Goal: Task Accomplishment & Management: Manage account settings

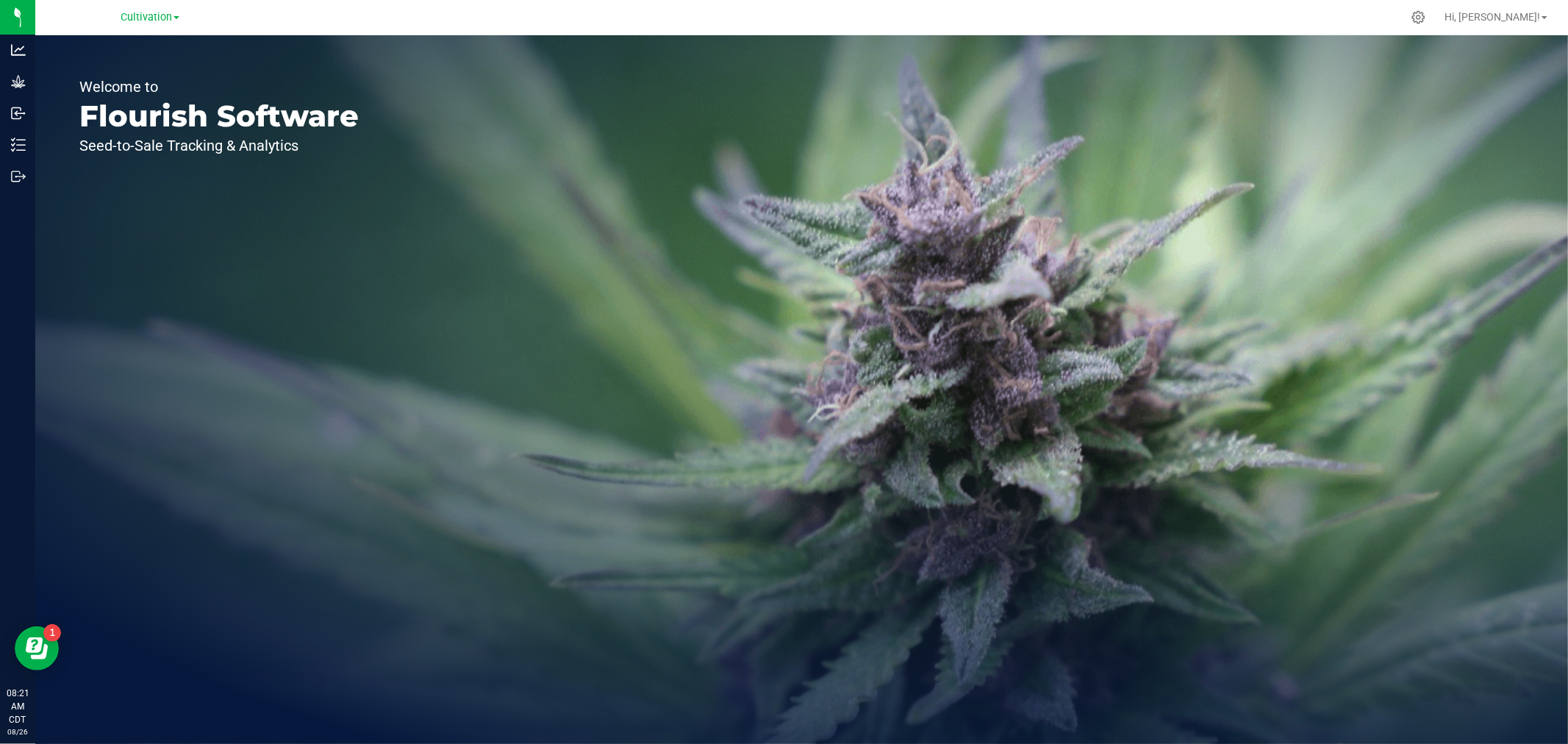
click at [123, 10] on link "Cultivation" at bounding box center [150, 16] width 59 height 14
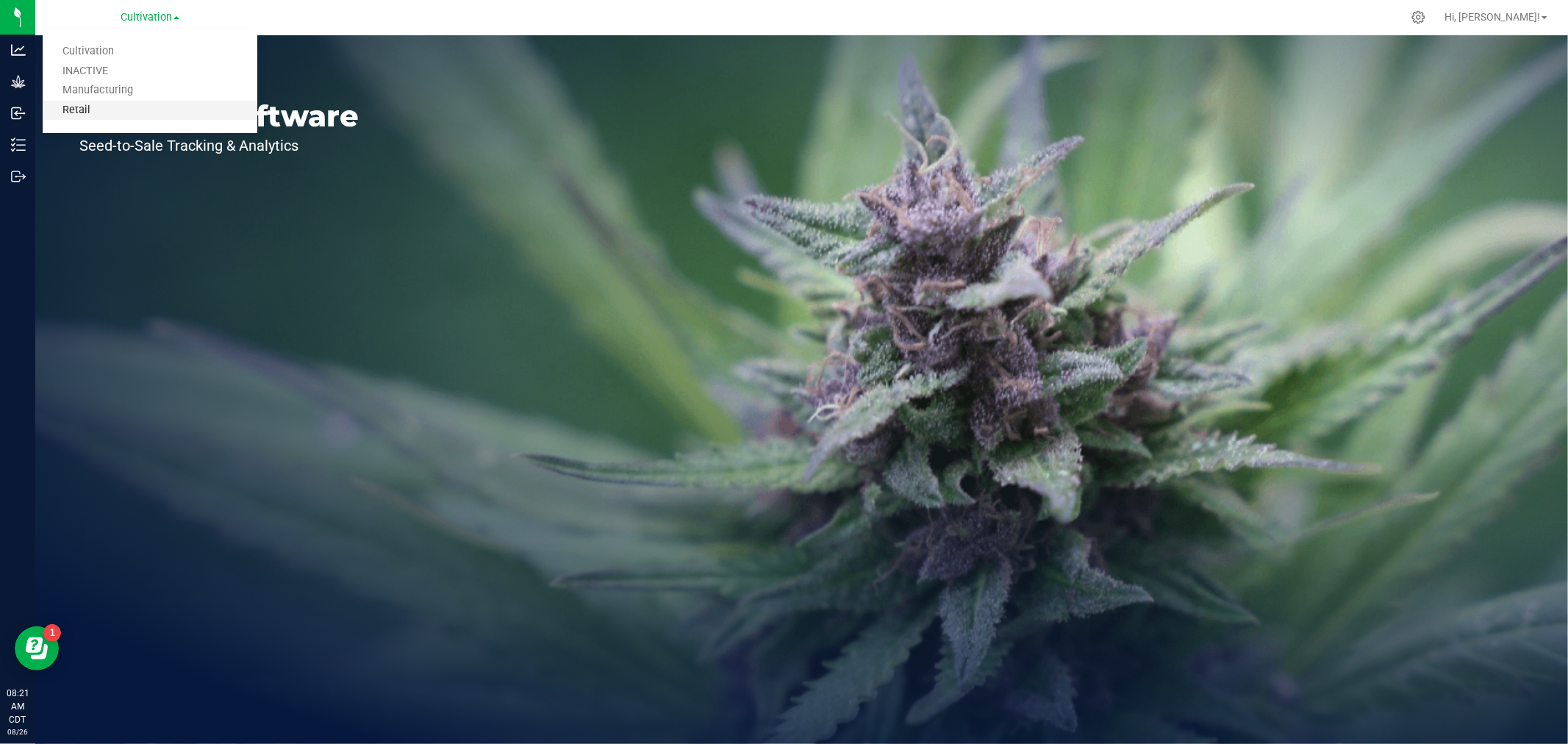
click at [111, 111] on link "Retail" at bounding box center [150, 110] width 215 height 20
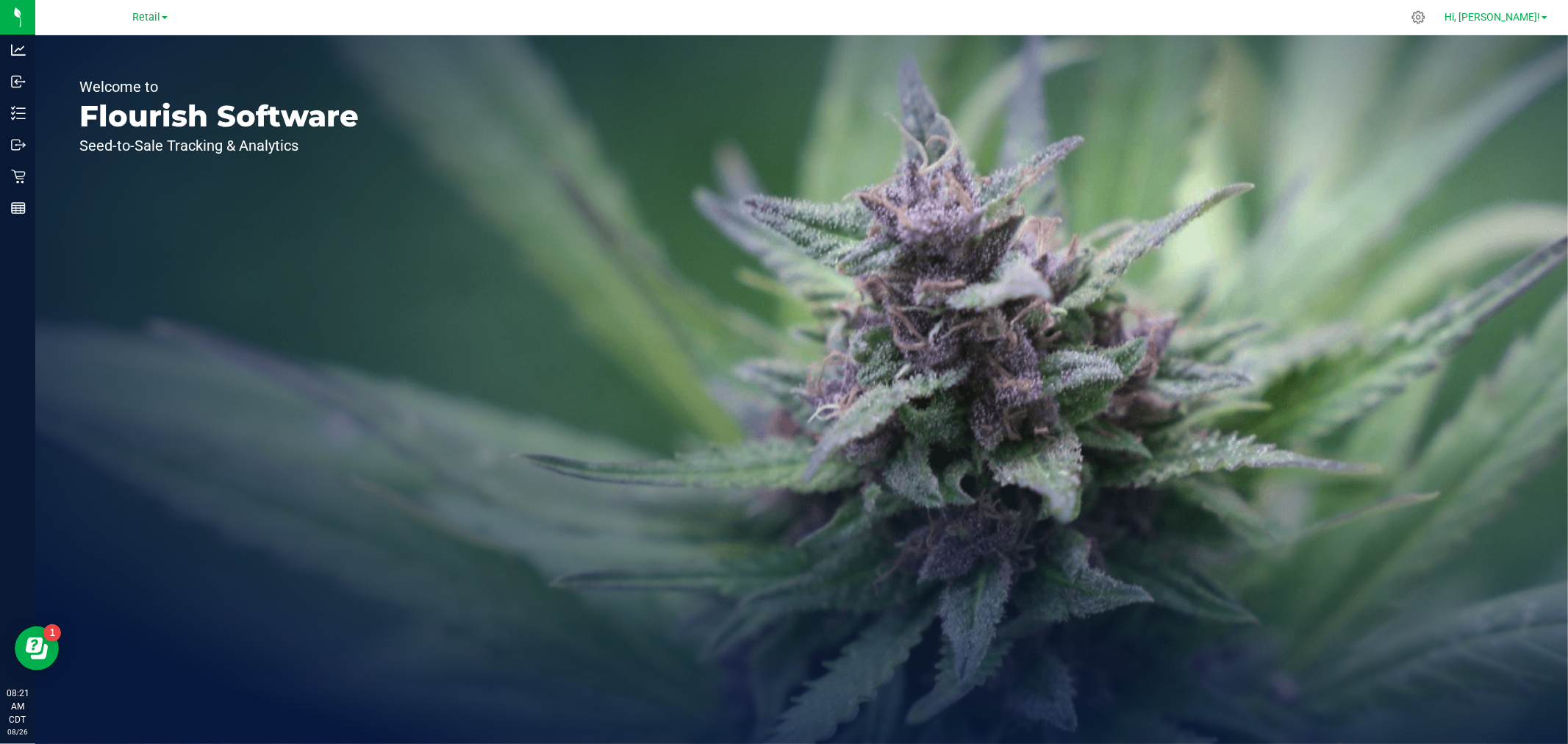
click at [1515, 19] on span "Hi, [PERSON_NAME]!" at bounding box center [1493, 17] width 96 height 12
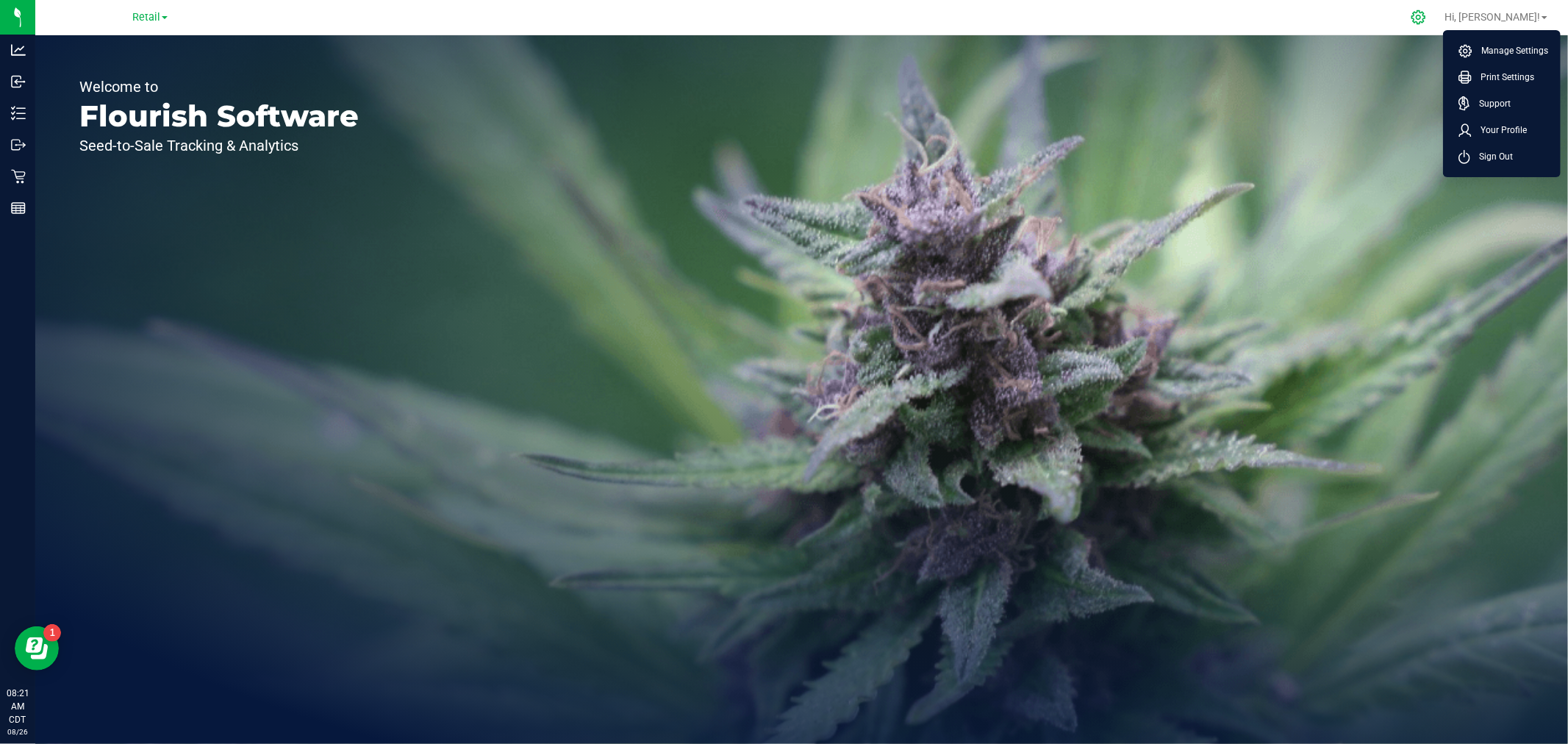
click at [1426, 22] on icon at bounding box center [1418, 17] width 15 height 15
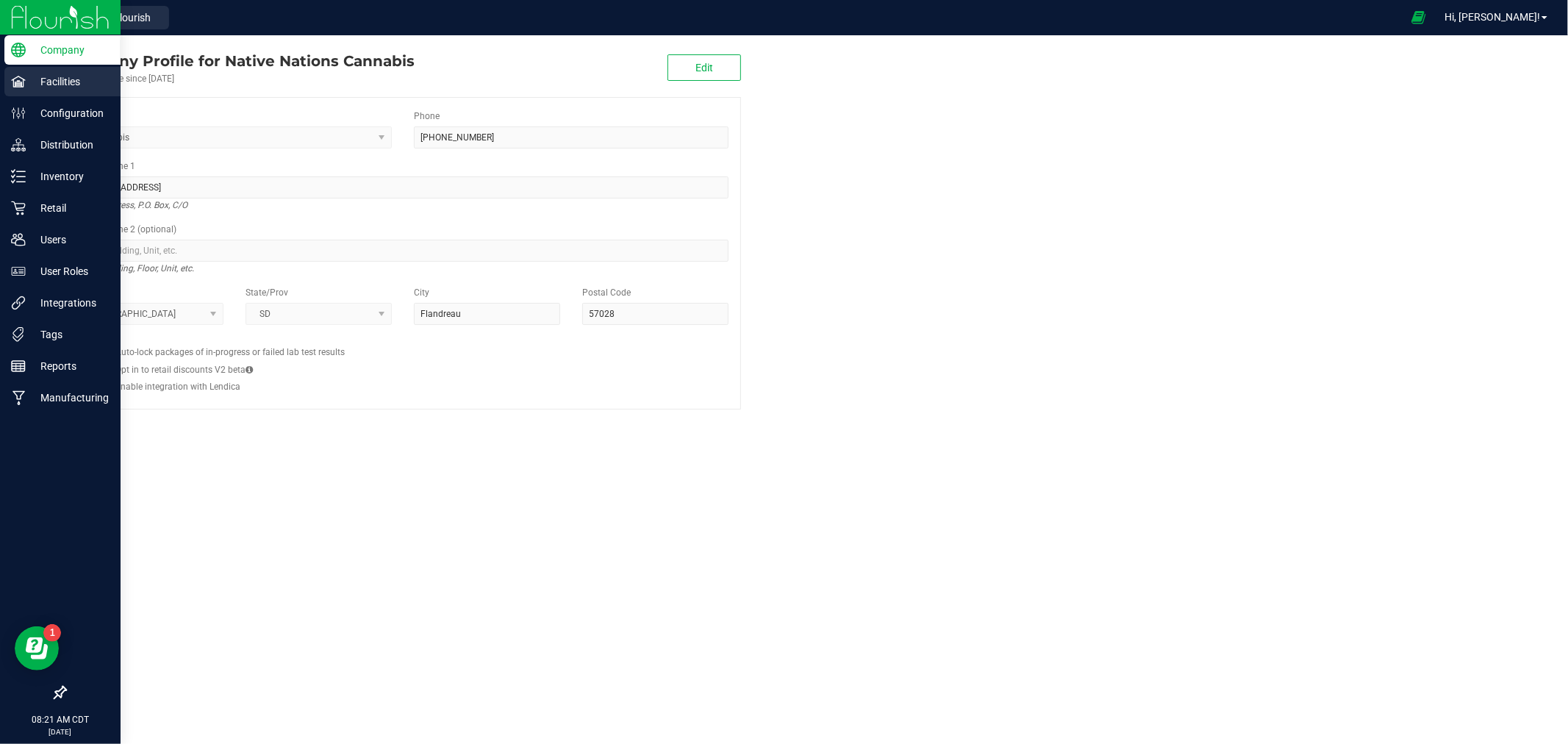
click at [57, 83] on p "Facilities" at bounding box center [70, 82] width 88 height 18
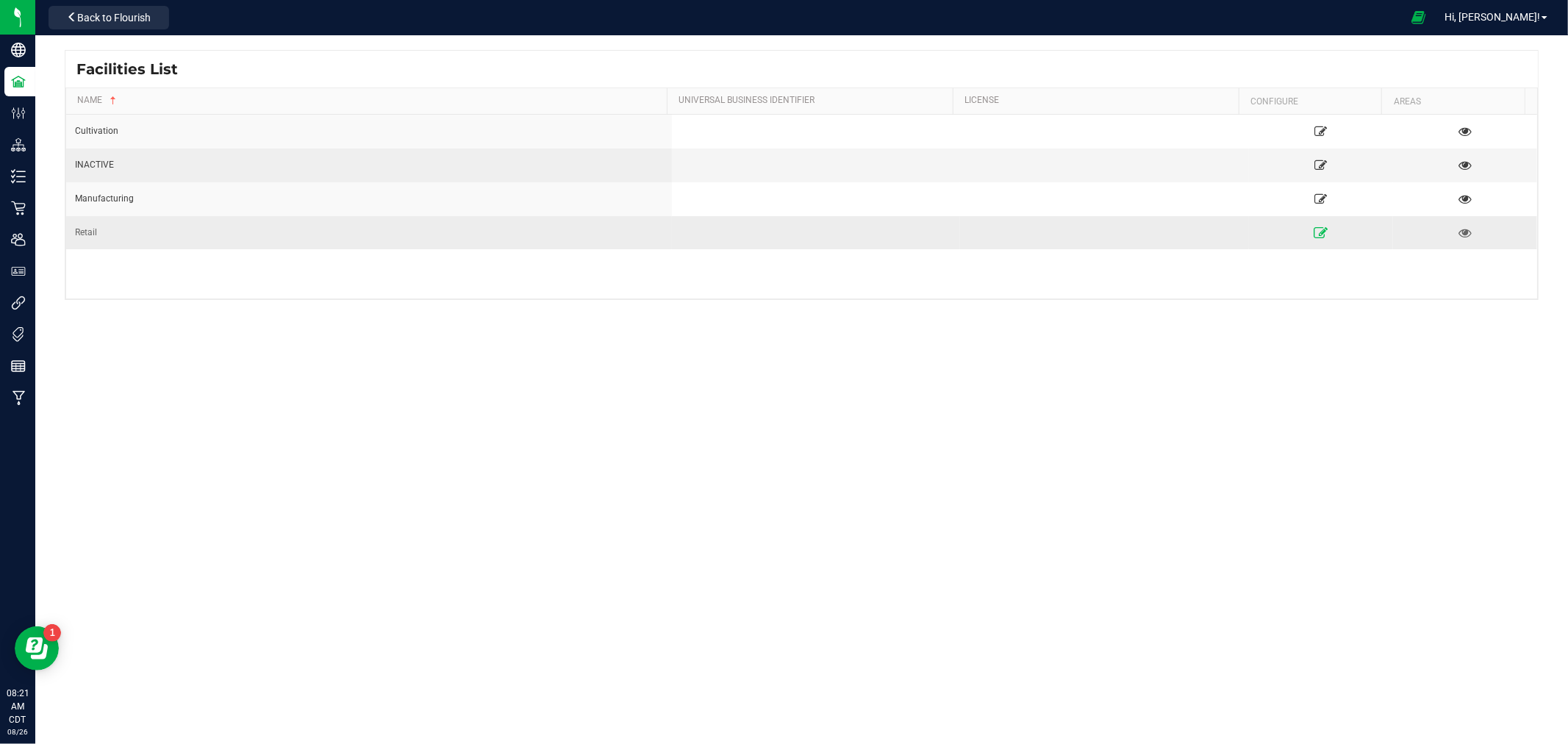
click at [1314, 232] on icon at bounding box center [1320, 232] width 14 height 11
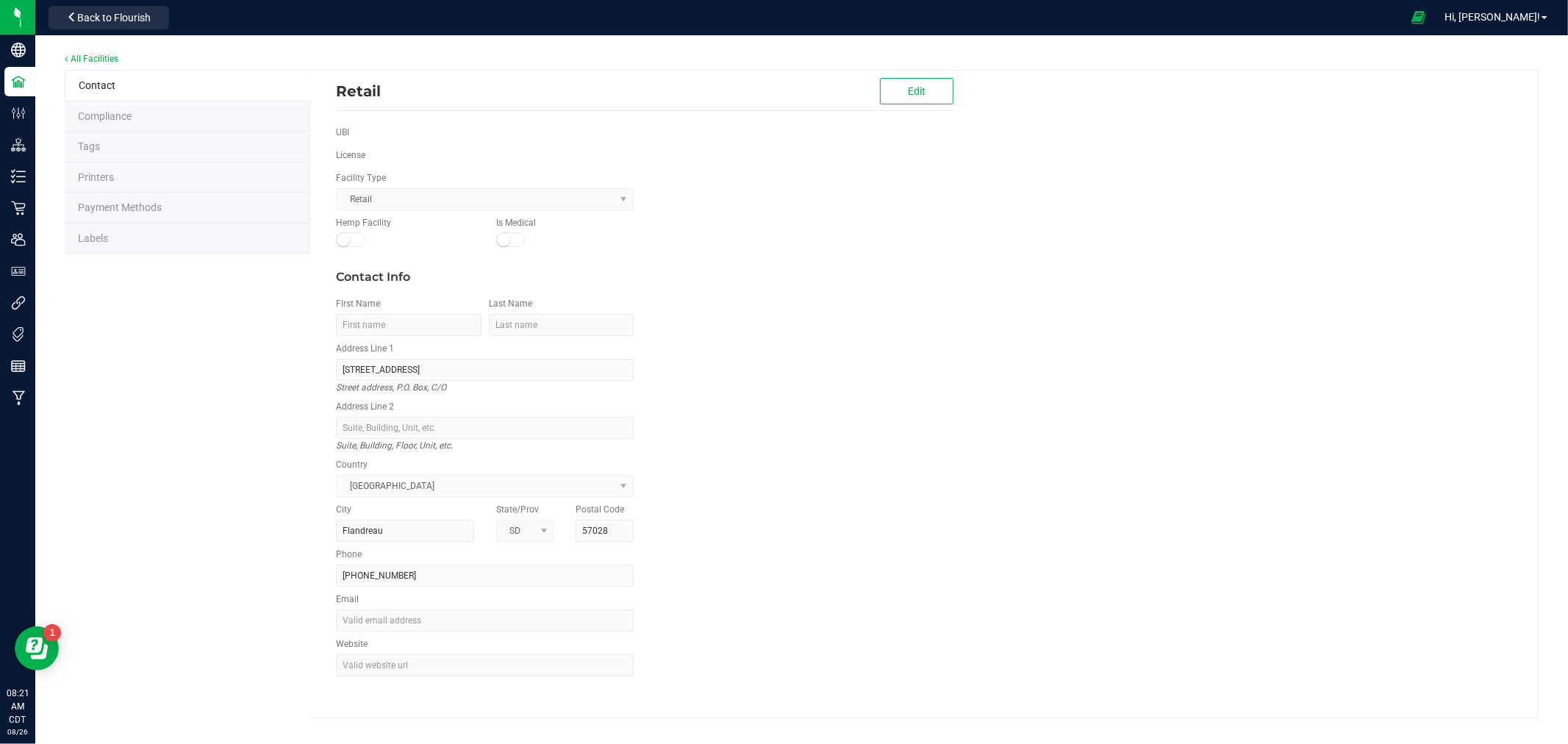
click at [170, 236] on li "Labels" at bounding box center [187, 239] width 245 height 31
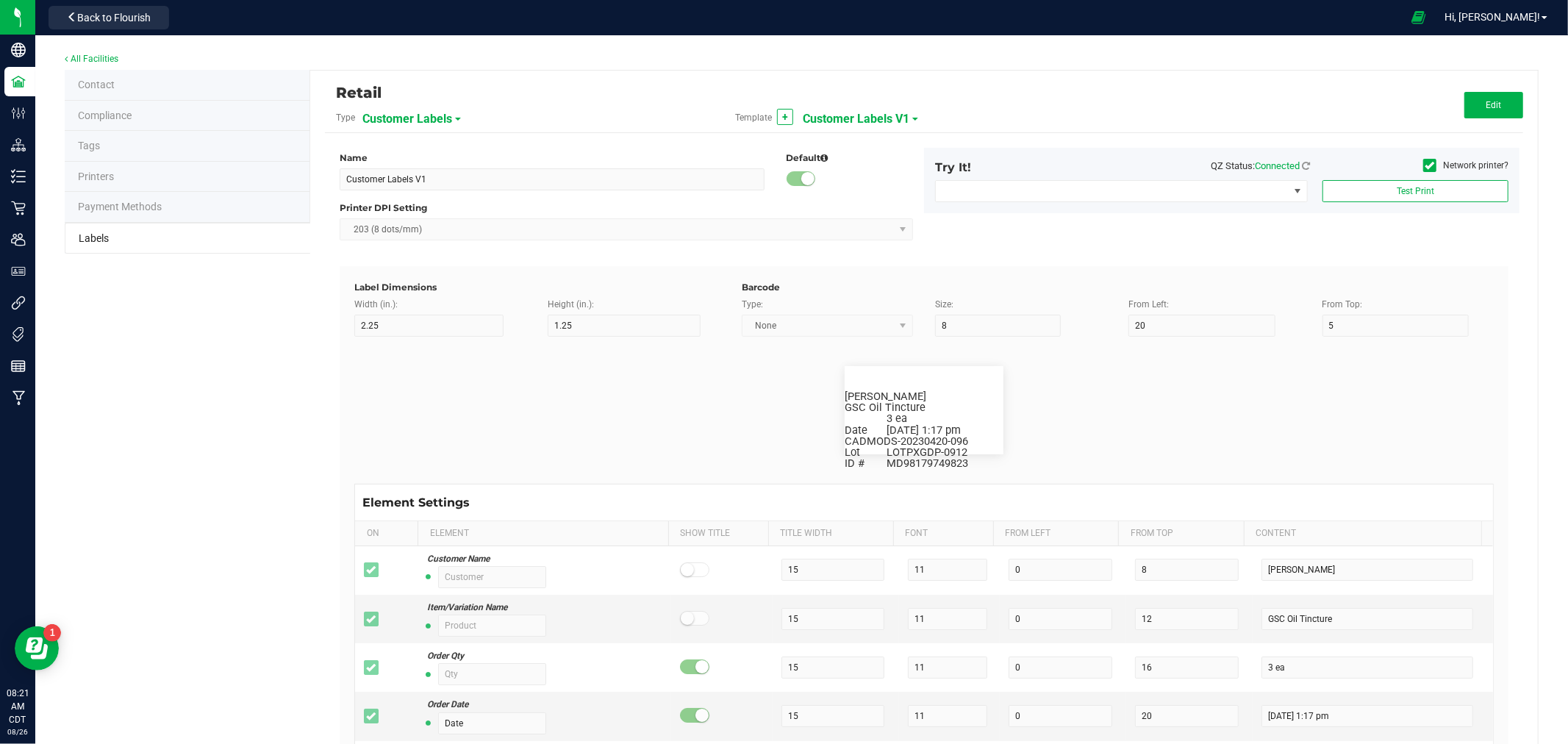
click at [839, 121] on span "Customer Labels V1" at bounding box center [856, 119] width 107 height 25
click at [562, 100] on div "Retail" at bounding box center [724, 92] width 777 height 25
click at [445, 117] on span "Customer Labels" at bounding box center [407, 119] width 90 height 25
click at [507, 104] on div "Retail" at bounding box center [724, 92] width 777 height 25
click at [105, 53] on link "All Facilities" at bounding box center [92, 58] width 53 height 11
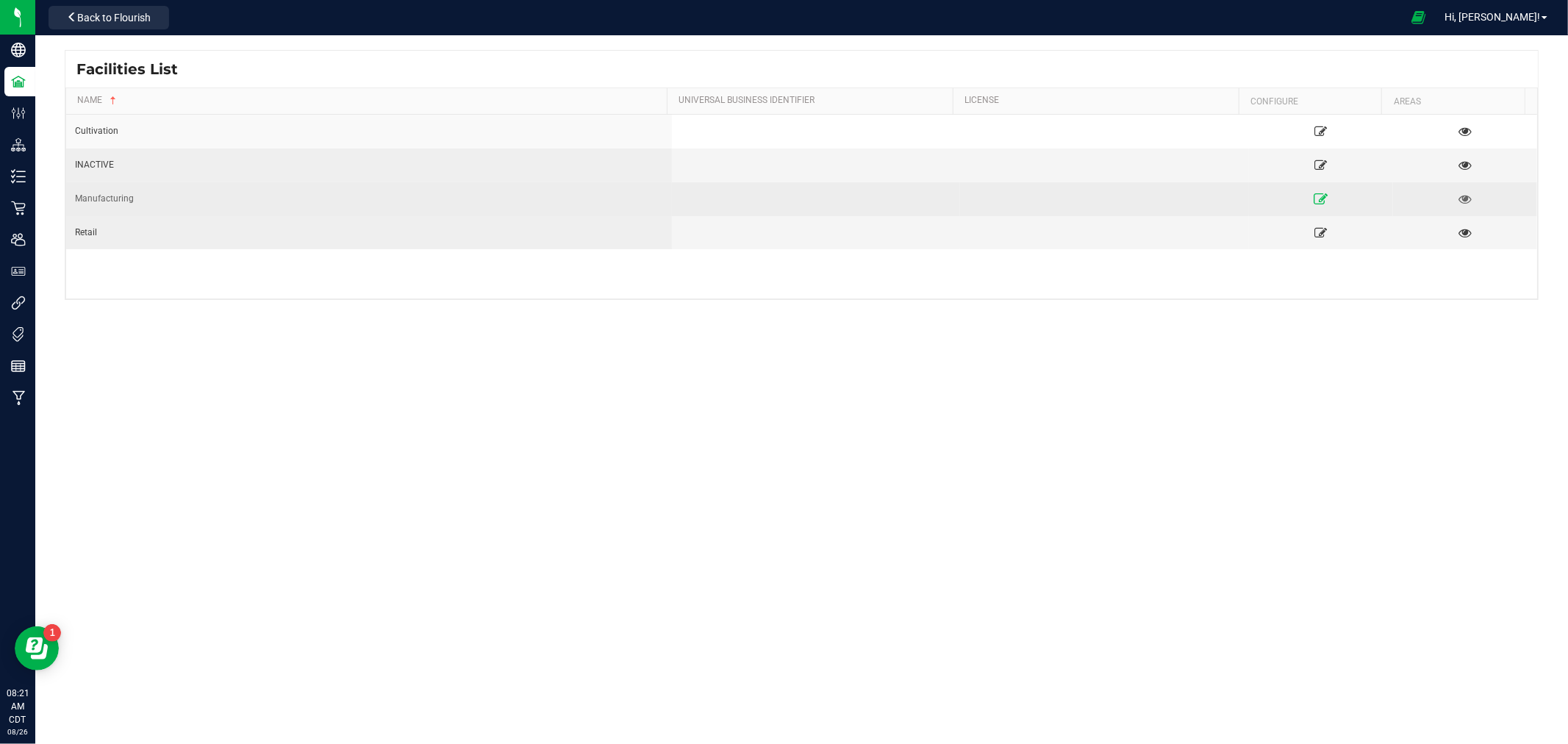
click at [1314, 197] on icon at bounding box center [1320, 198] width 14 height 11
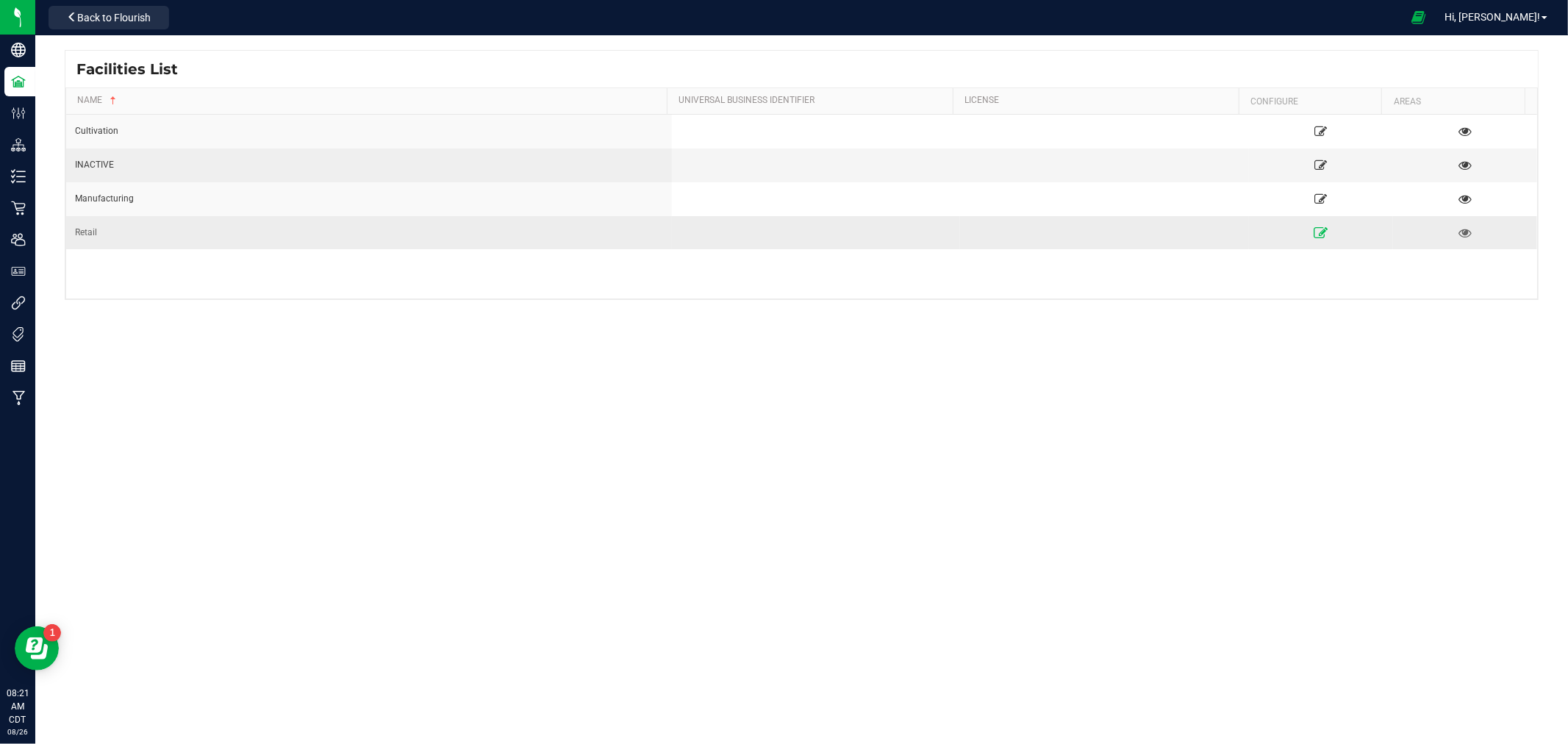
click at [1314, 233] on icon at bounding box center [1320, 232] width 14 height 11
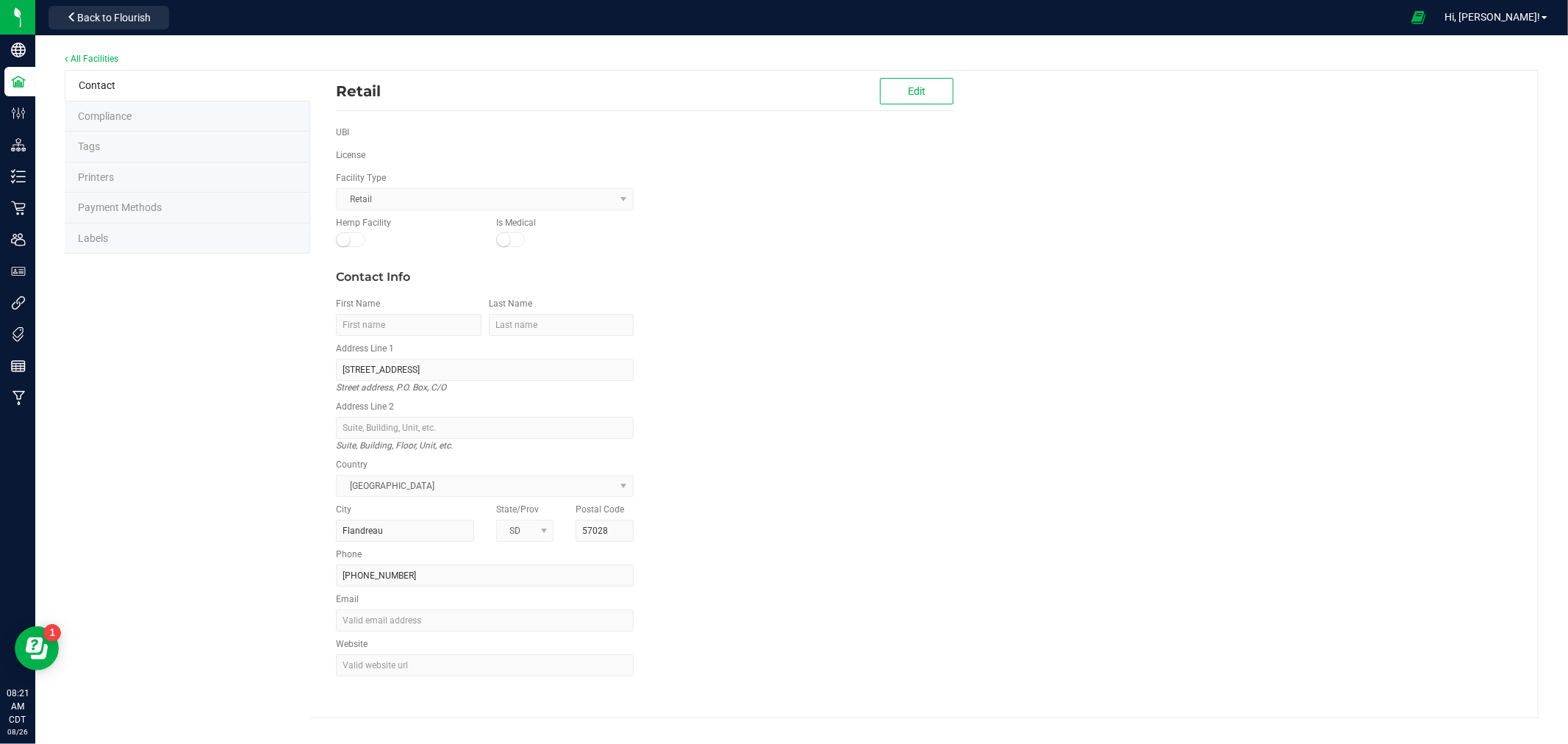
click at [187, 225] on li "Labels" at bounding box center [187, 239] width 245 height 31
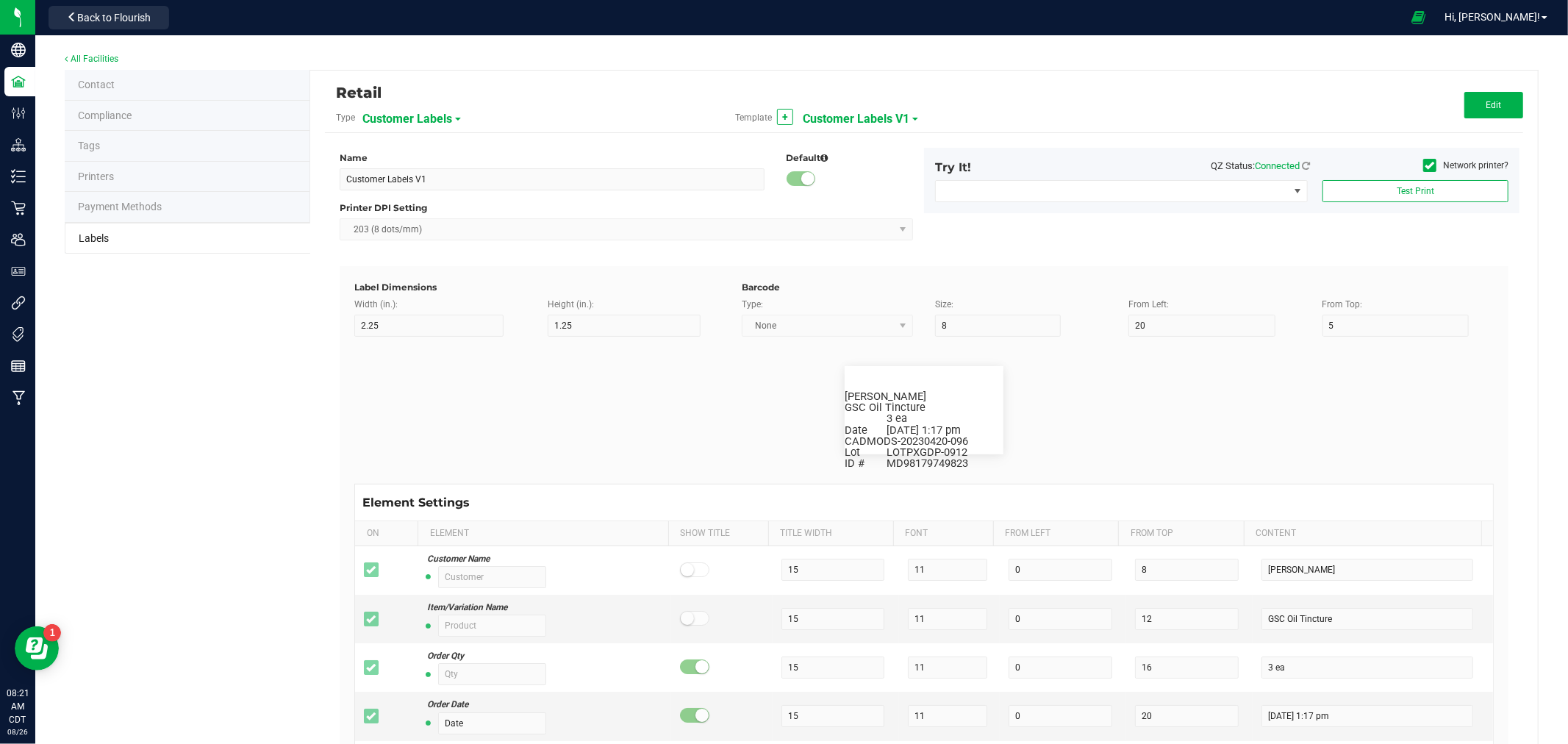
click at [443, 120] on span "Customer Labels" at bounding box center [407, 119] width 90 height 25
click at [415, 204] on span "Package Labels" at bounding box center [399, 204] width 62 height 11
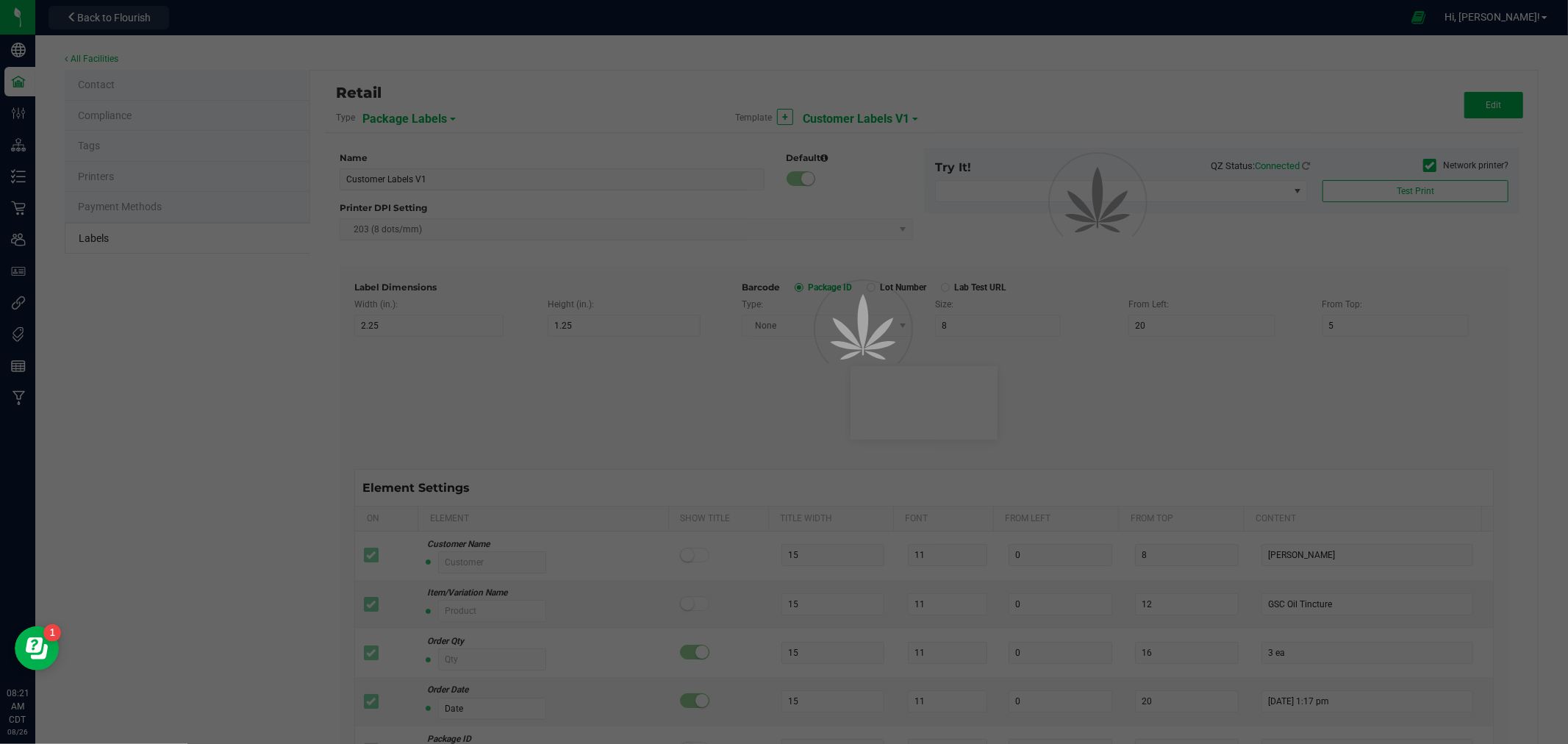
type input "Default"
type input "12"
type input "11"
type input "Package ID"
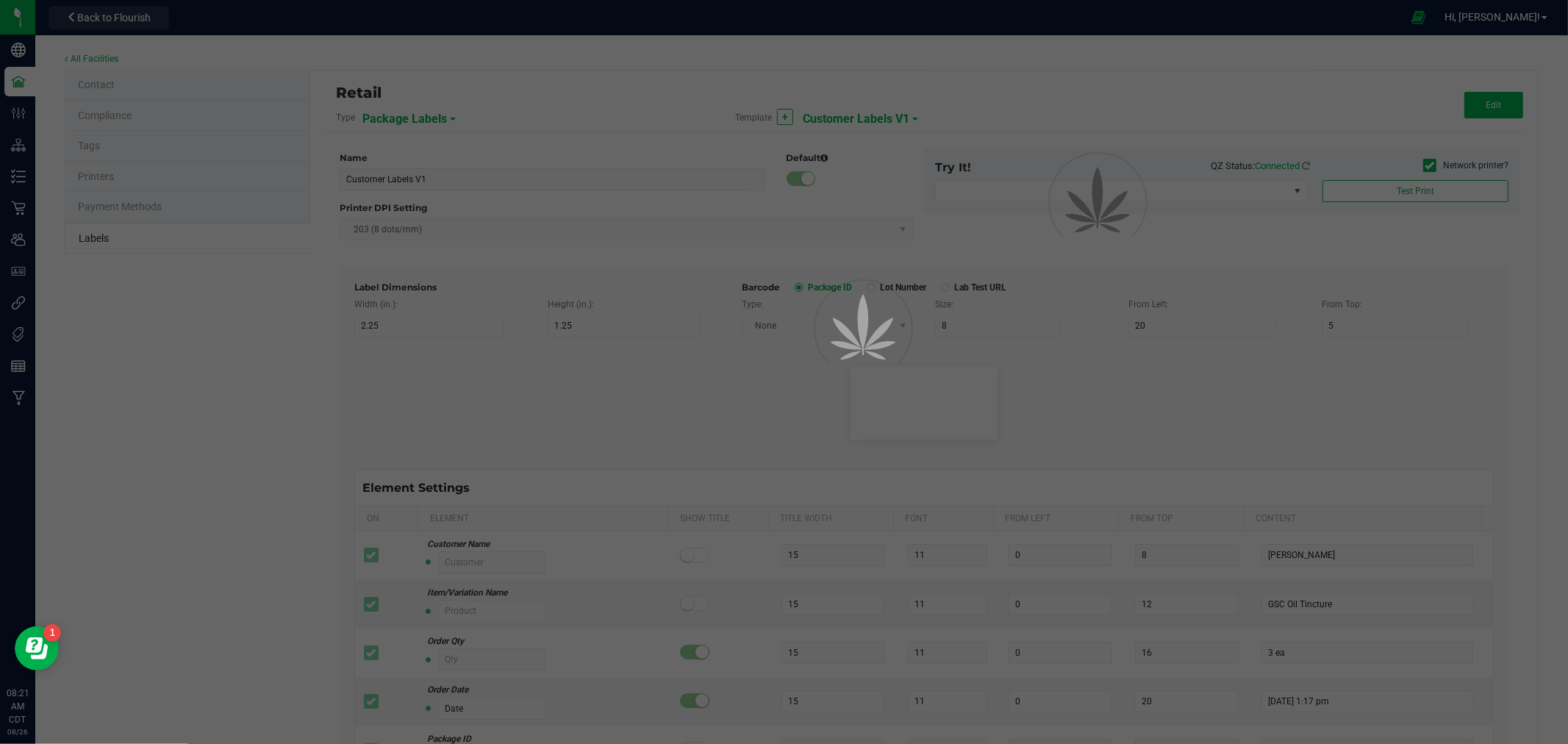
type input "25"
type input "2.5"
type input "18"
type input "CADMODS-20200420-096"
type input "Item"
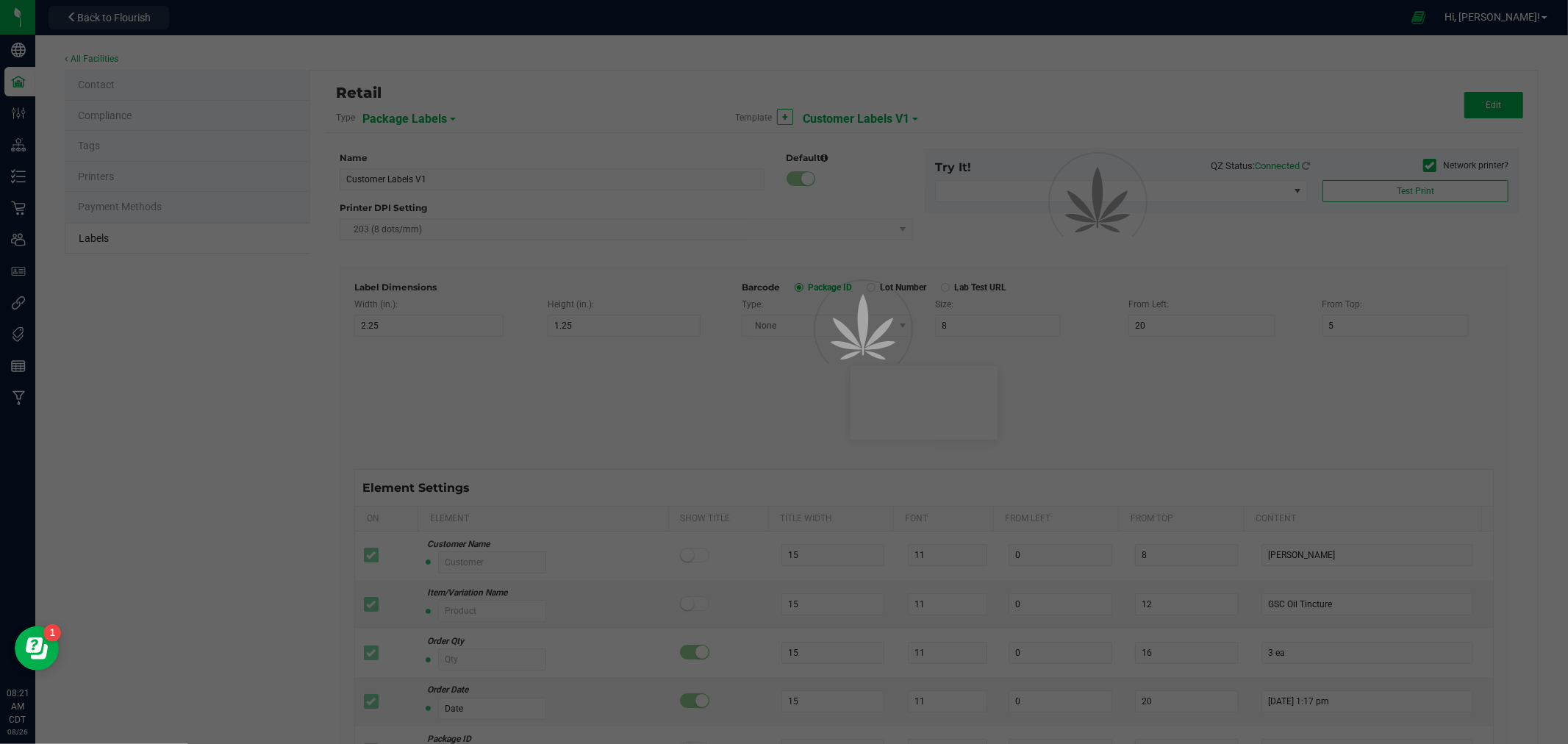
type input "7.5"
type input "8"
type input "2.5"
type input "22"
type input "Gelato Pen"
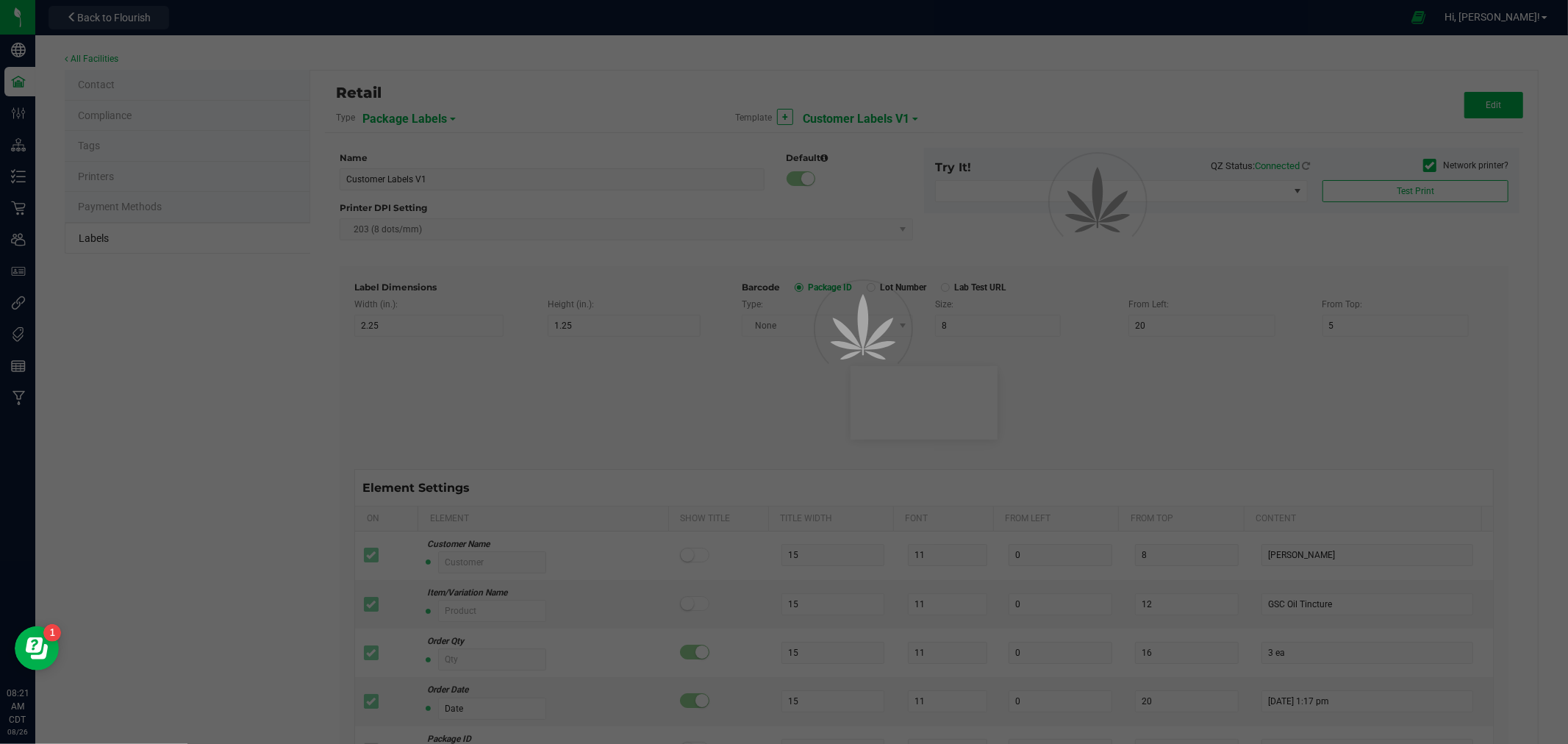
type input "Date"
type input "7.5"
type input "8"
type input "2.5"
type input "26"
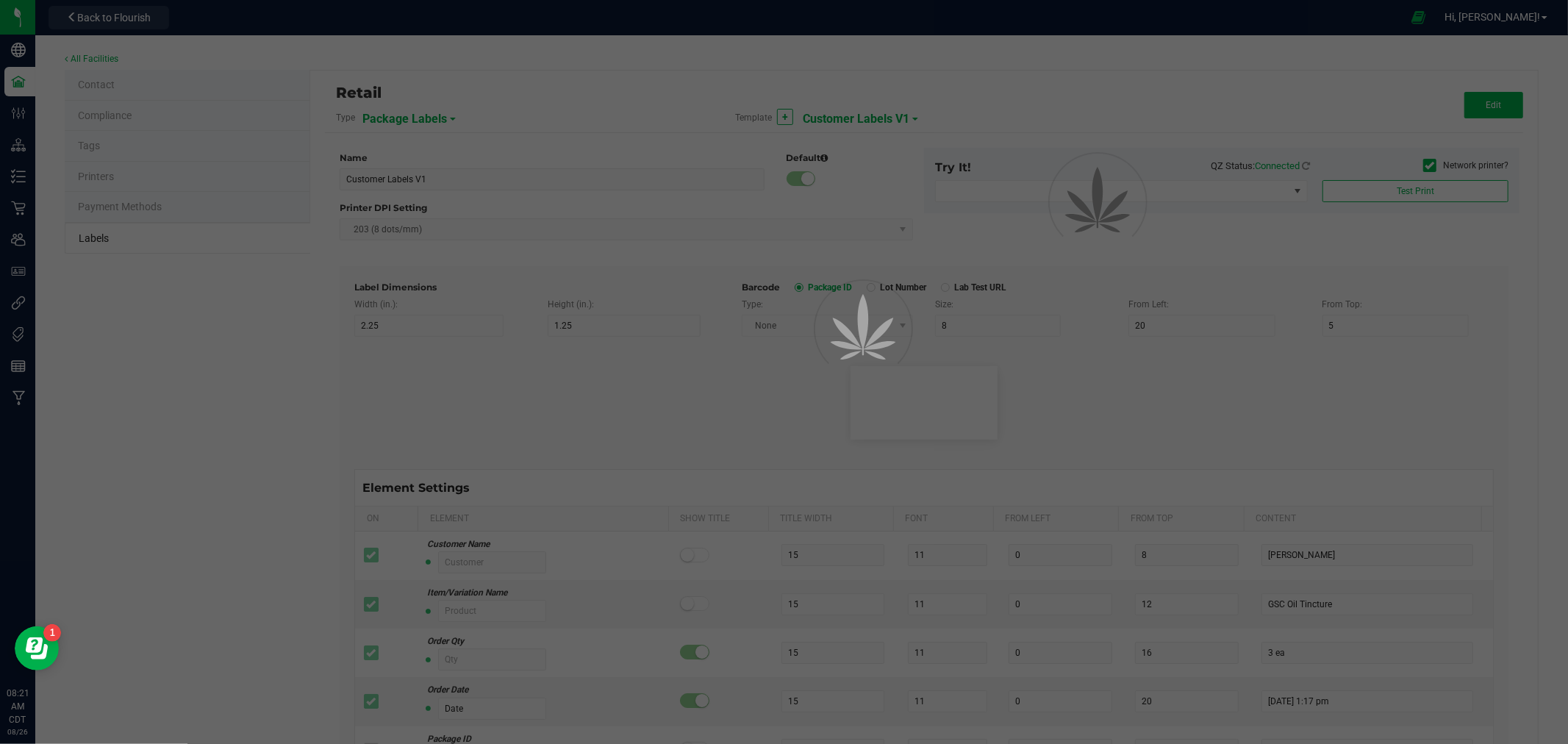
type input "[DATE] 10:14pm"
type input "Lot"
type input "7.5"
type input "8"
type input "2.5"
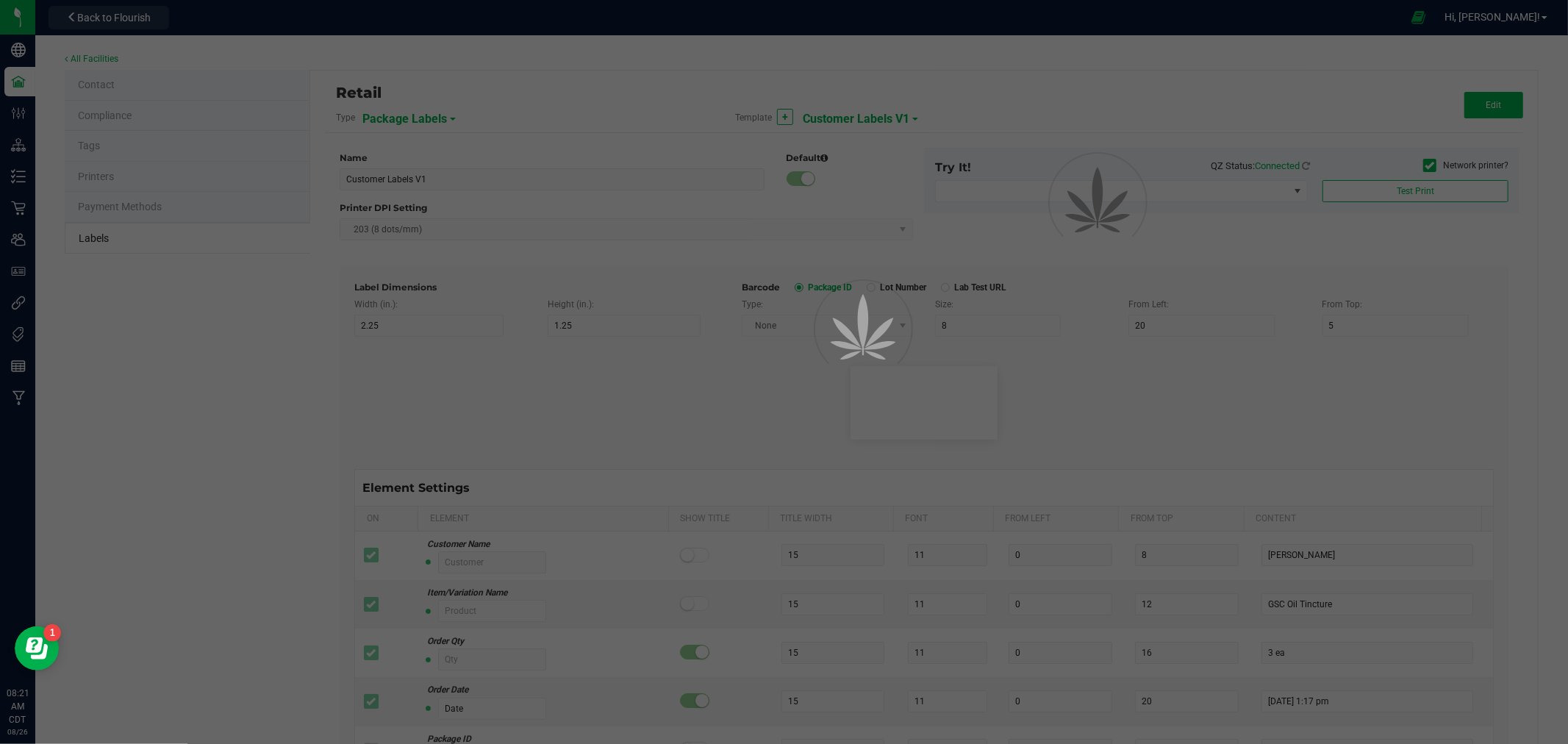
type input "30"
type input "LOT918234"
type input "Strain"
type input "25"
type input "10"
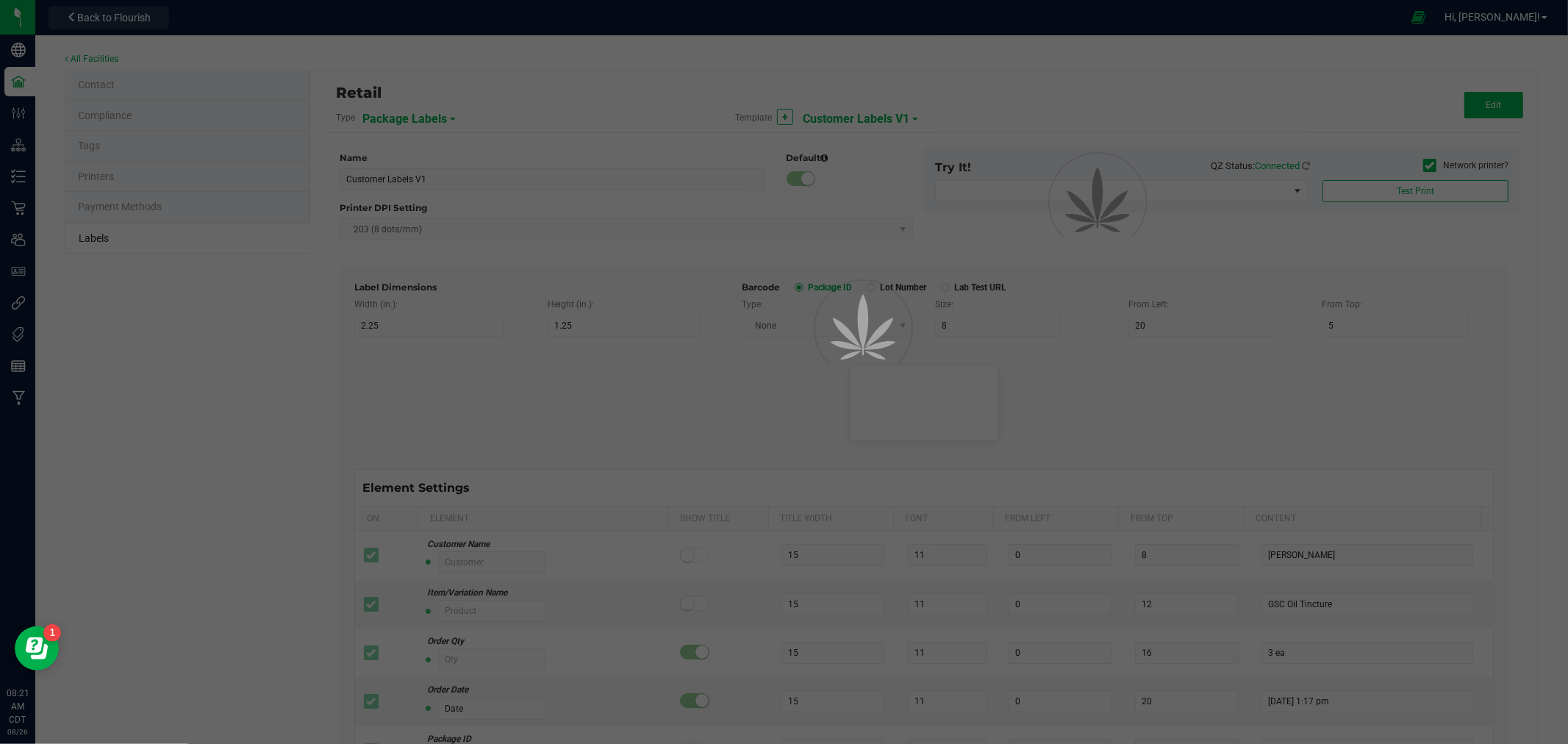
type input "5"
type input "15"
type input "Gelato"
type input "Size"
type input "25"
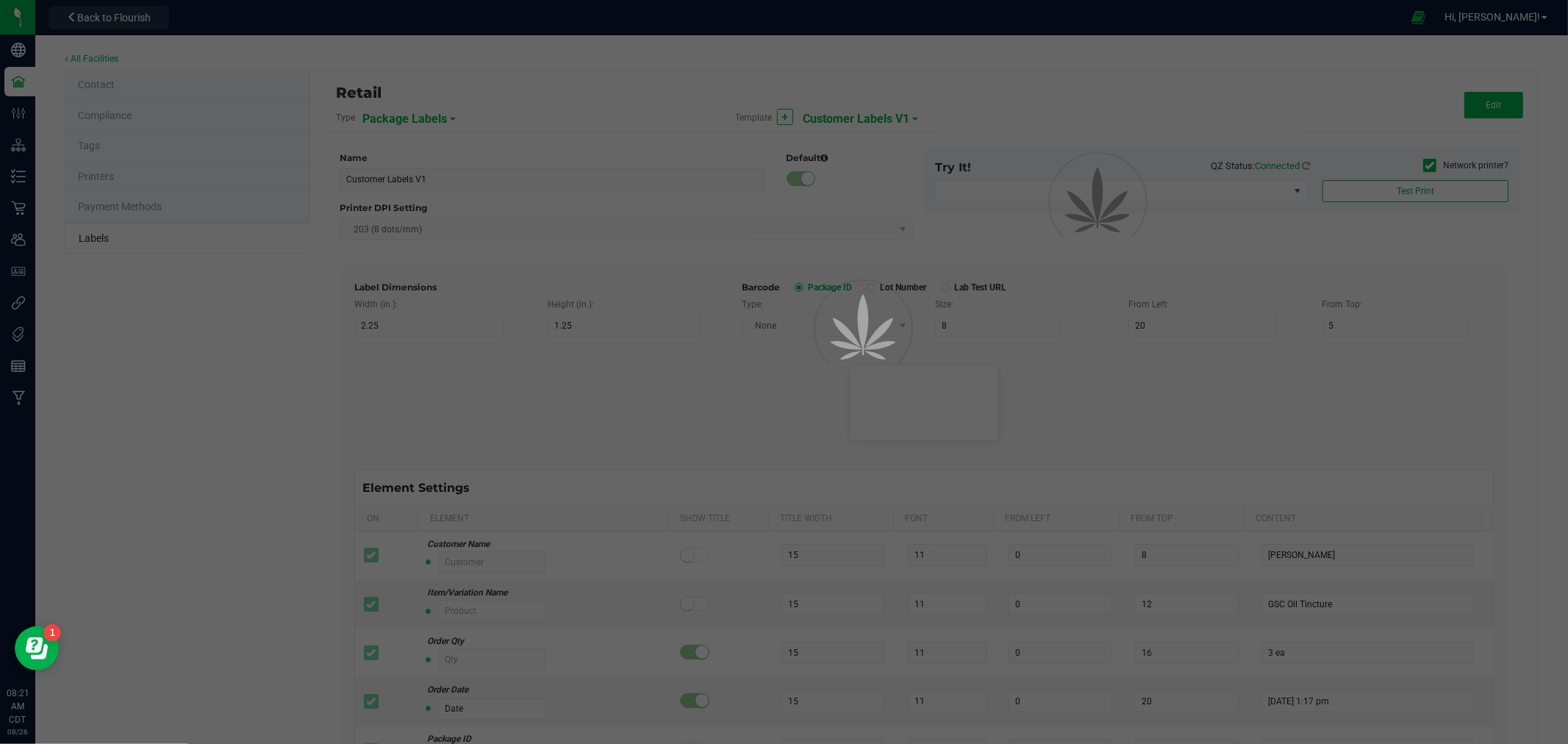
type input "10"
type input "5"
type input "20"
type input "44 ea"
type input "SKU"
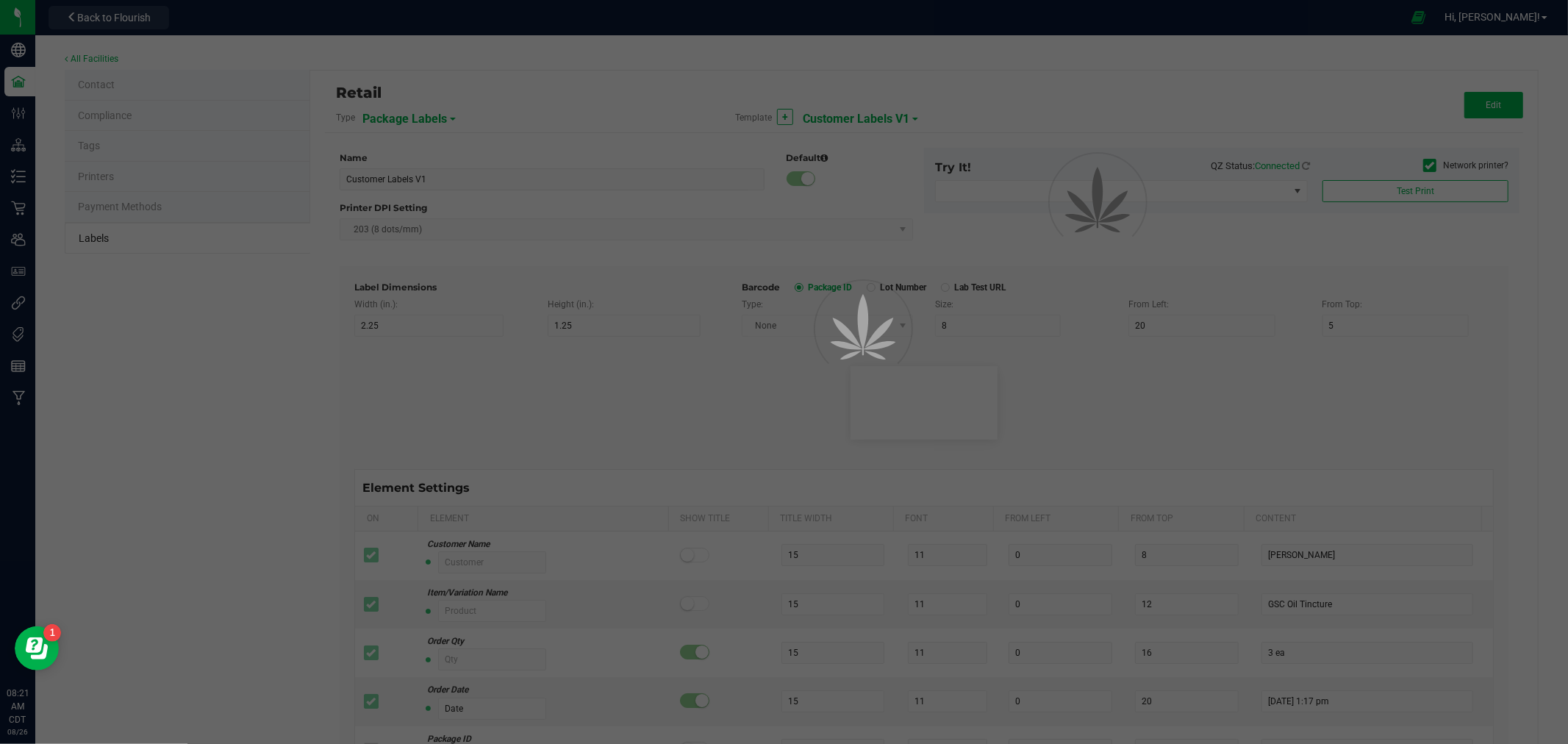
type input "25"
type input "10"
type input "5"
type input "30"
type input "42P017"
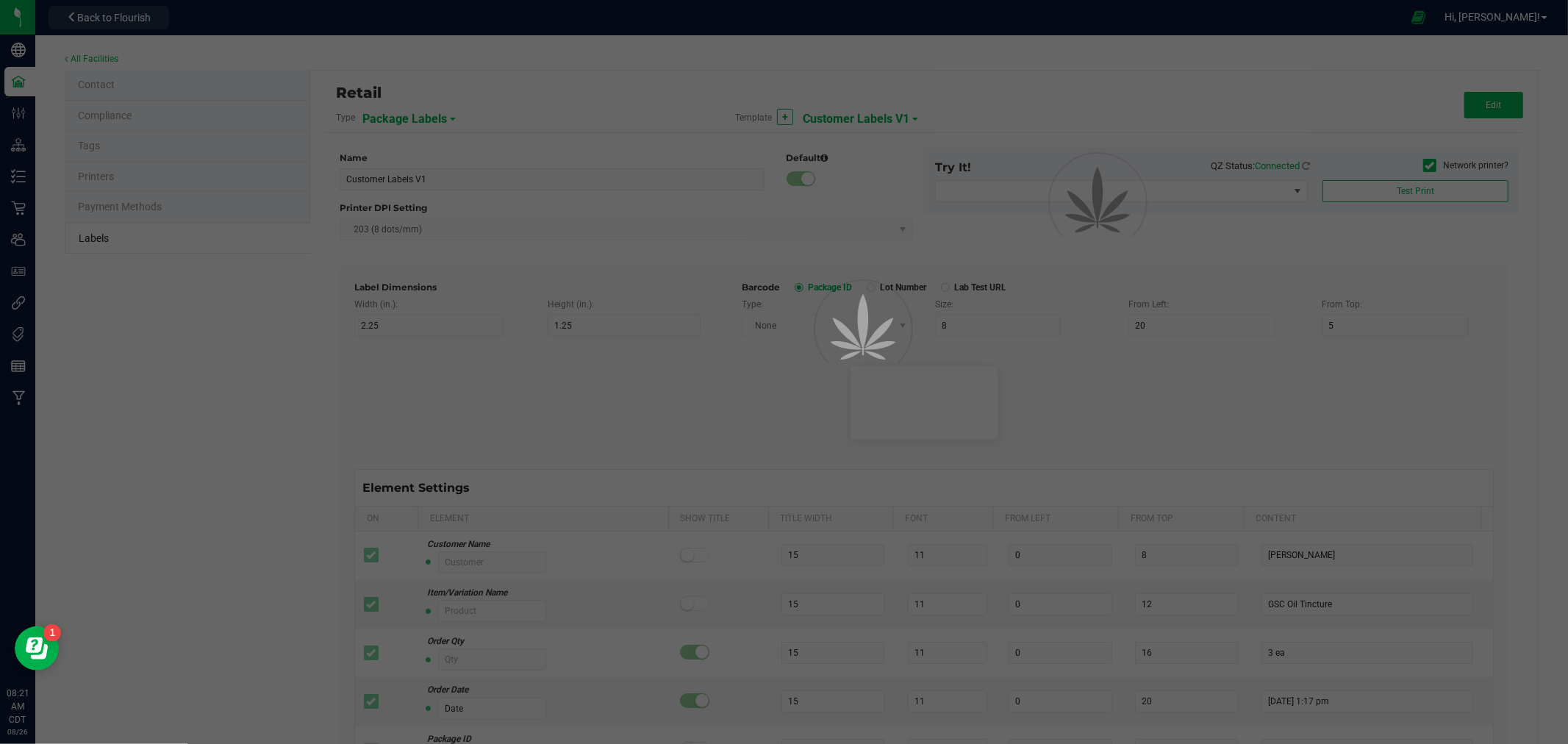
type input "Ref Field 1"
type input "25"
type input "10"
type input "35"
type input "Ref Field 1 Value"
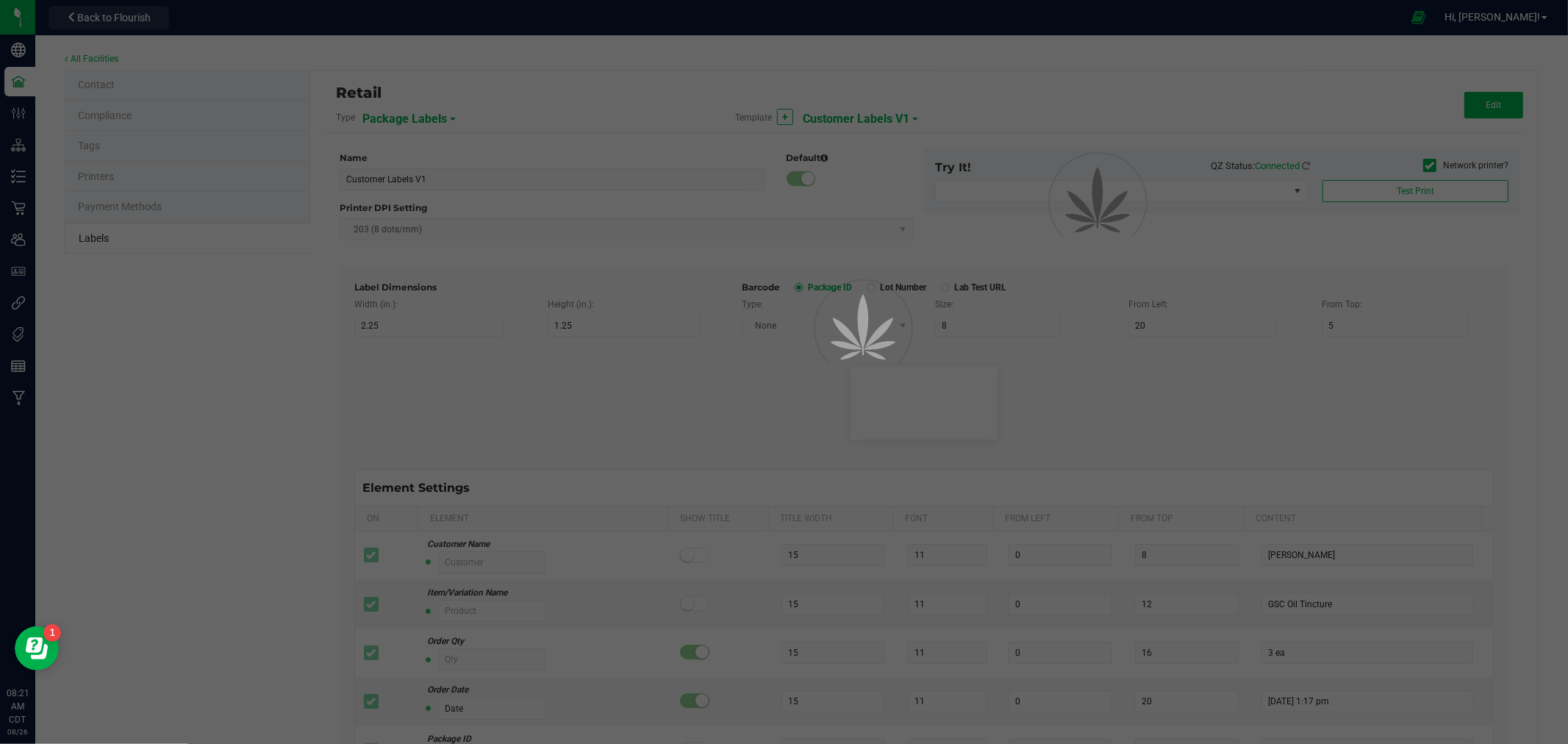
type input "Ref Field 2"
type input "25"
type input "10"
type input "35"
type input "Ref Field 2 Value"
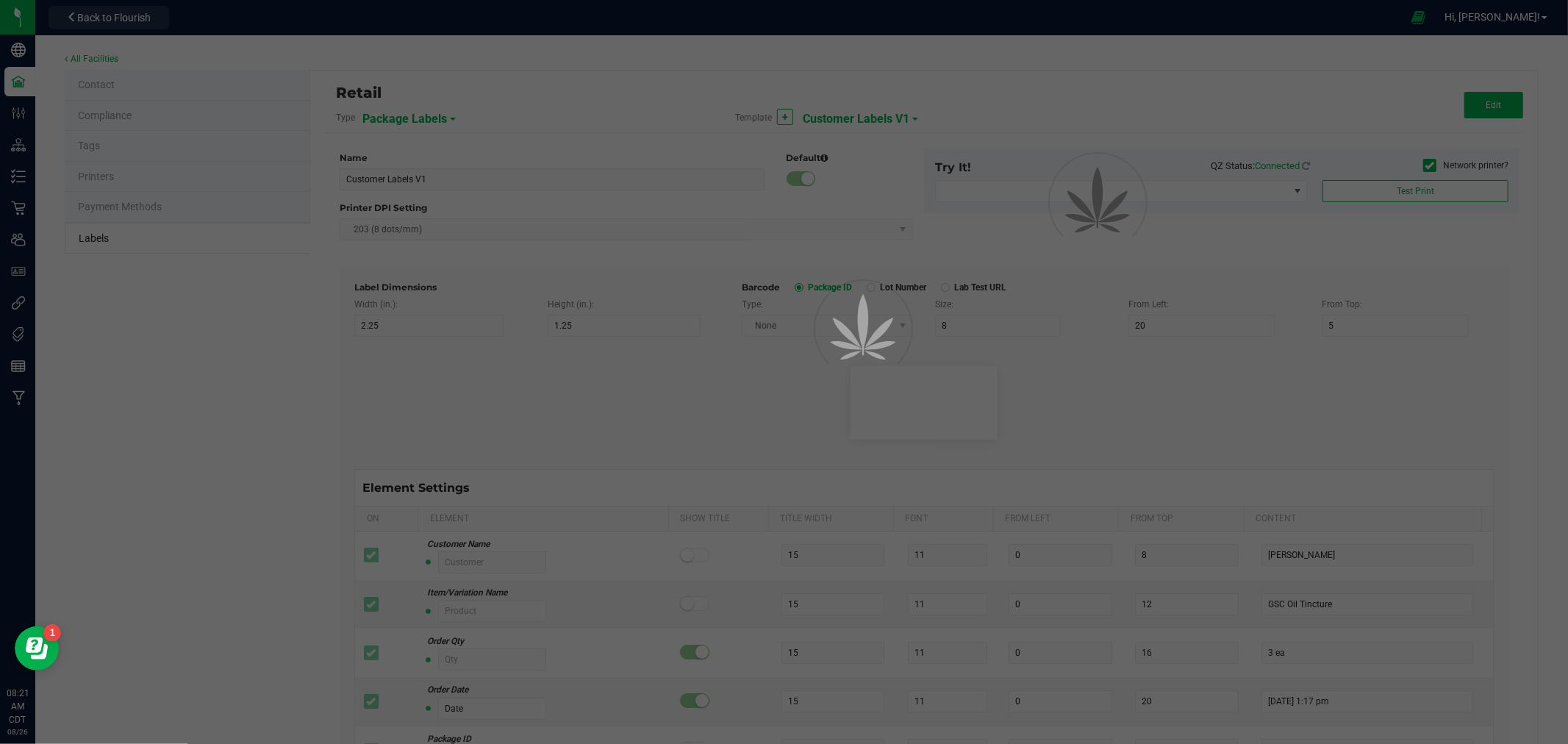
type input "Ref Field 3"
type input "25"
type input "10"
type input "35"
type input "Ref Field 3 Value"
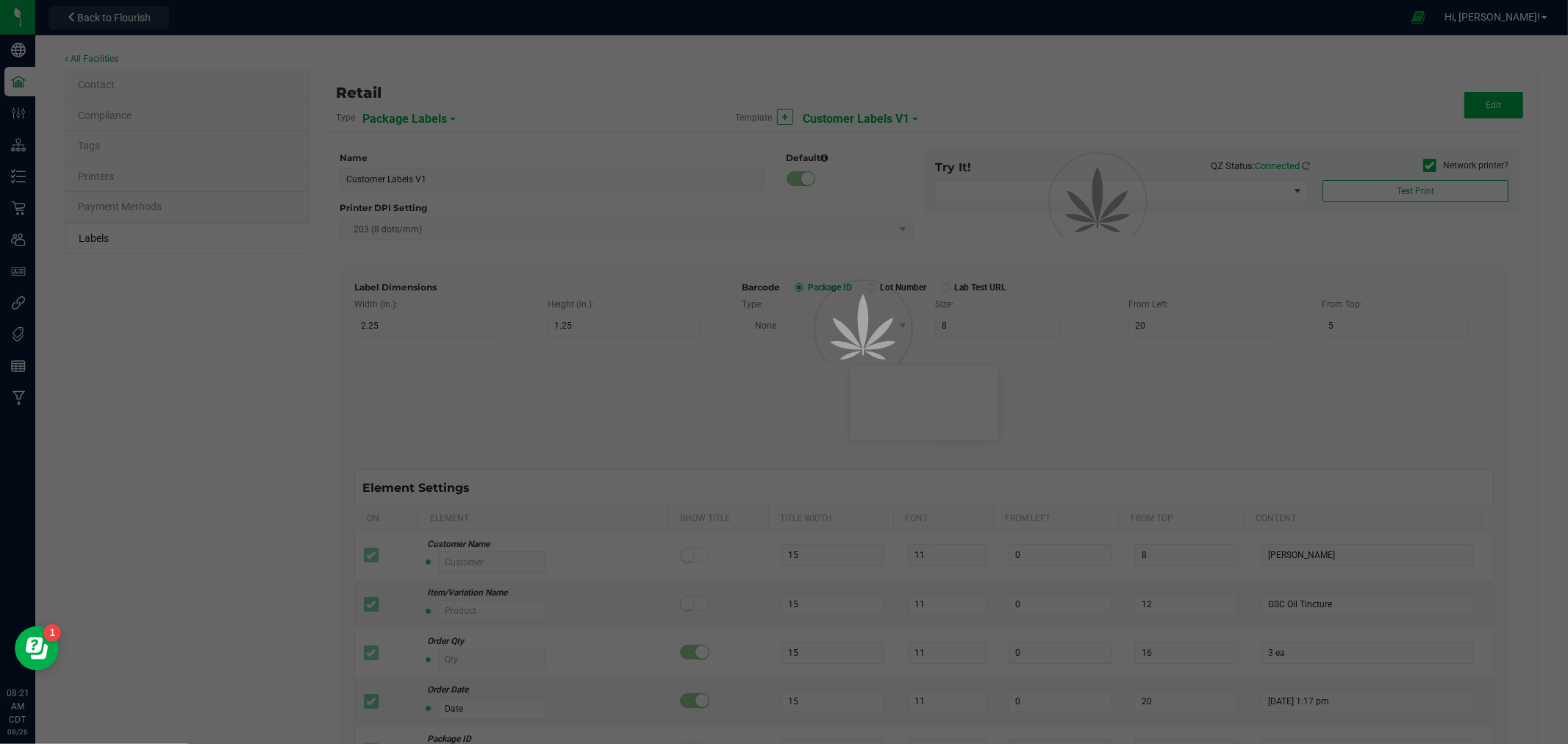
type input "Item Ref Field 1"
type input "25"
type input "10"
type input "35"
type input "Item Ref Field 1 Value"
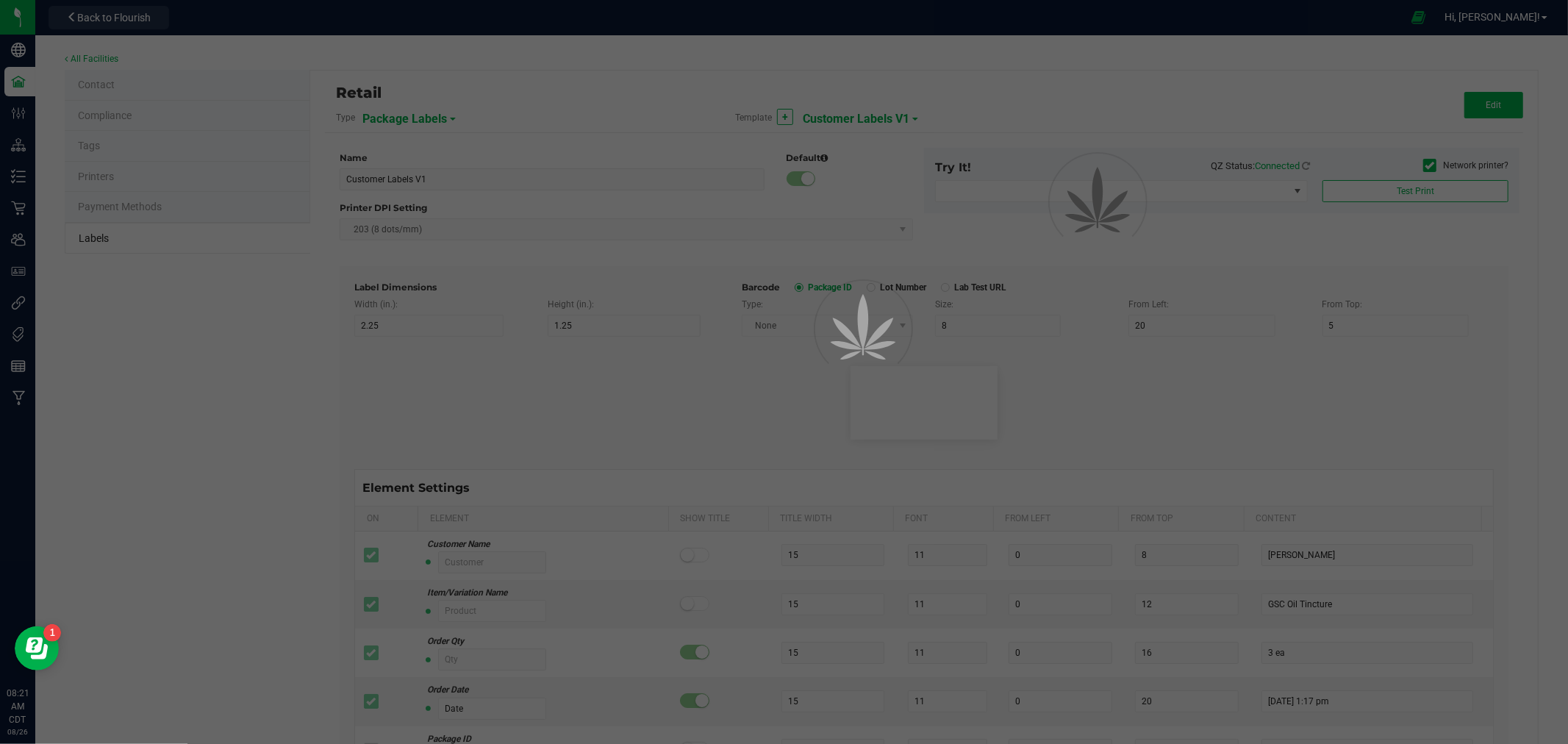
type input "Item Ref Field 2"
type input "25"
type input "10"
type input "35"
type input "Item Ref Field 2 Value"
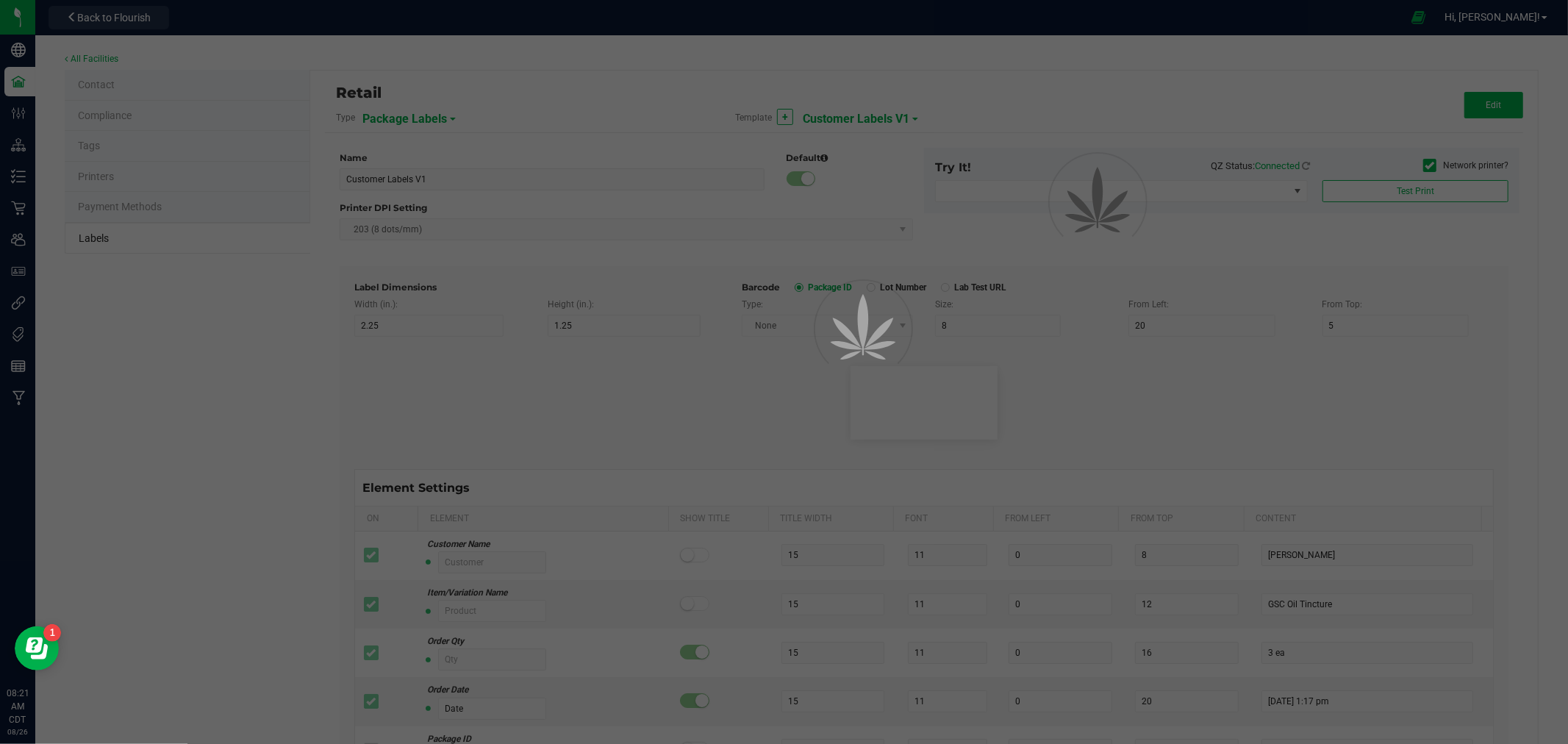
type input "Item Ref Field 3"
type input "25"
type input "10"
type input "35"
type input "Item Ref Field 3 Value"
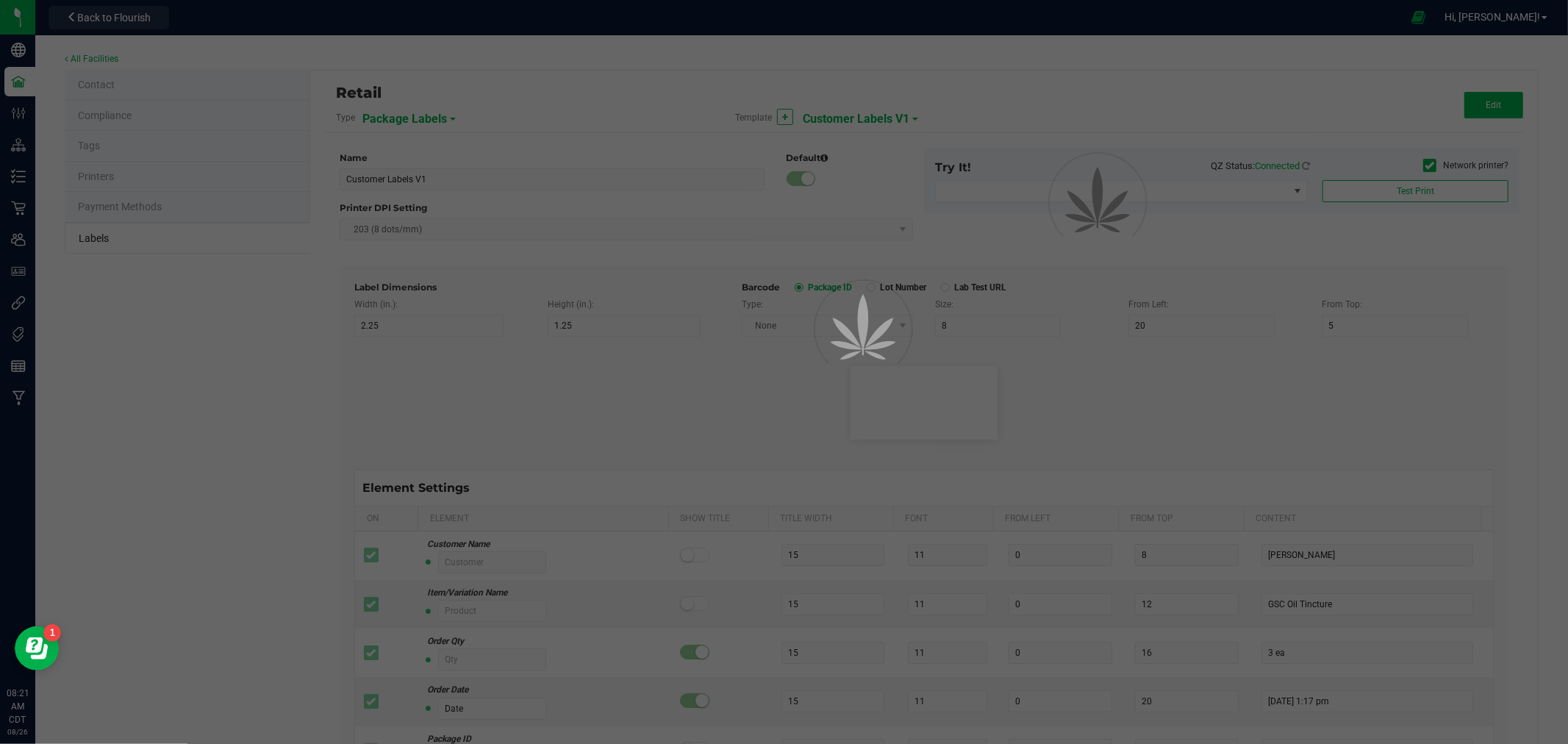
type input "Item Ref Field 4"
type input "25"
type input "10"
type input "35"
type input "Item Ref Field 4 Value"
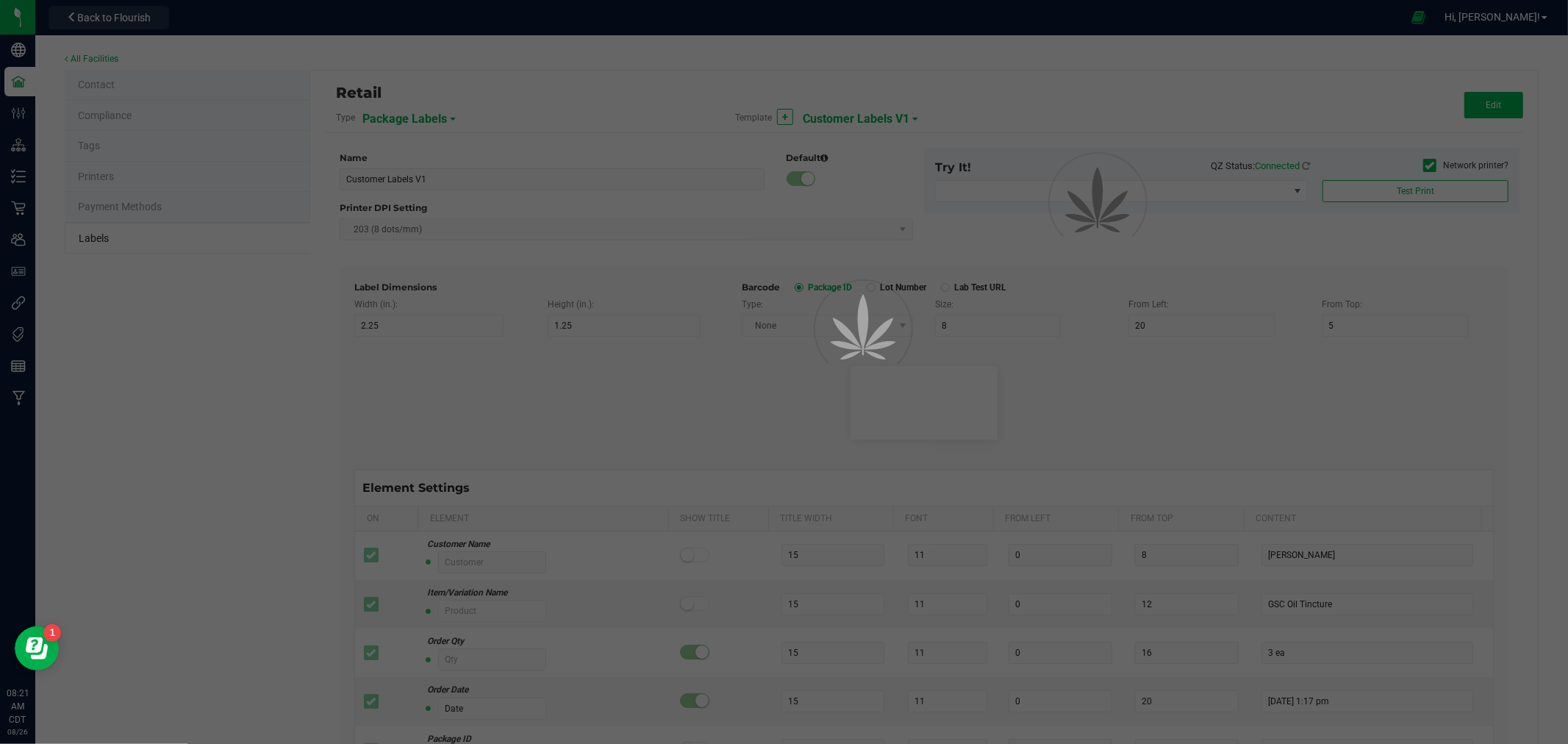
type input "Item Ref Field 5"
type input "25"
type input "10"
type input "35"
type input "Item Ref Field 5 Value"
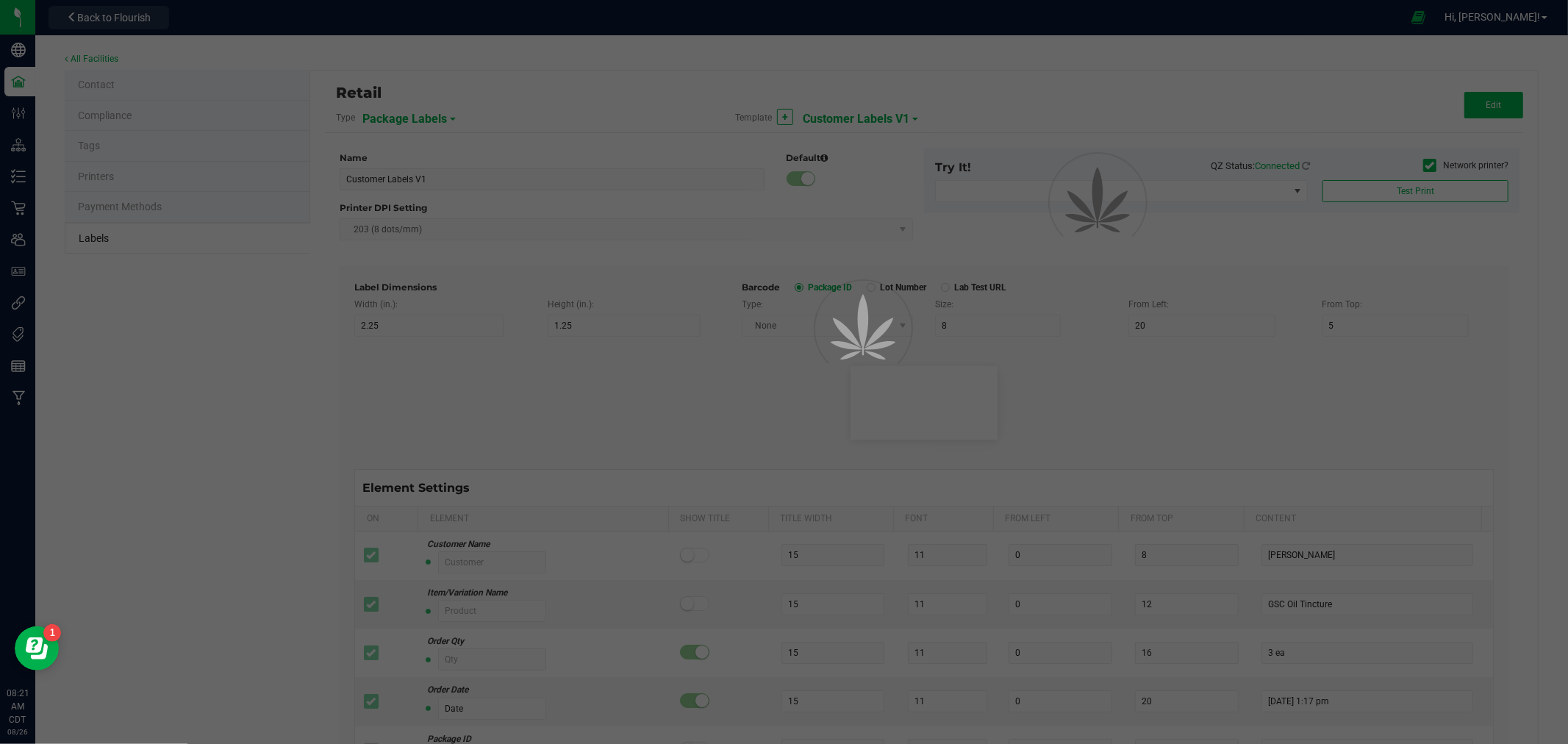
type input "NDC Number"
type input "25"
type input "10"
type input "35"
type input "[PHONE_NUMBER]"
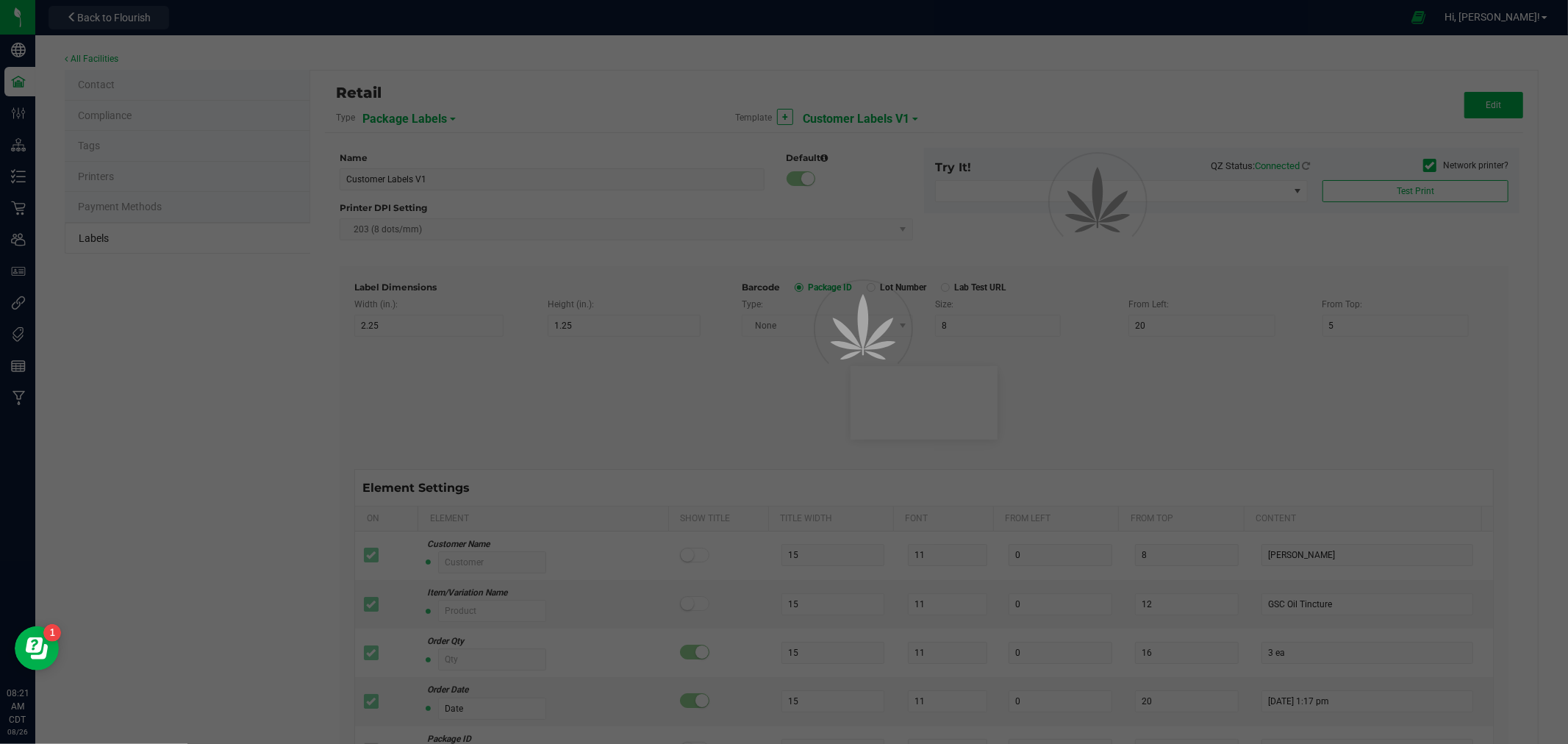
type input "Number of Servings"
type input "25"
type input "10"
type input "35"
type input "4 servings/item"
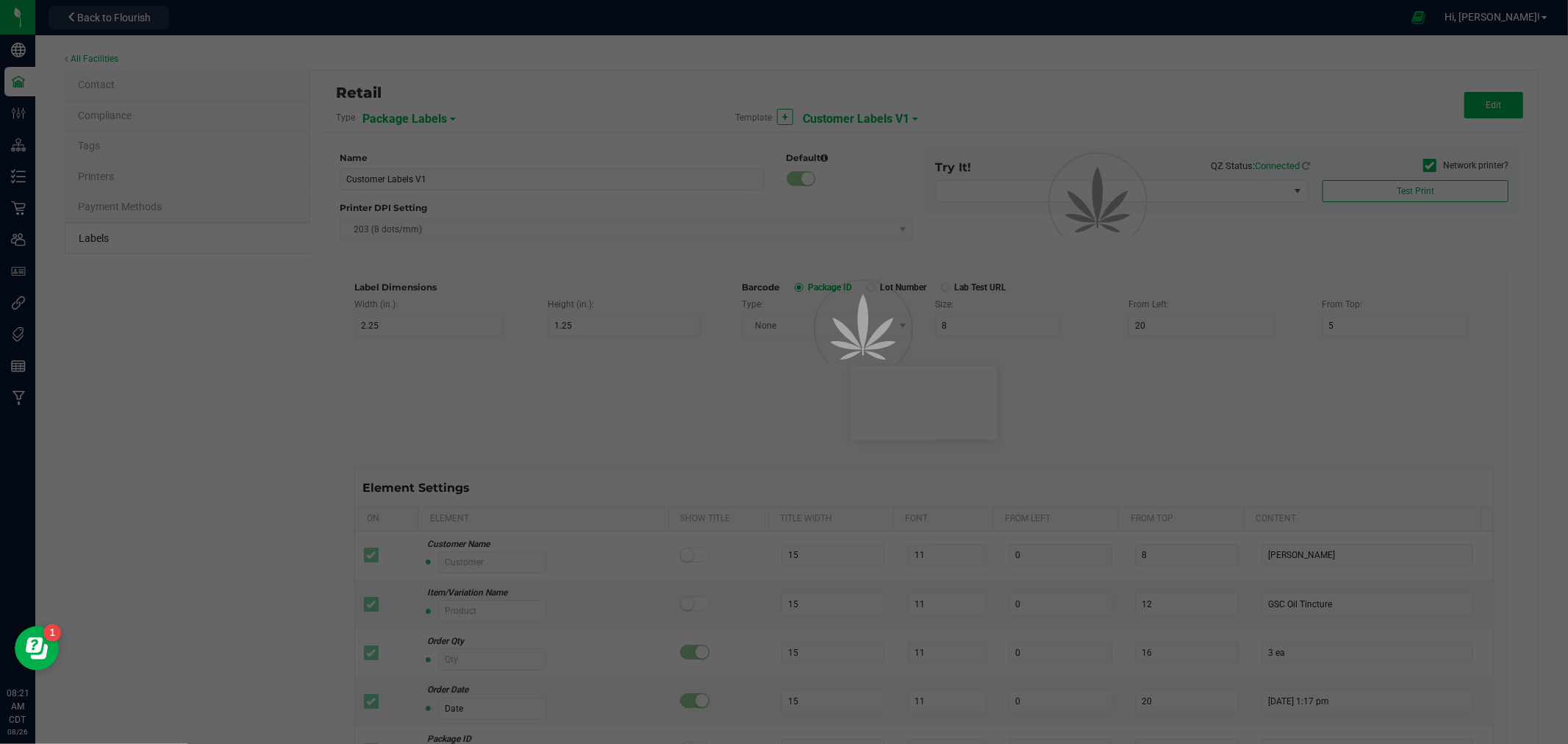
type input "Serving Size"
type input "25"
type input "10"
type input "35"
type input "1 cup"
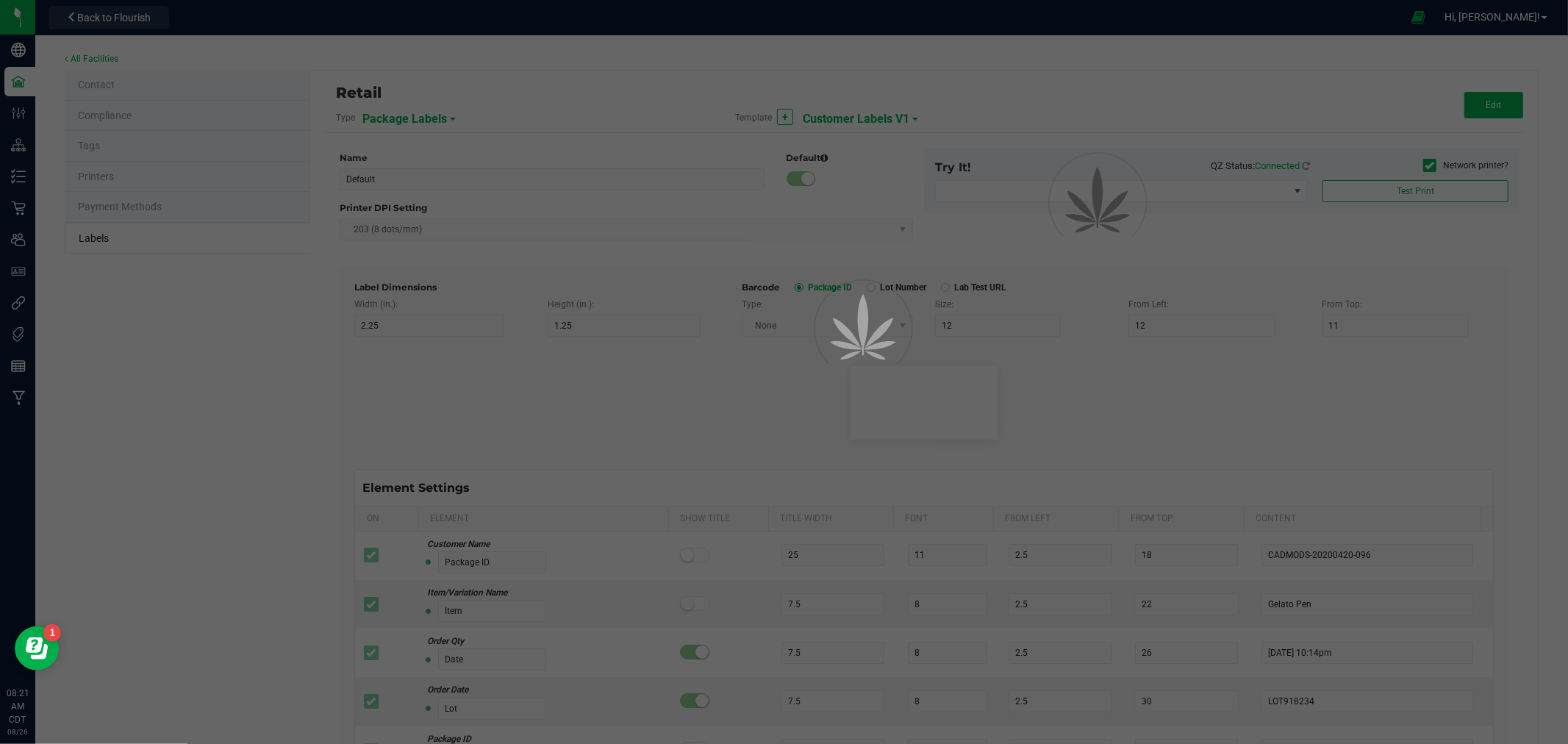
type input "Serving Size (Grams)"
type input "25"
type input "10"
type input "35"
type input "4 g"
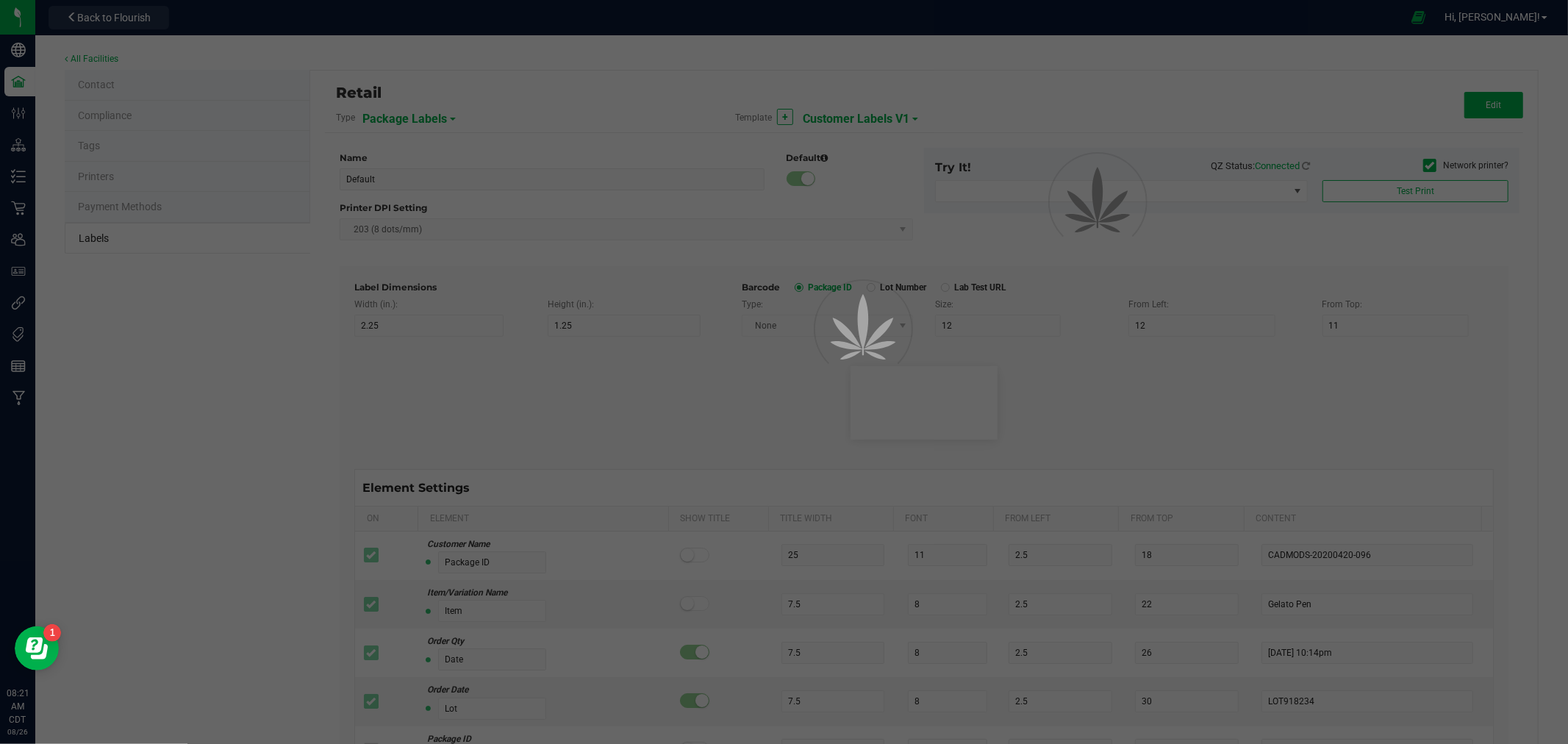
type input "Item Ingredients"
type input "25"
type input "10"
type input "35"
type input "Ingredient one, ingredient two"
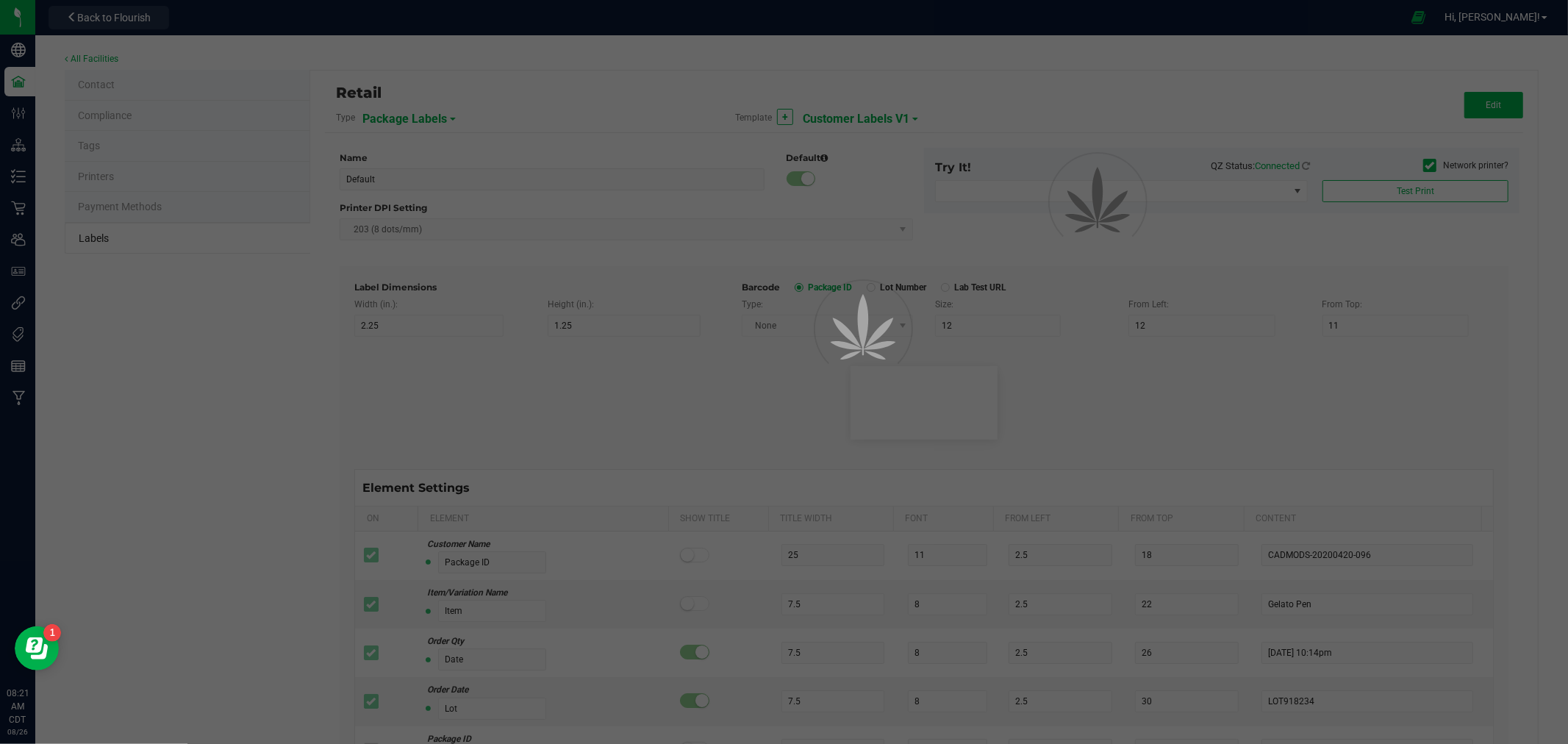
type input "Allergens"
type input "25"
type input "10"
type input "35"
type input "Tree Nuts, Soy, Wheat"
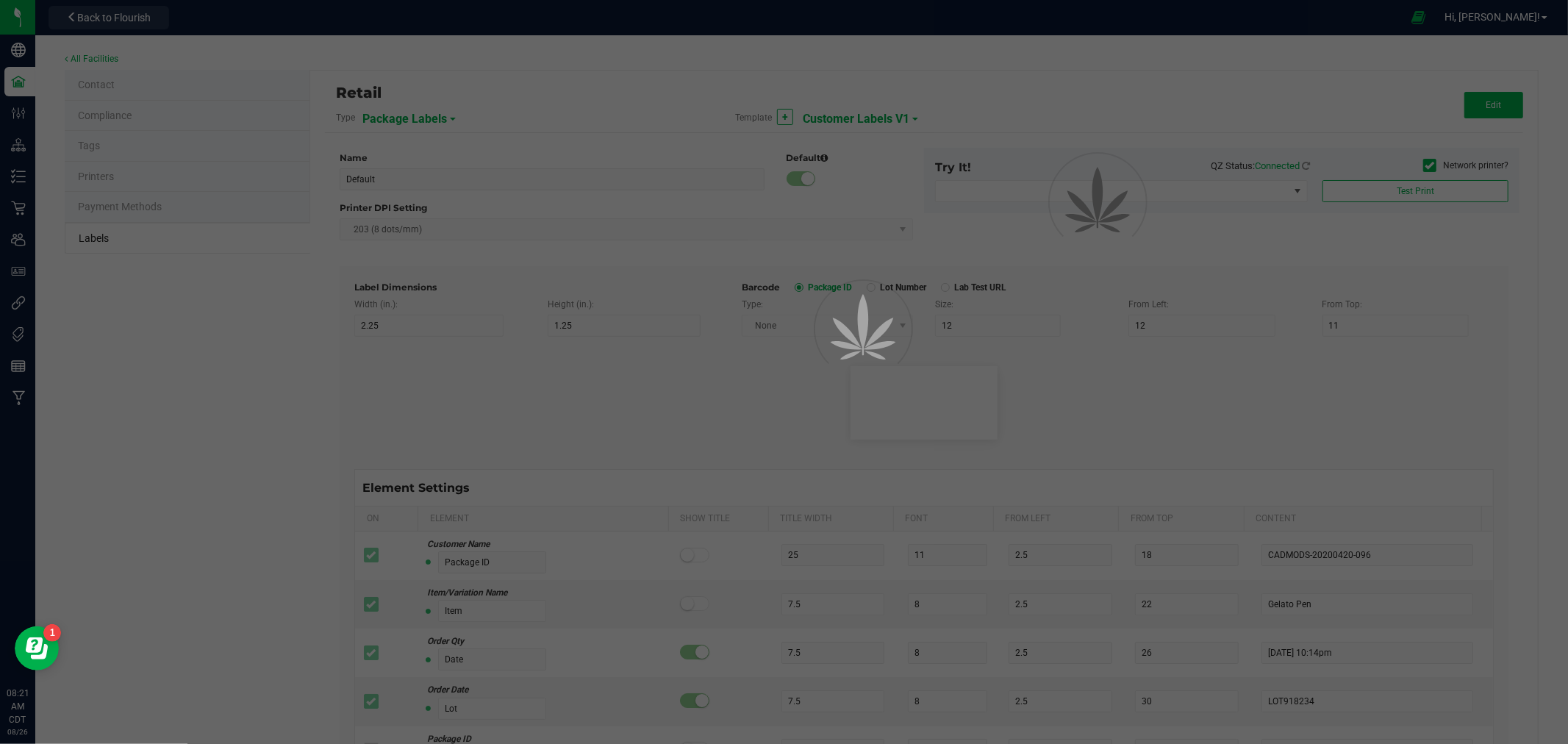
type input "Feel"
type input "25"
type input "10"
type input "35"
type input "Relaxed"
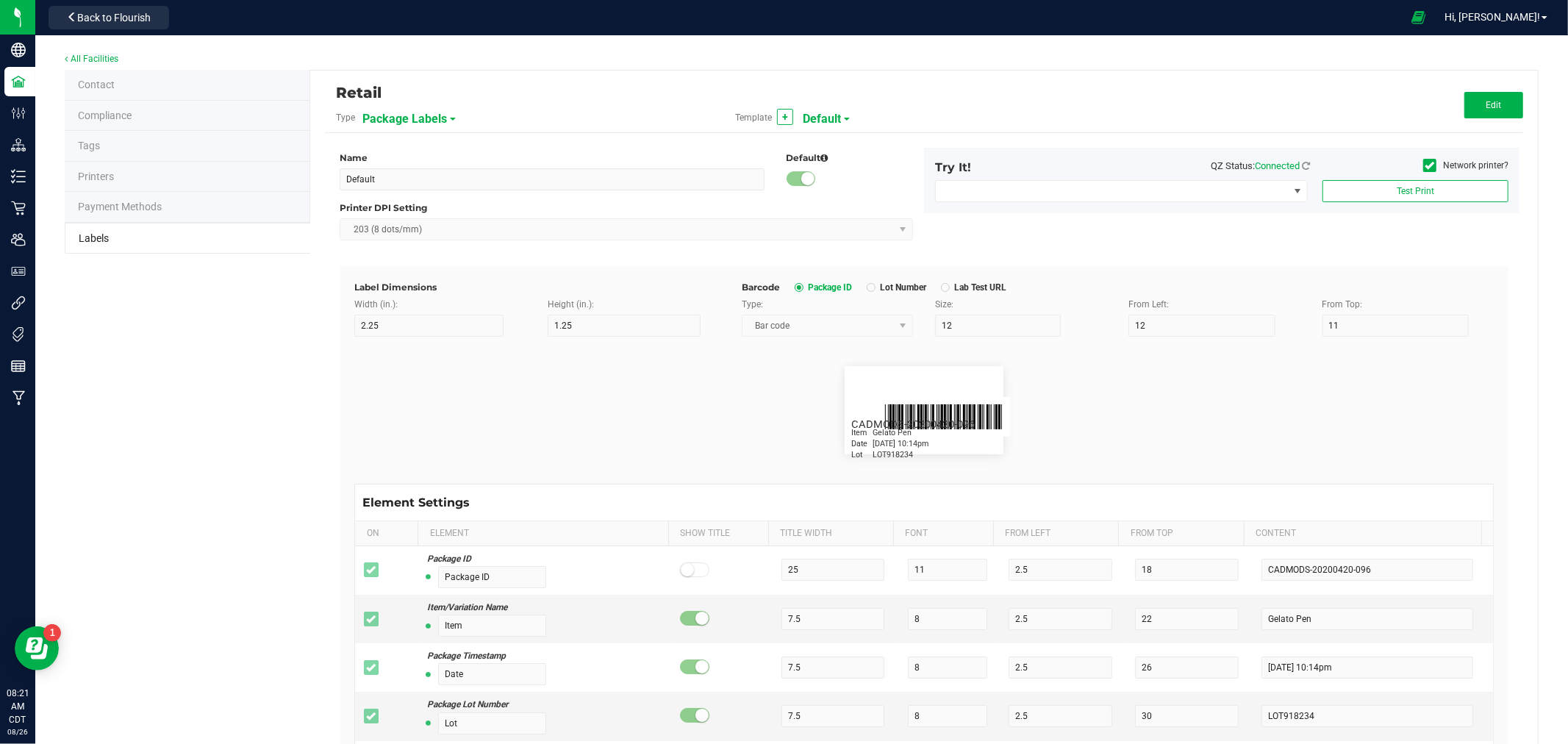
click at [820, 118] on span "Default" at bounding box center [821, 119] width 38 height 25
click at [842, 204] on span "QR Package Labels" at bounding box center [843, 204] width 75 height 11
type input "QR Package Labels"
type input "1.5"
type input "1"
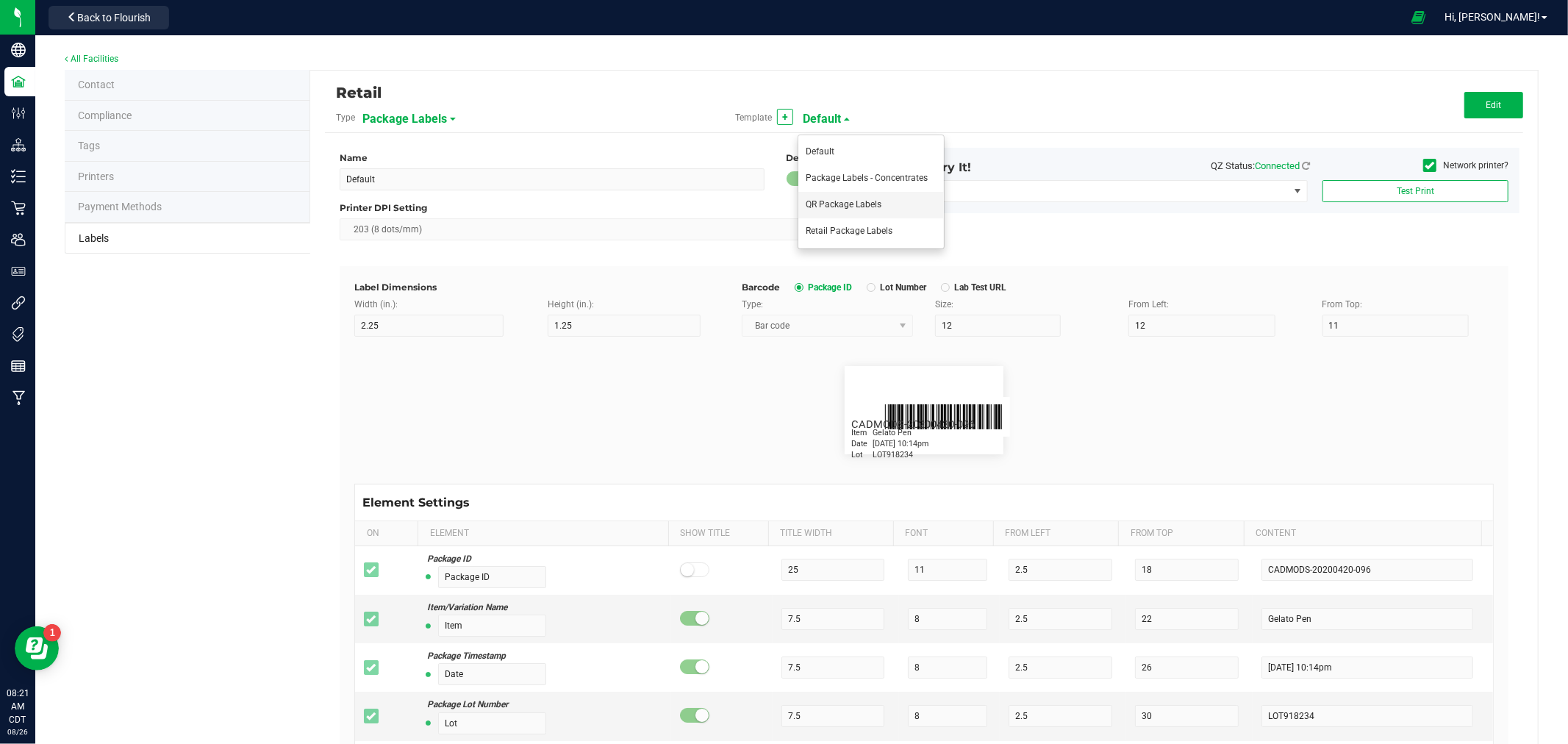
type input "30"
type input "27"
type input "15"
type input "7"
type input "1.5"
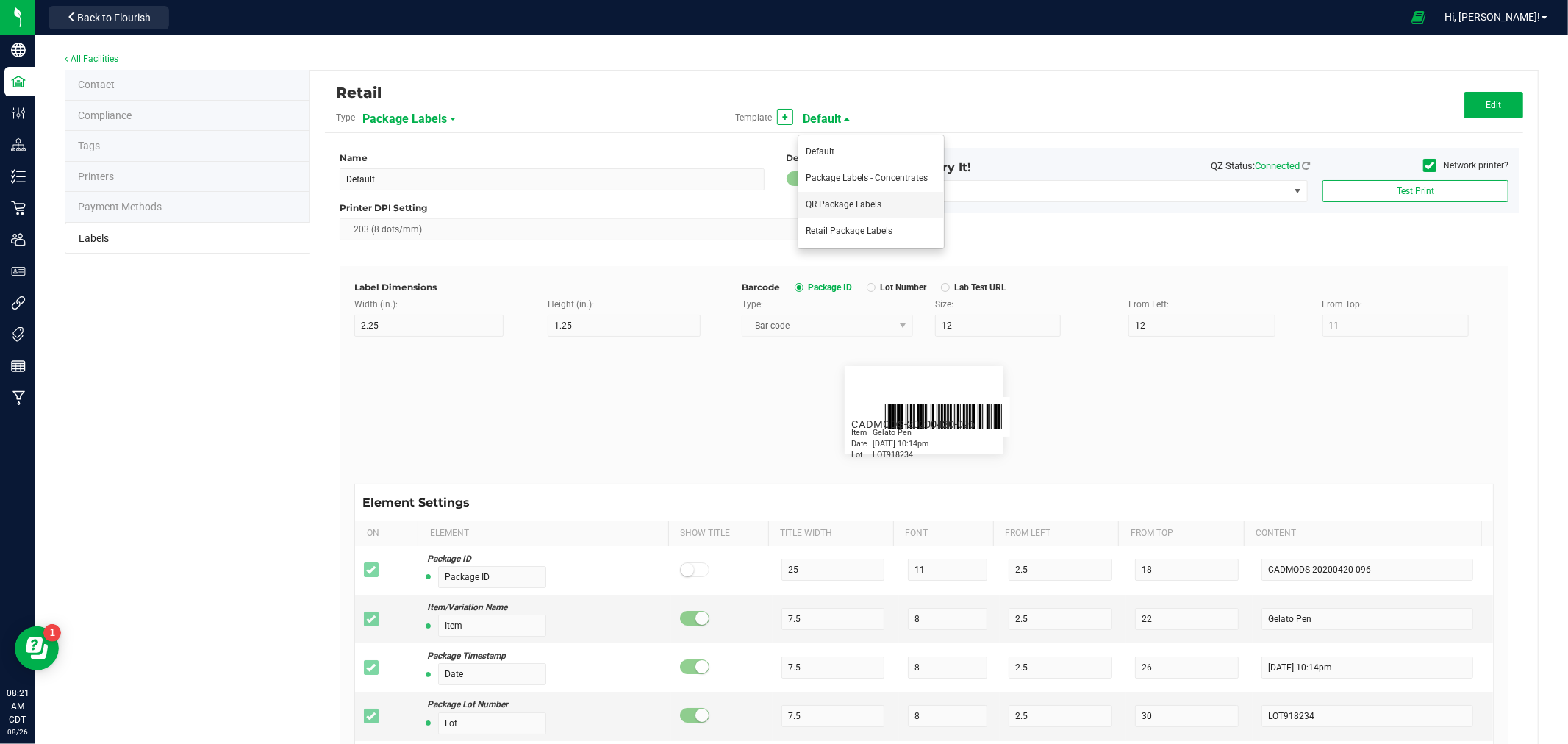
type input "5"
type input "CADMODS-20230420-096"
type input "Date"
type input "6"
type input "1.5"
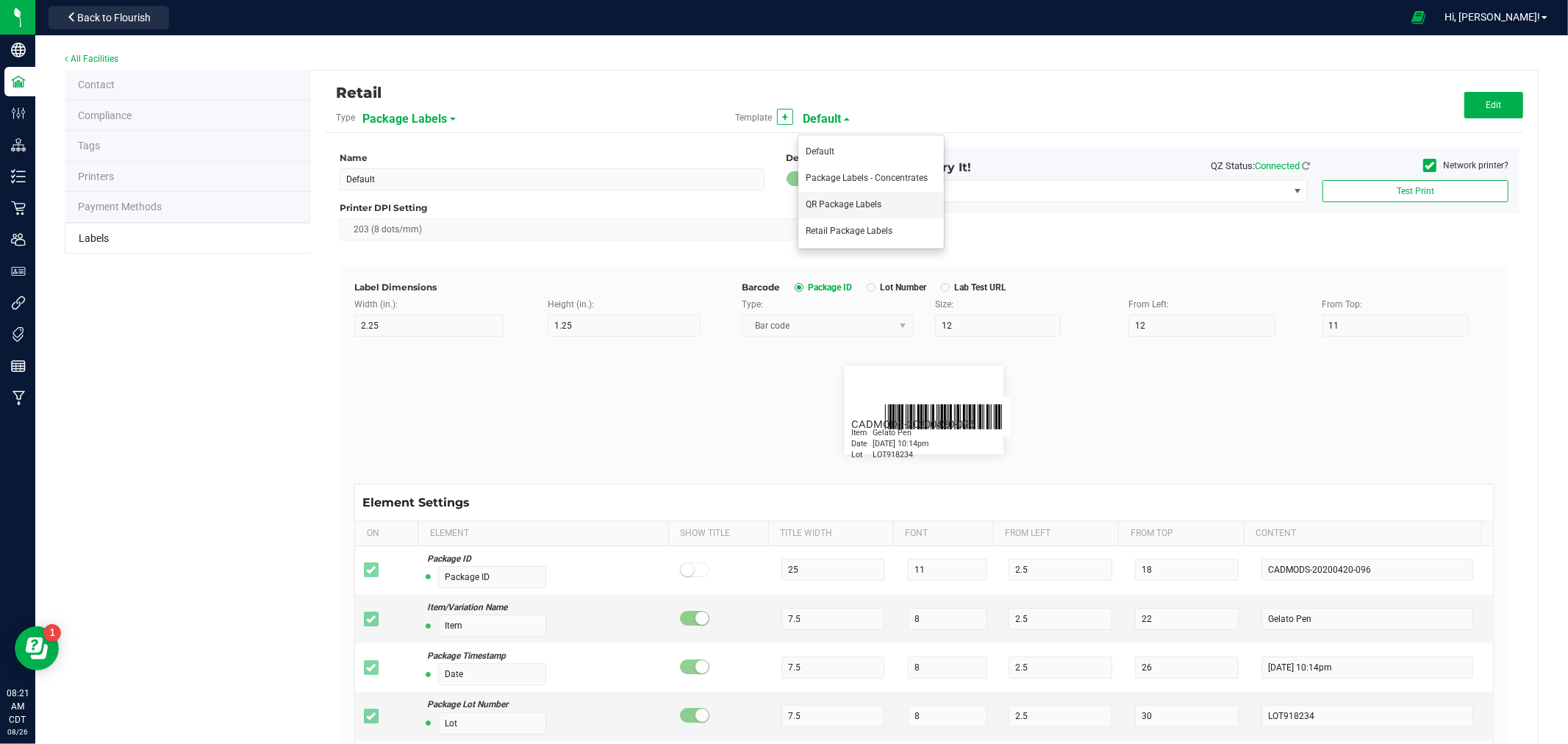
type input "17"
type input "[DATE] 10:14pm"
type input "Lot"
type input "6"
type input "1.5"
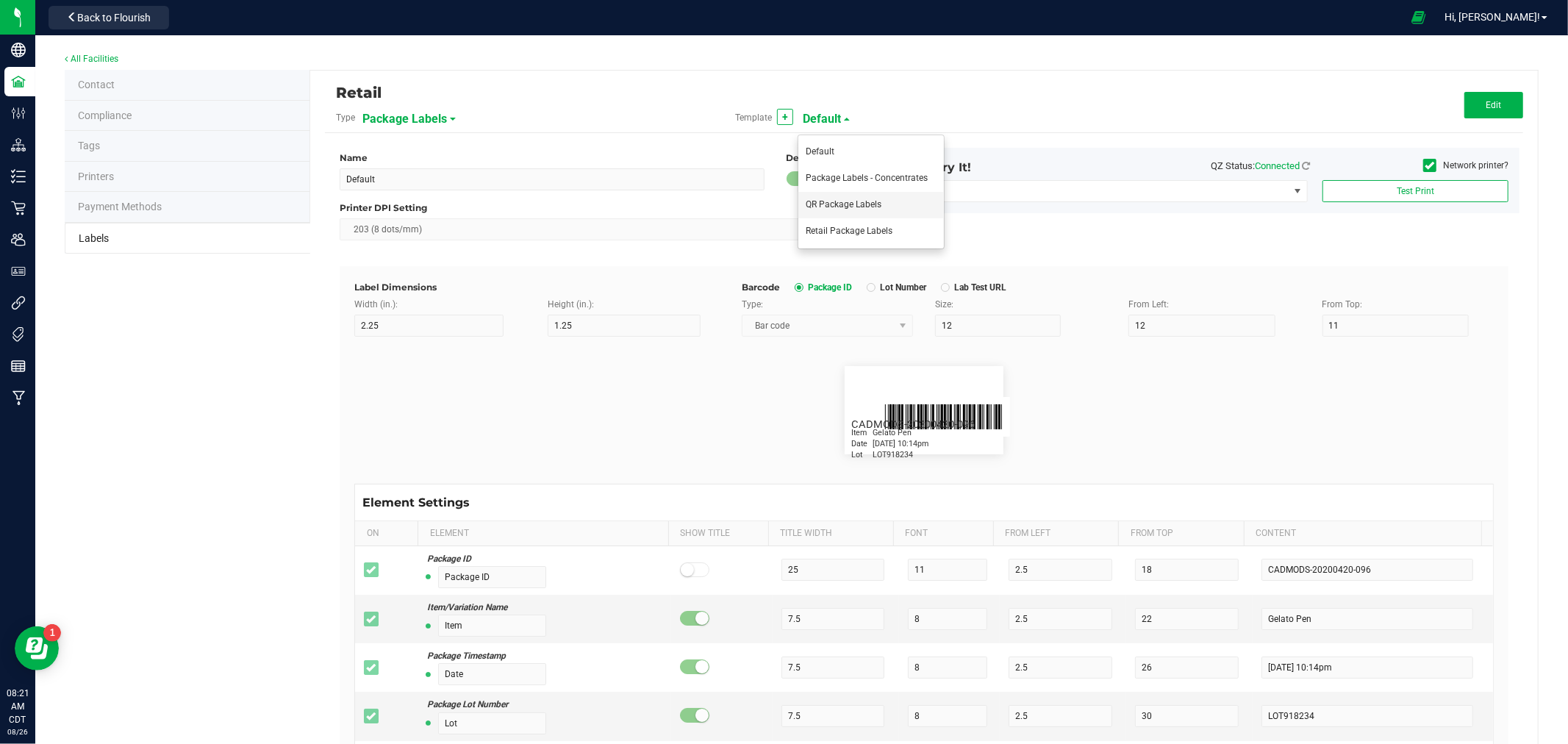
type input "11"
type input "LOT918234"
type input "SKU Name"
type input "25"
type input "6"
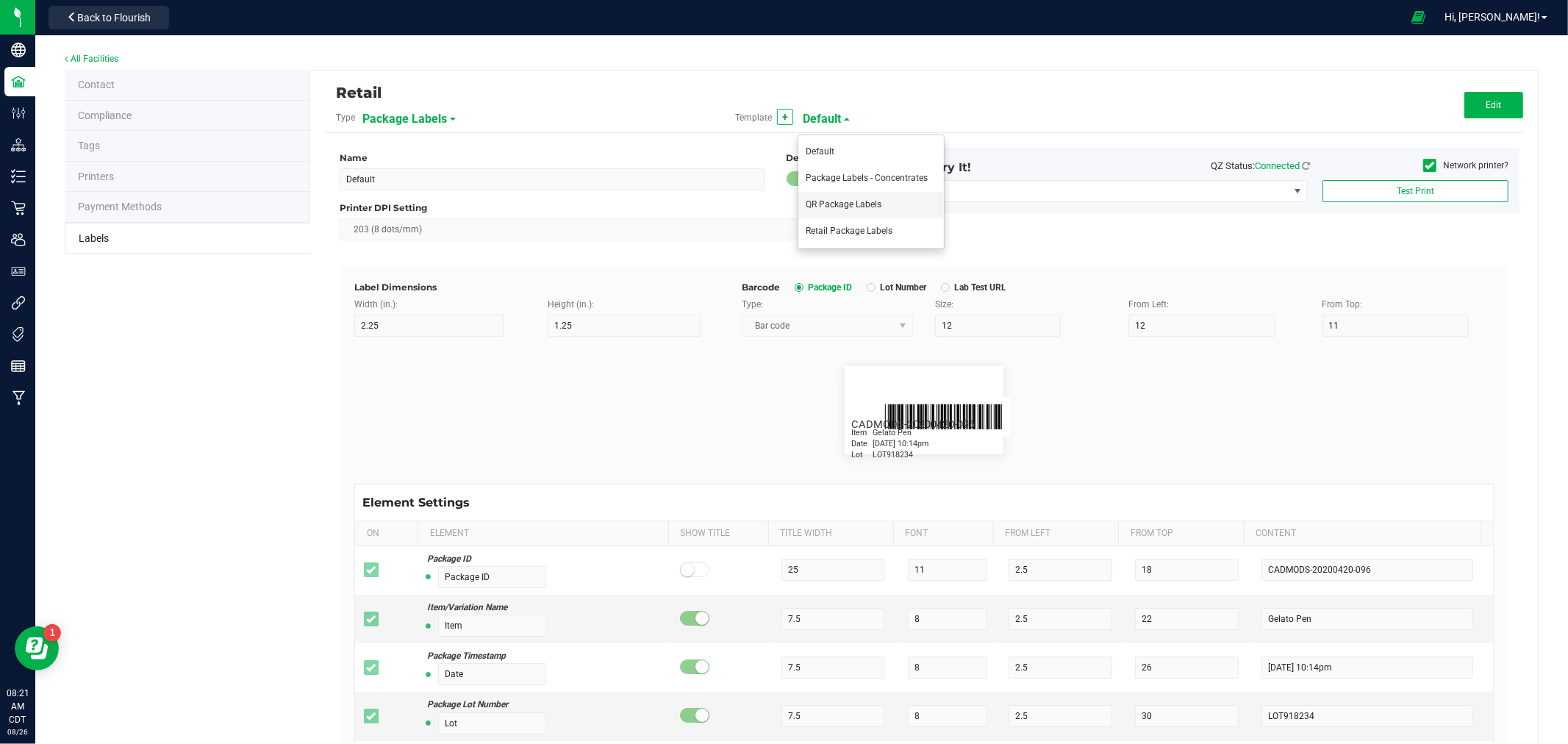
type input "1.5"
type input "8"
type input "Edibles-Gummies-Watermelon-Indica-10pk"
type input "Strain Type"
type input "6"
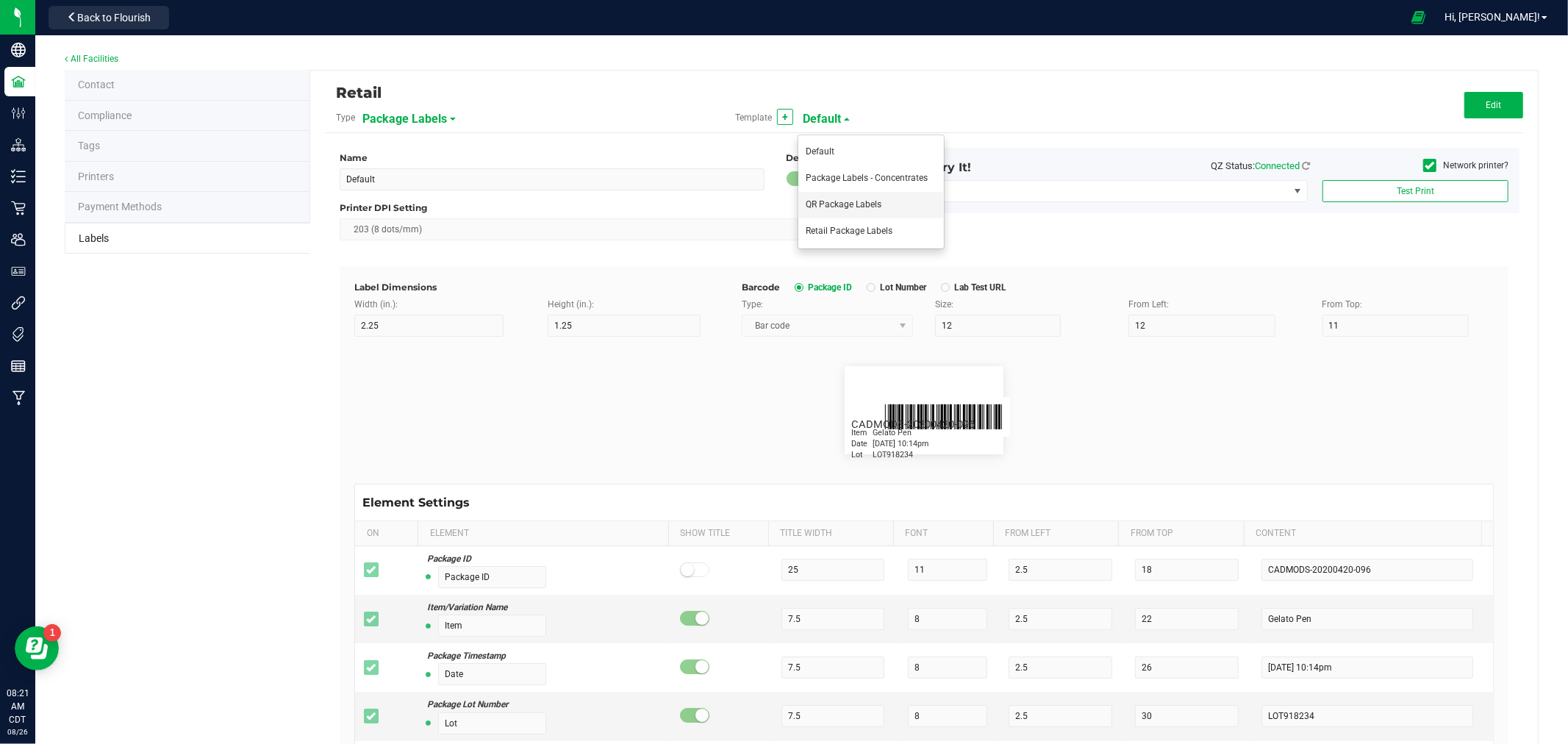
type input "1.5"
type input "14"
type input "Indica"
type input "Strain"
type input "15"
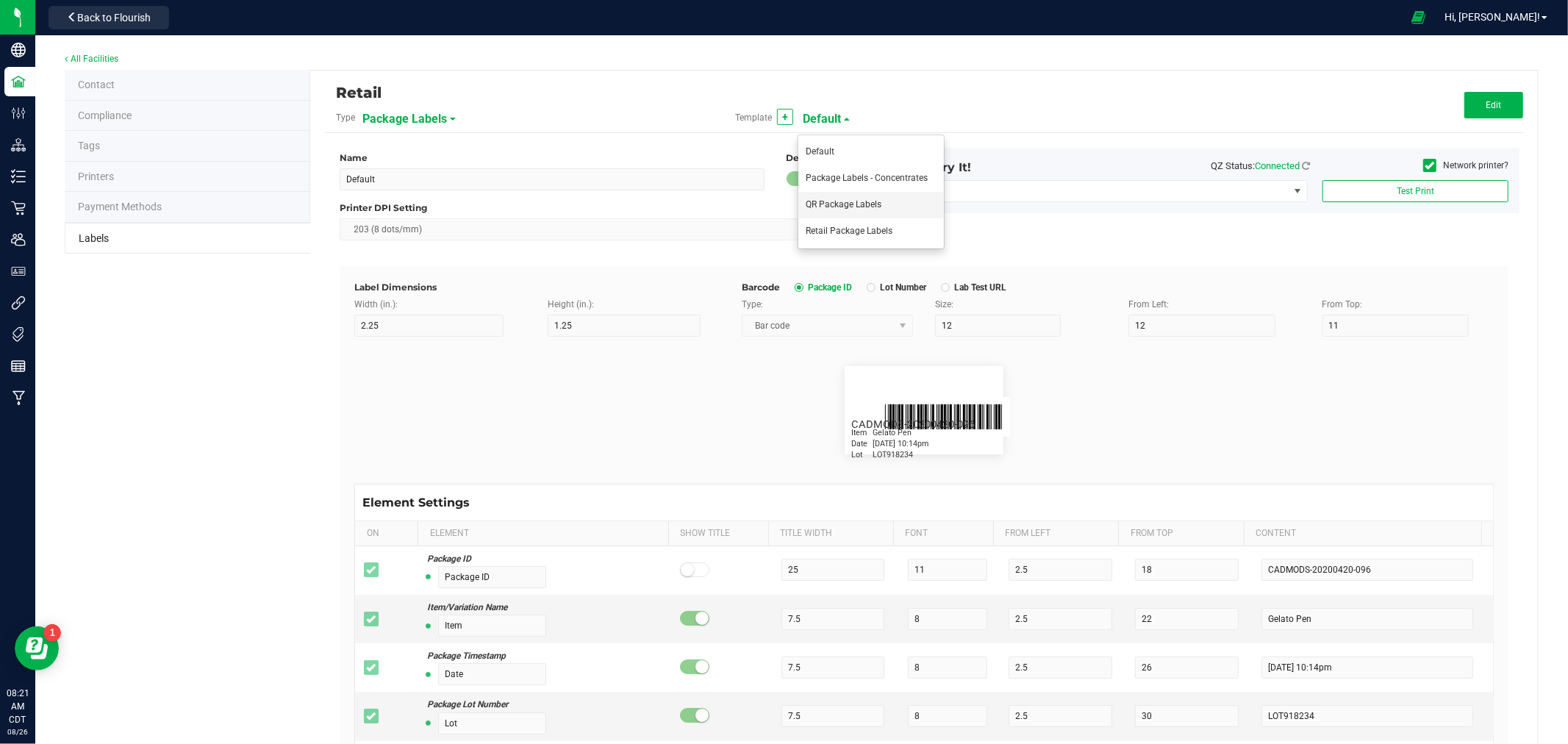
type input "Gelato"
type input "Size"
type input "20"
type input "44 ea"
type input "SKU"
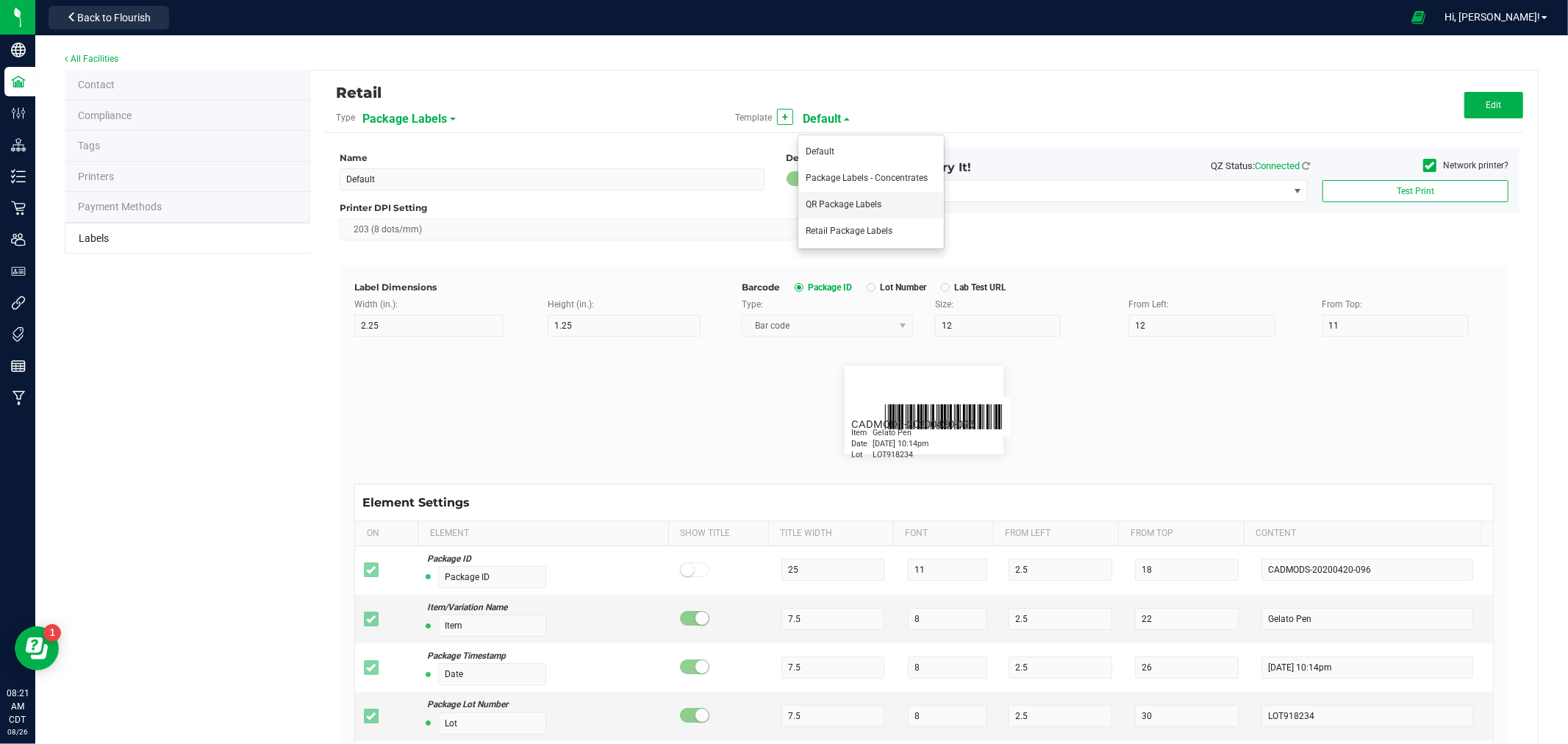
type input "30"
type input "42P017"
type input "Ref Field 1"
type input "Ref Field 1 Value"
type input "Ref Field 2"
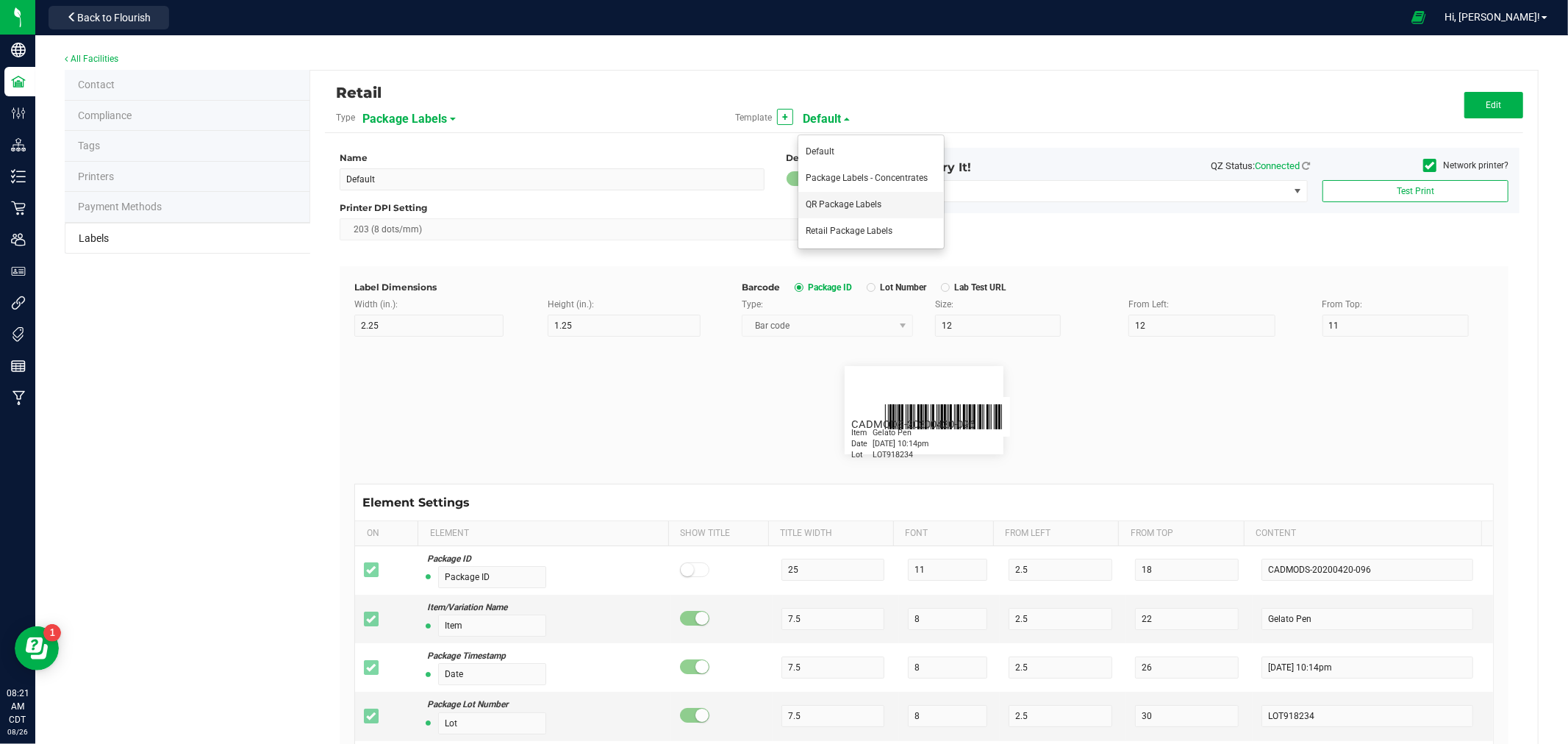
type input "Ref Field 2 Value"
type input "Ref Field 3"
type input "Ref Field 3 Value"
type input "Item Ref Field 1"
type input "Item Ref Field 1 Value"
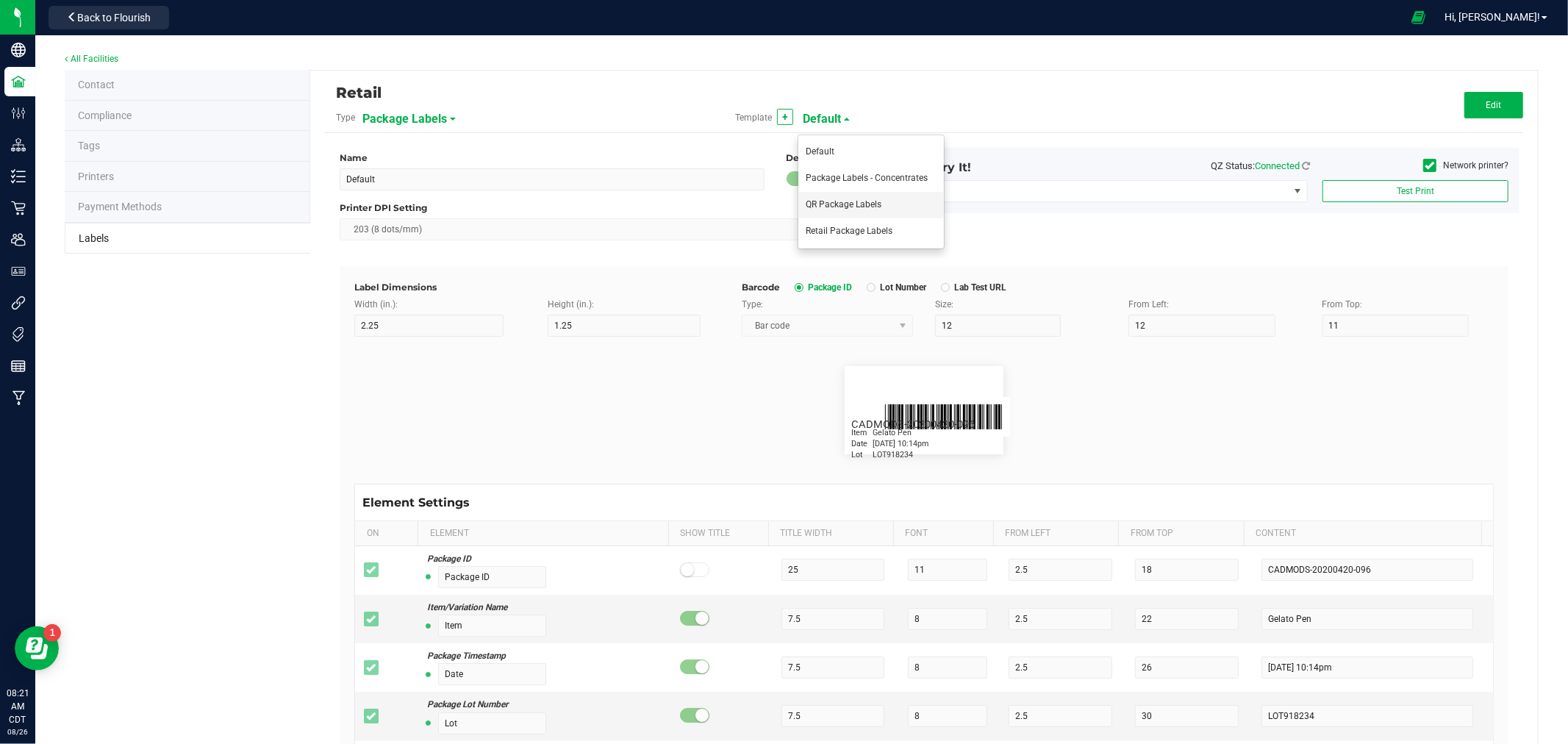
type input "Item Ref Field 2"
type input "Item Ref Field 2 Value"
type input "Item Ref Field 3"
type input "Item Ref Field 3 Value"
type input "Item Ref Field 4"
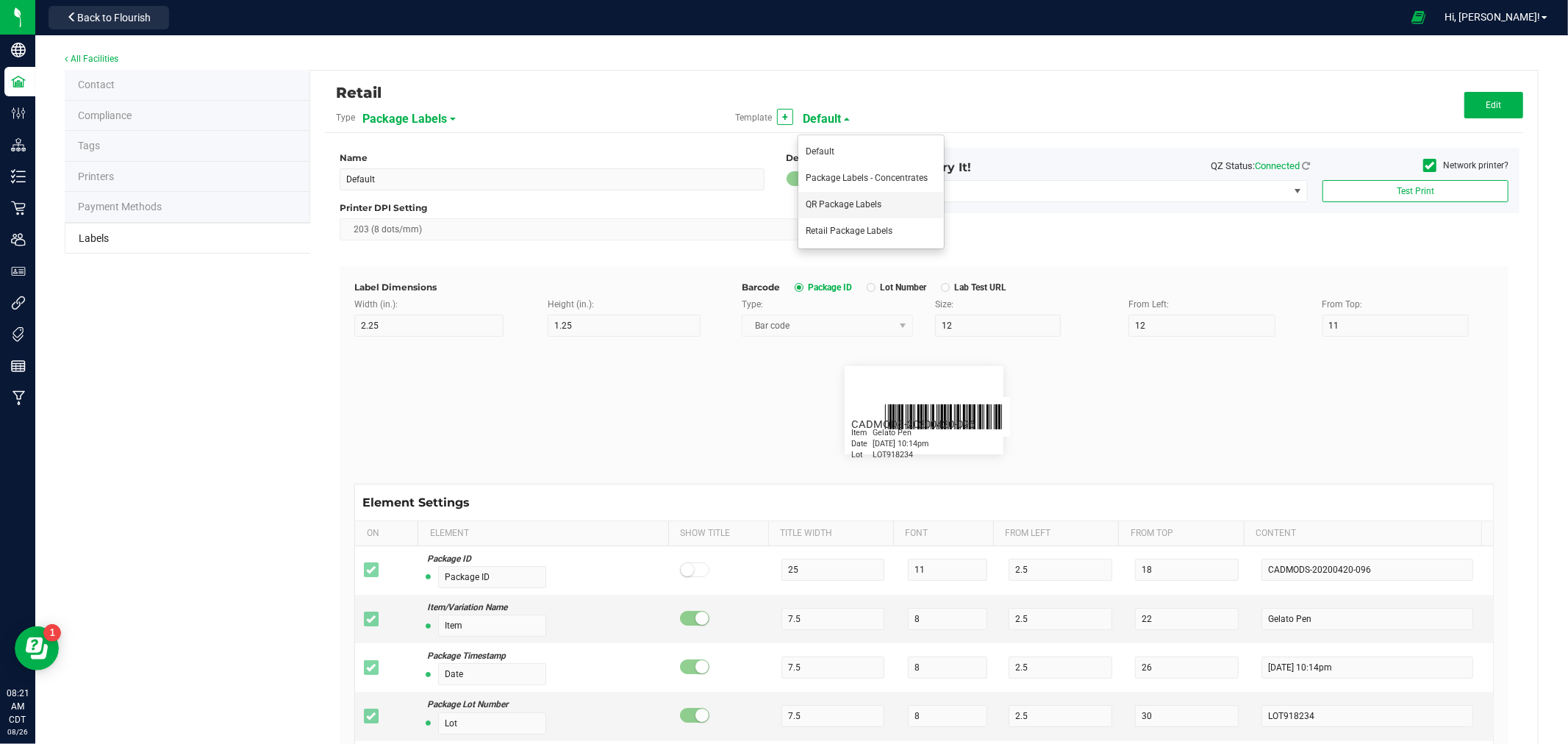
type input "Item Ref Field 4 Value"
type input "Item Ref Field 5"
type input "Item Ref Field 5 Value"
type input "NDC Number"
type input "[PHONE_NUMBER]"
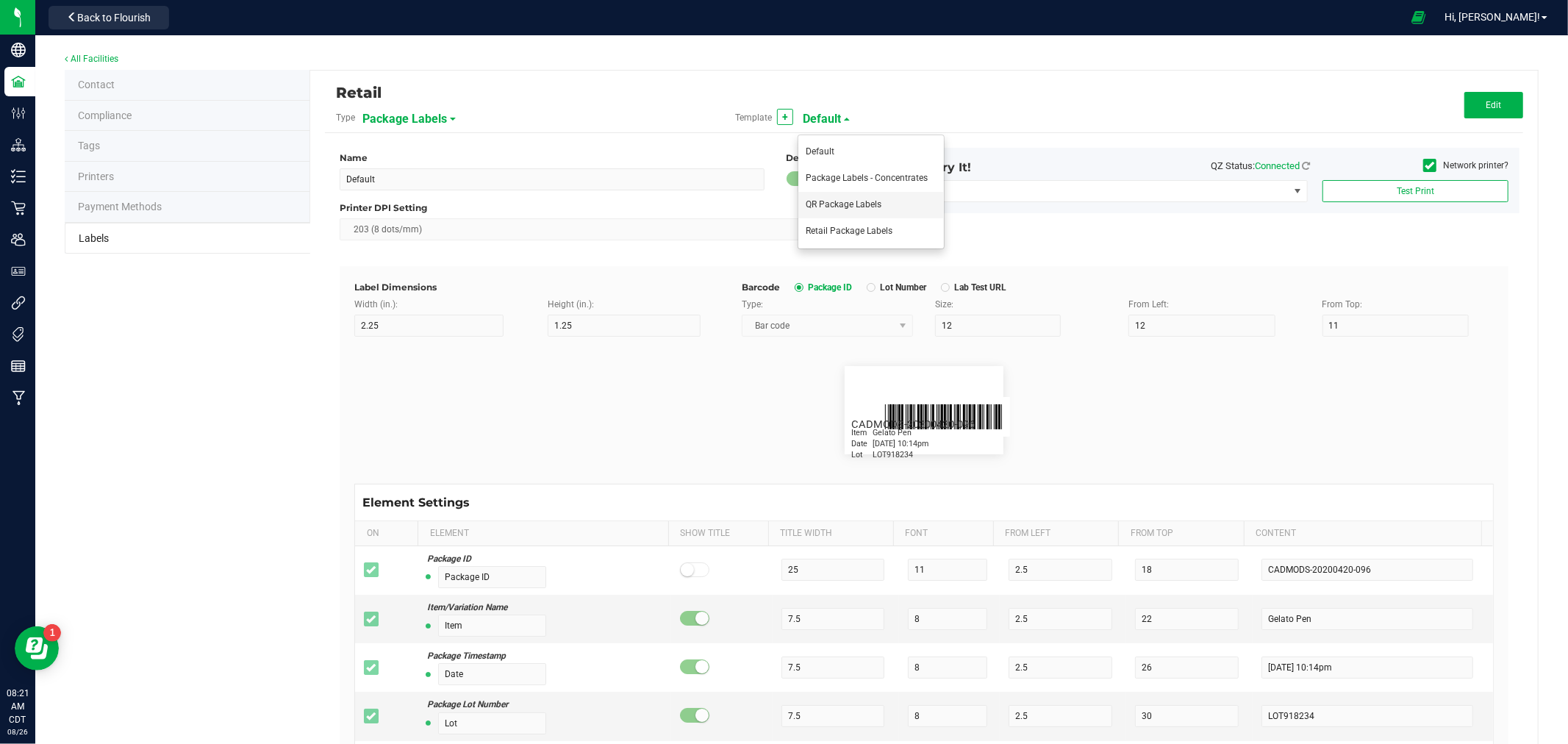
type input "Number of Servings"
type input "4 servings/item"
type input "Serving Size"
type input "1 cup"
type input "Serving Size (Grams)"
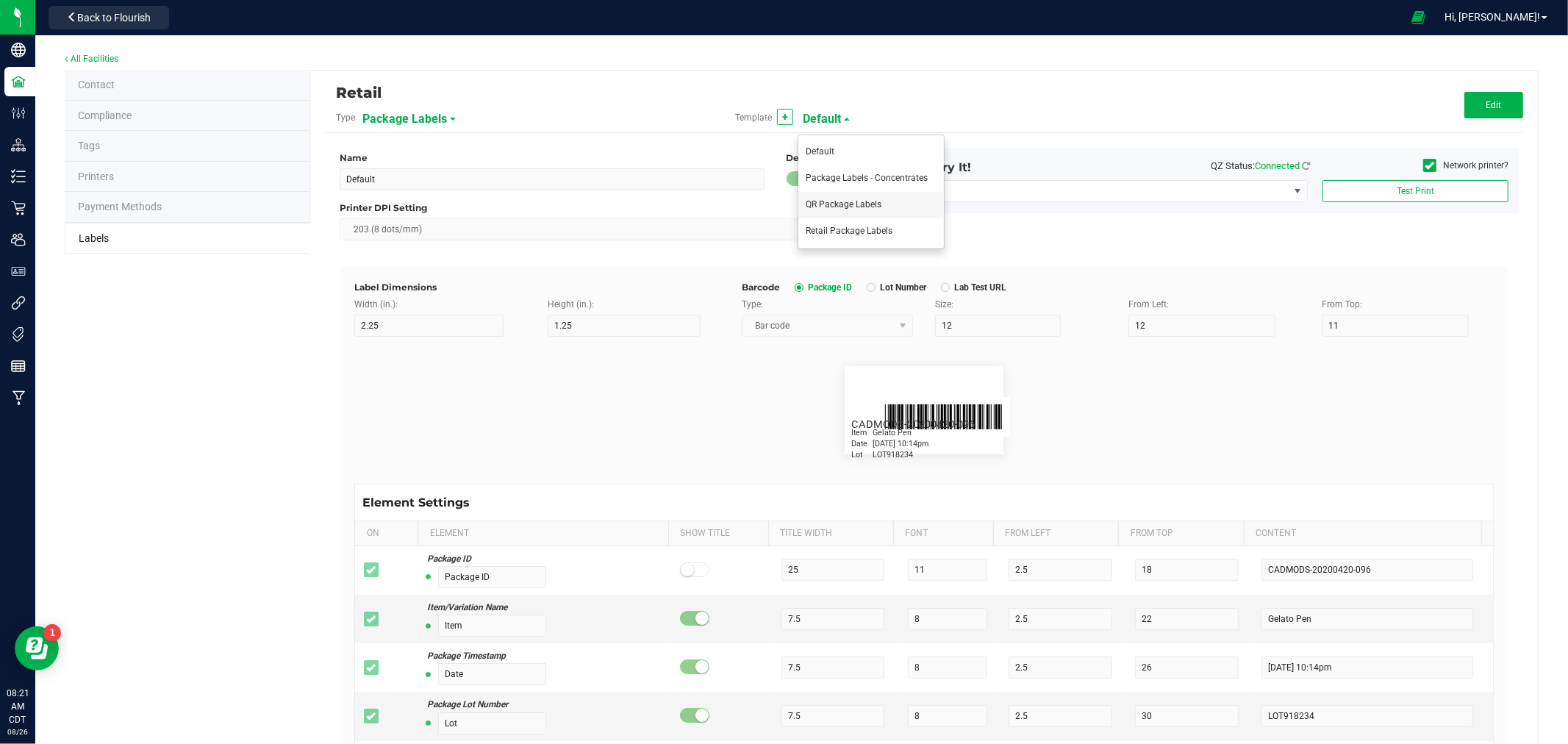
type input "4 g"
type input "Item Ingredients"
type input "Ingredient one, ingredient two"
type input "Allergens"
type input "Tree Nuts, Soy, Wheat"
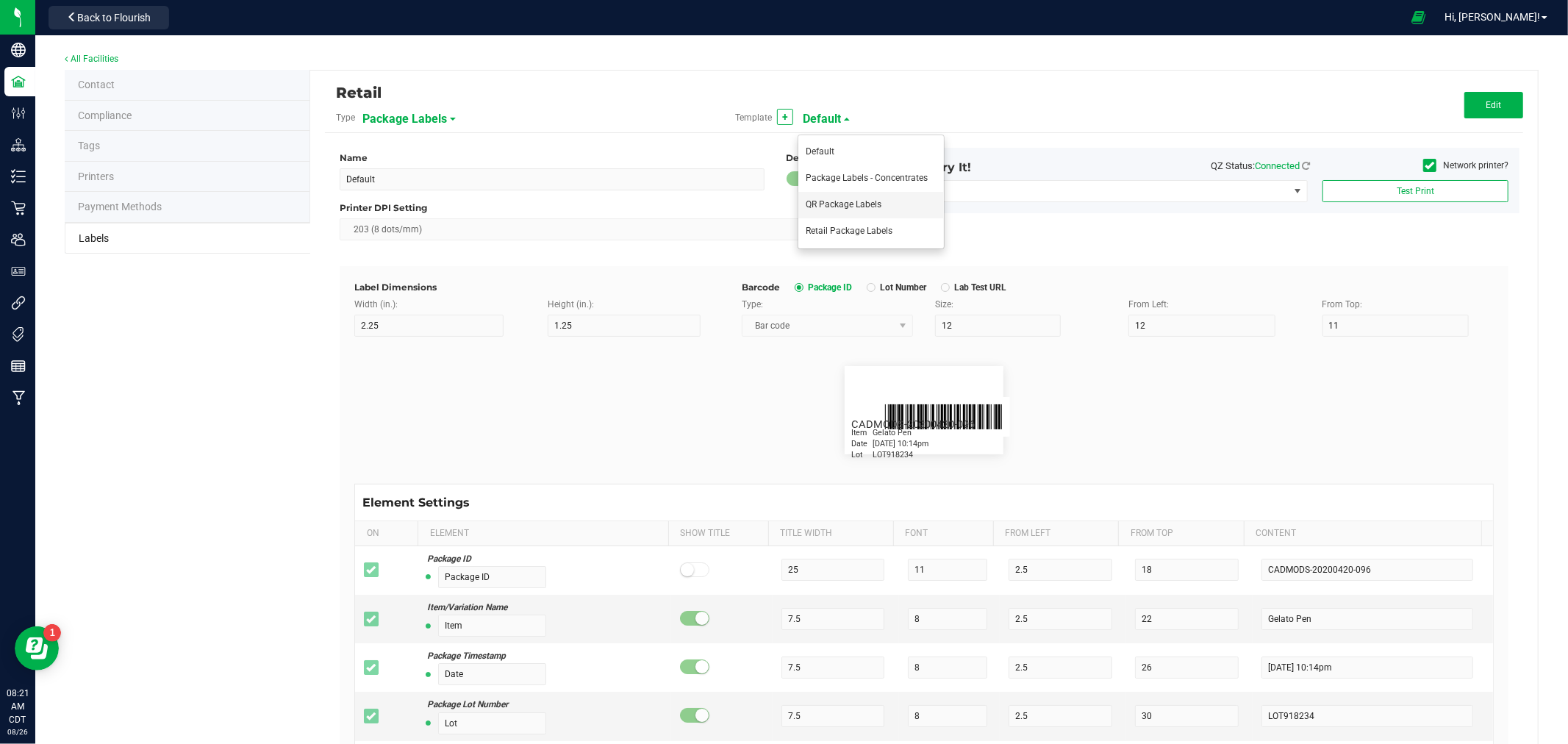
type input "Feel"
type input "Relaxed"
type input "Usable Cannabis per Unit"
type input "25.73 g"
type input "Moisture %"
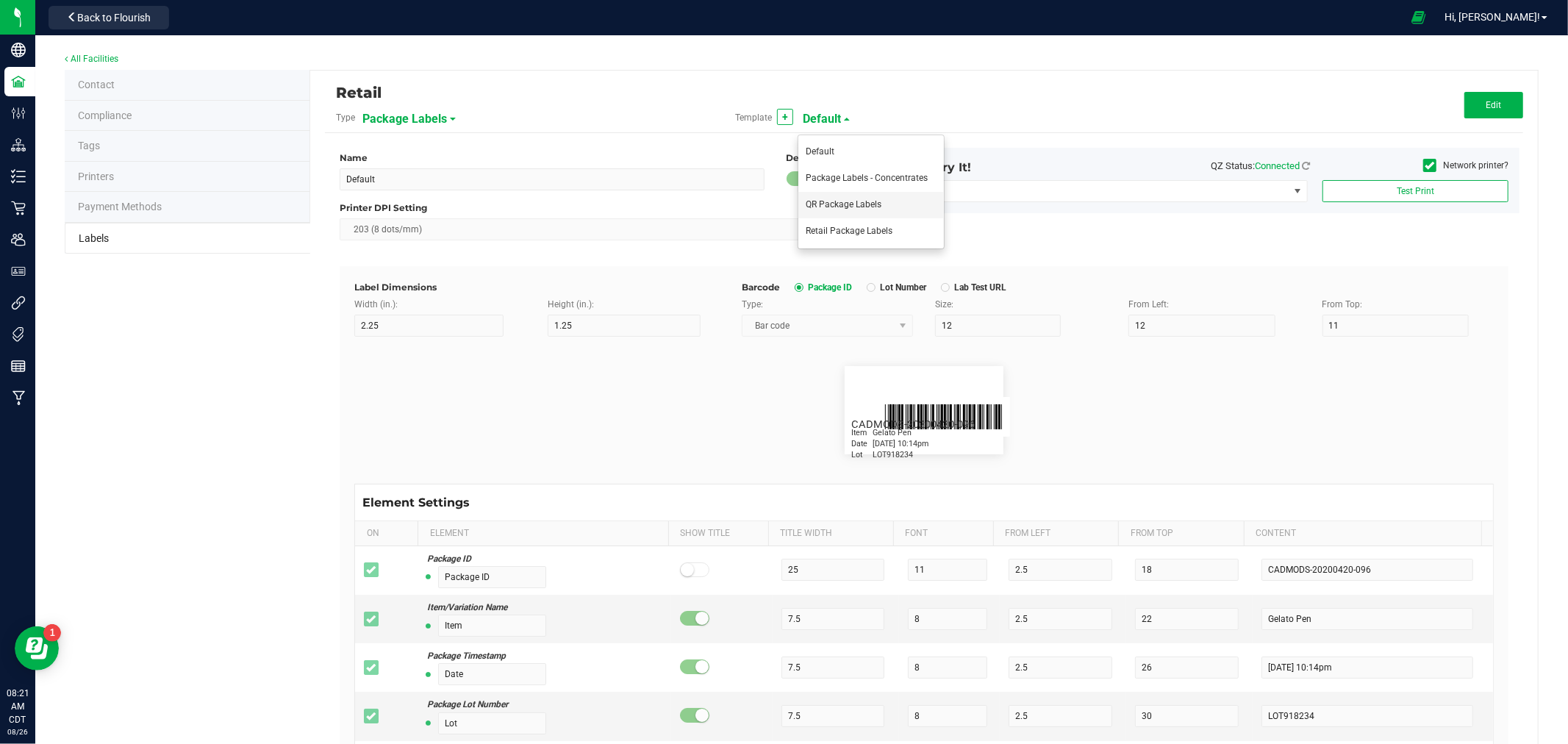
type input "8.40 %"
type input "Strain Description"
type input "Pineapple, Molasses, Napalm"
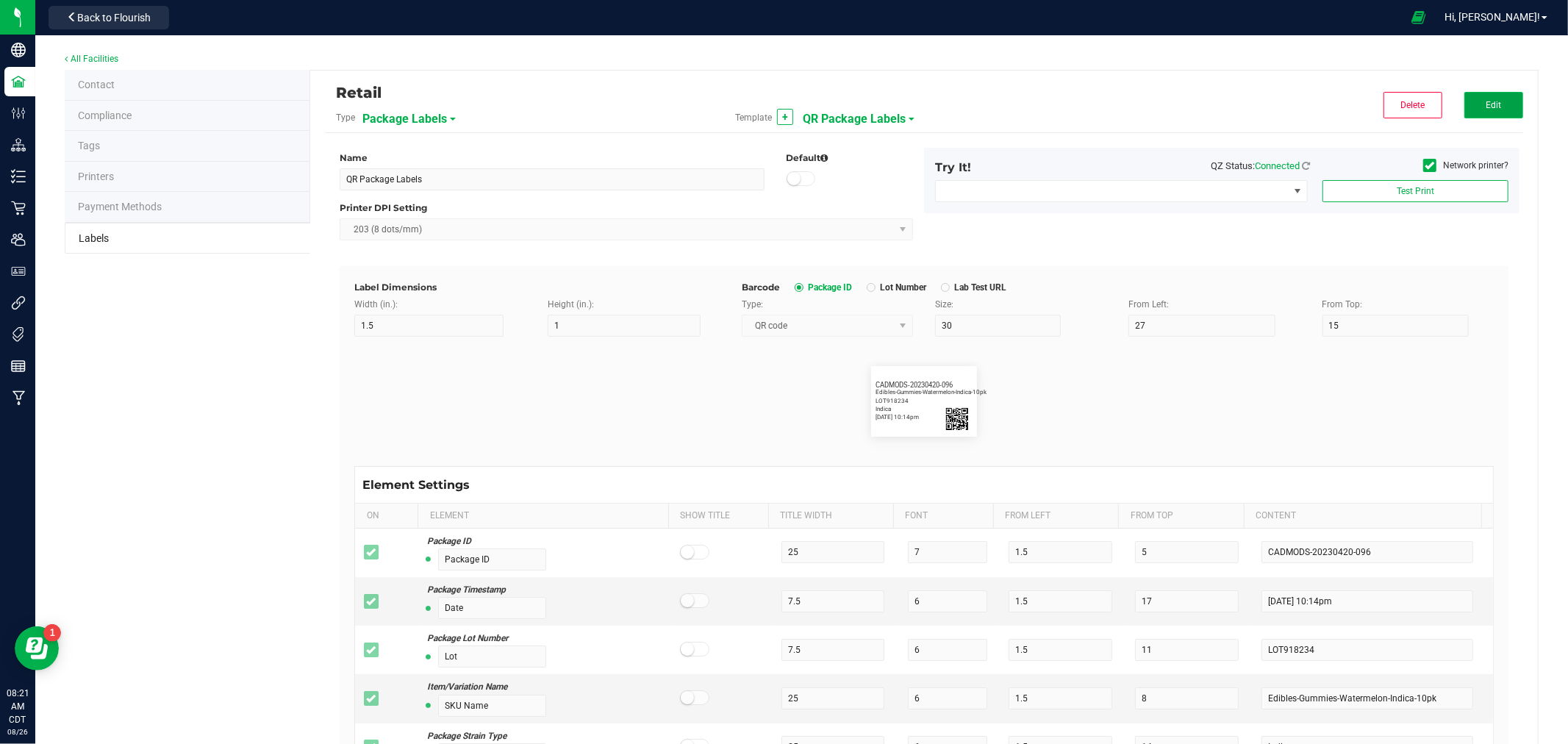
click at [1465, 104] on button "Edit" at bounding box center [1493, 104] width 59 height 27
click at [728, 230] on span "203 (8 dots/mm)" at bounding box center [617, 229] width 554 height 20
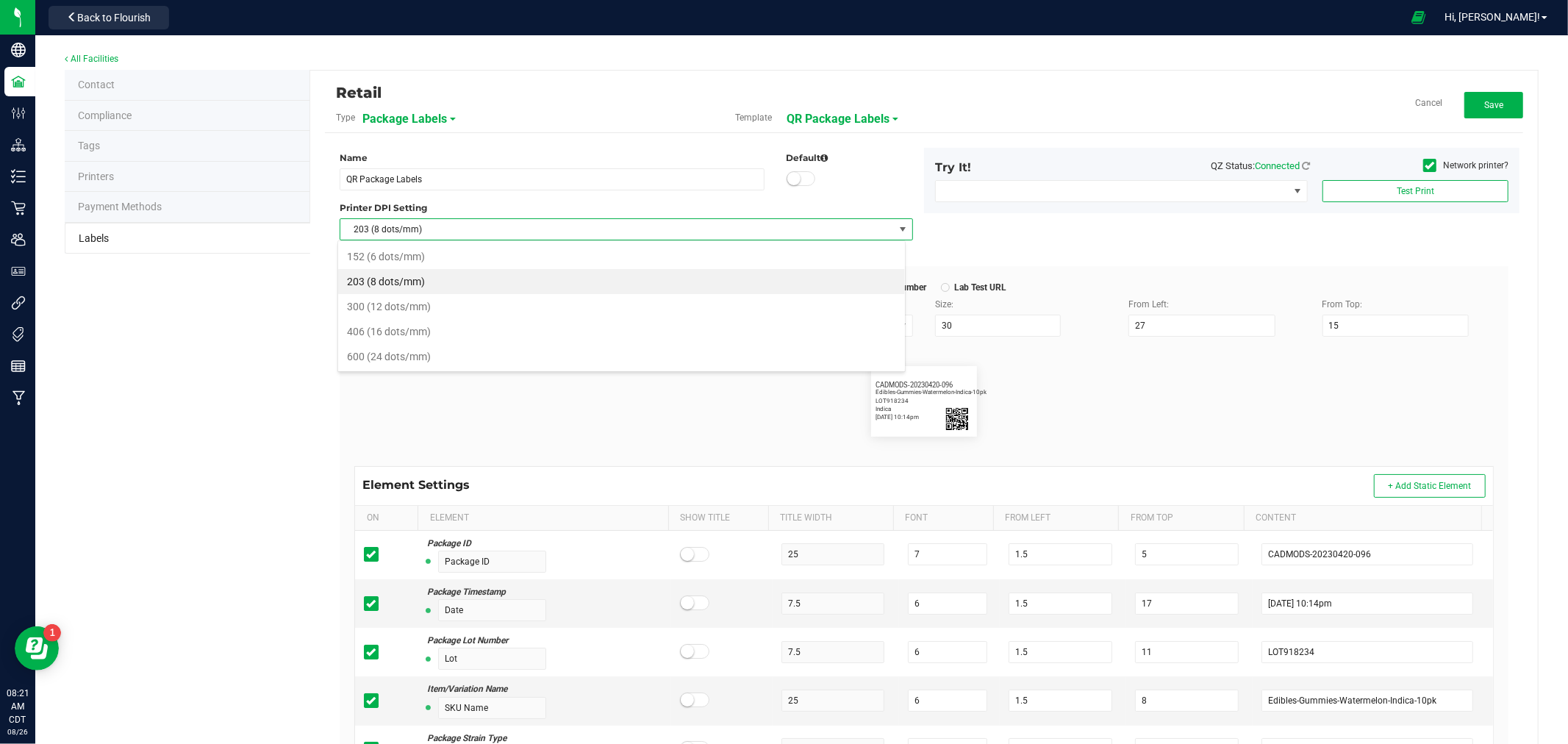
scroll to position [22, 569]
click at [419, 309] on li "300 (12 dots/mm)" at bounding box center [622, 306] width 567 height 25
click at [1476, 114] on button "Save" at bounding box center [1493, 104] width 59 height 27
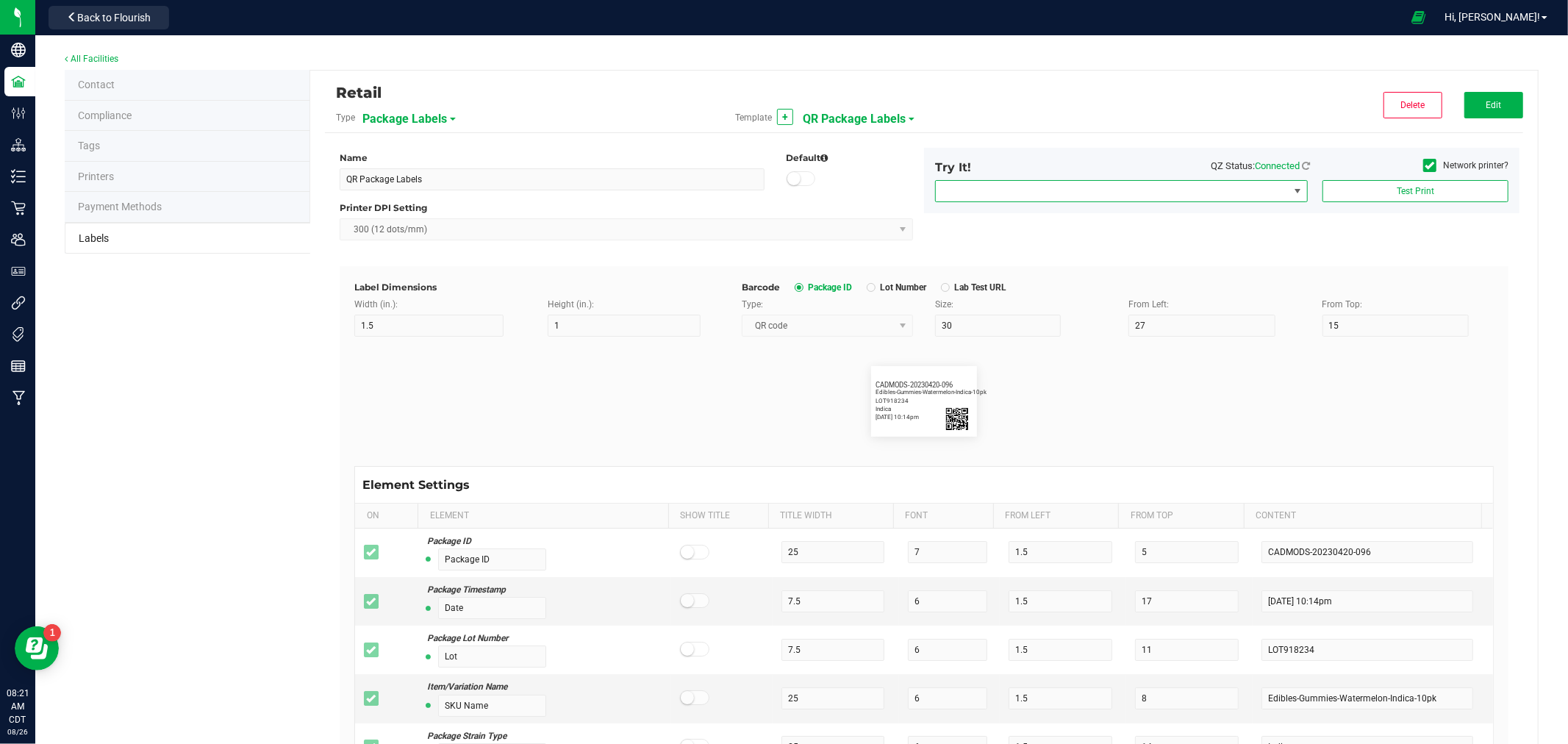
click at [1292, 195] on span "NO DATA FOUND" at bounding box center [1297, 191] width 12 height 12
click at [1423, 158] on span "Network printer?" at bounding box center [1465, 165] width 85 height 20
click at [1408, 168] on div "Network printer?" at bounding box center [1420, 168] width 198 height 20
click at [1425, 165] on icon at bounding box center [1430, 165] width 10 height 0
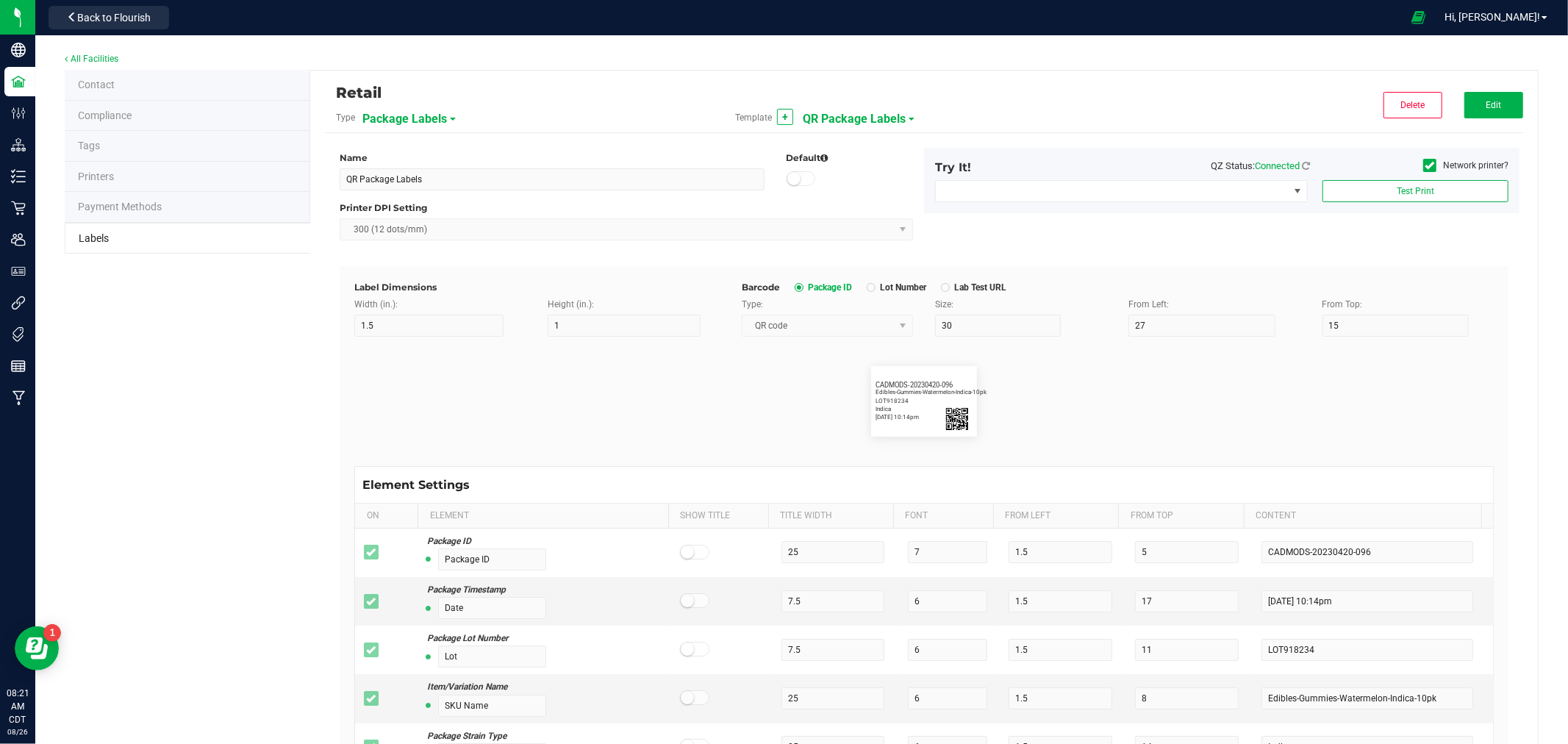
click at [0, 0] on input "Network printer?" at bounding box center [0, 0] width 0 height 0
click at [1245, 191] on span "Color Label 2000" at bounding box center [1113, 190] width 353 height 20
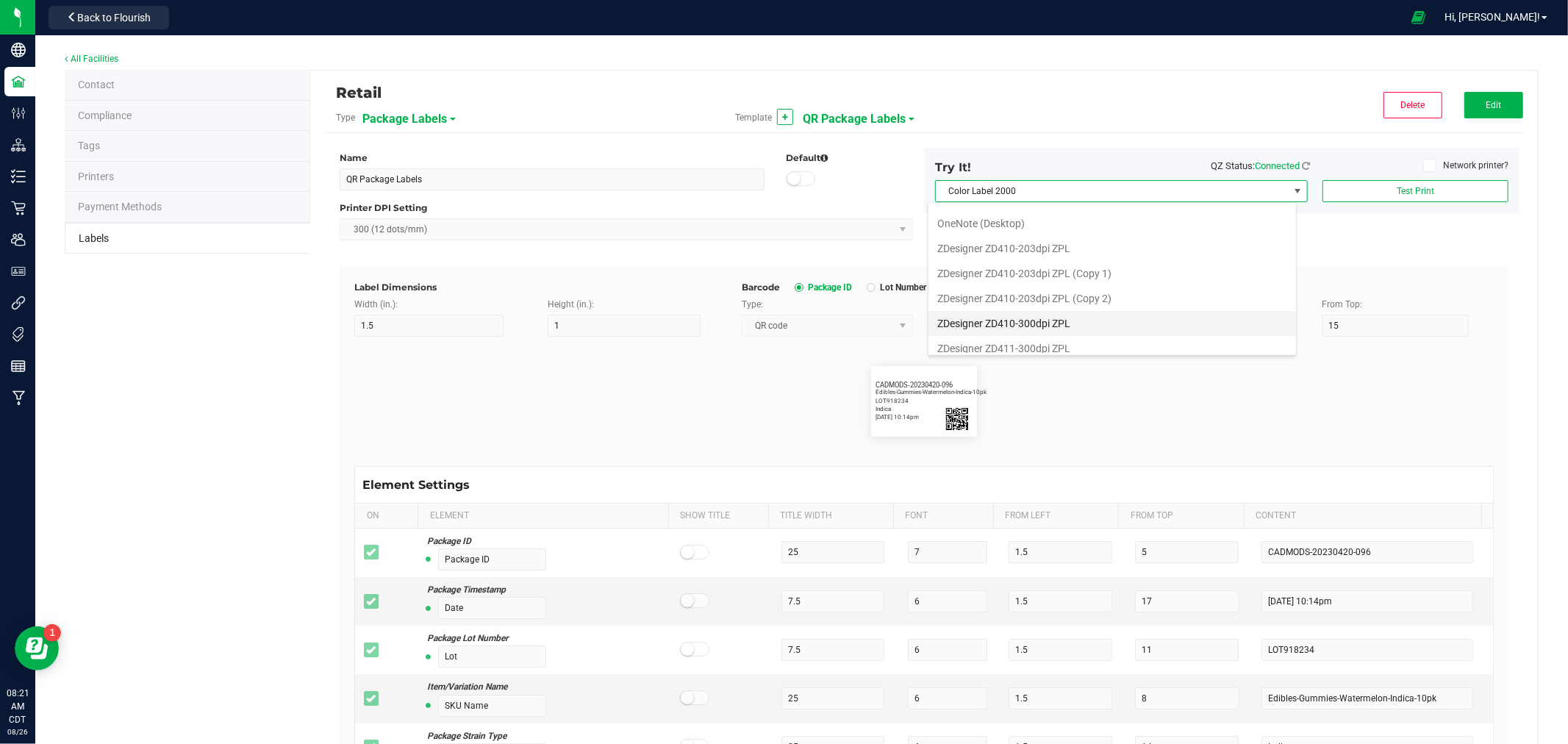
scroll to position [179, 0]
click at [1075, 341] on ZPL "ZDesigner ZD411-300dpi ZPL" at bounding box center [1112, 340] width 368 height 25
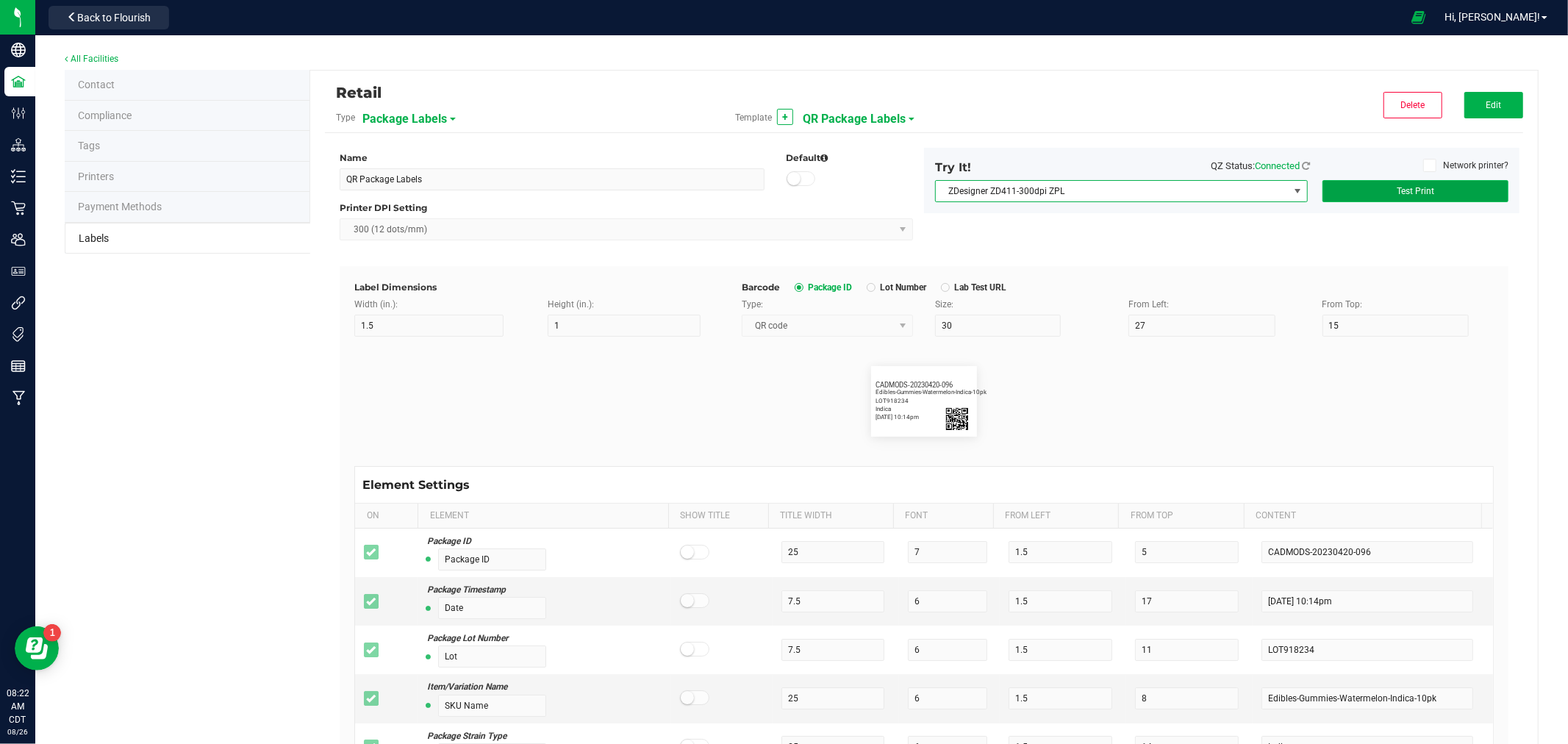
click at [1407, 188] on span "Test Print" at bounding box center [1416, 191] width 37 height 11
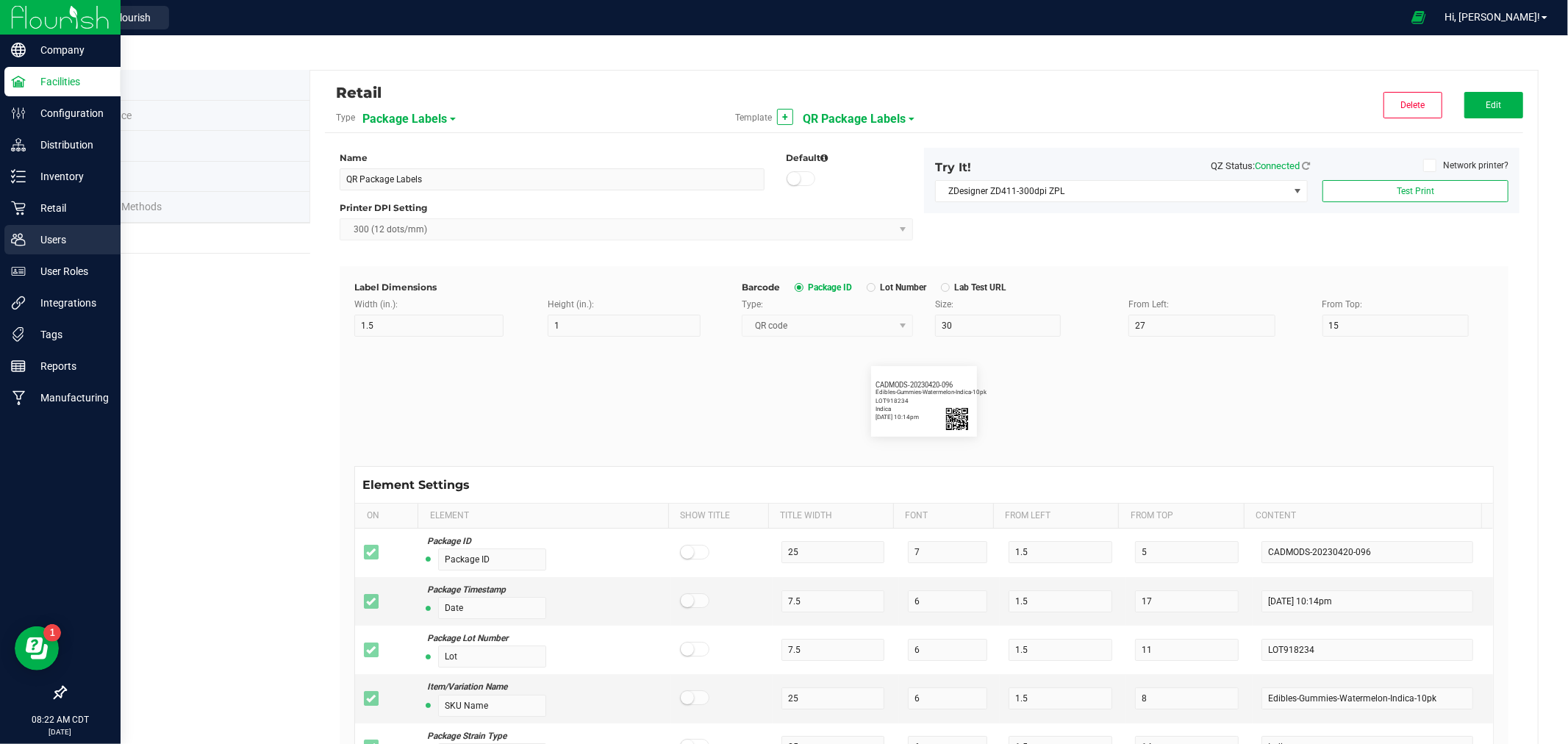
click at [70, 228] on div "Users" at bounding box center [62, 240] width 116 height 29
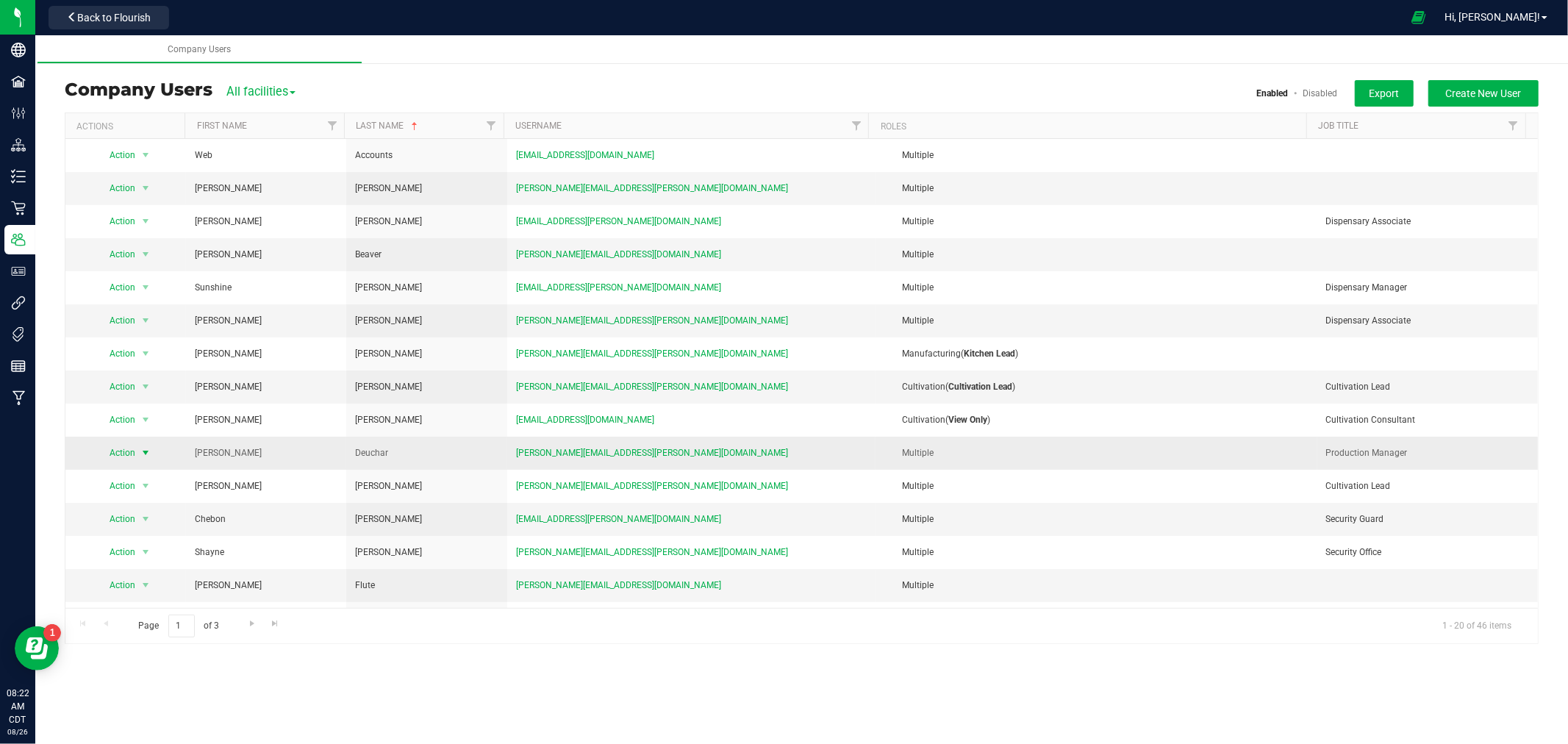
click at [145, 451] on span "select" at bounding box center [145, 453] width 12 height 12
click at [140, 520] on li "Edit user" at bounding box center [136, 521] width 80 height 22
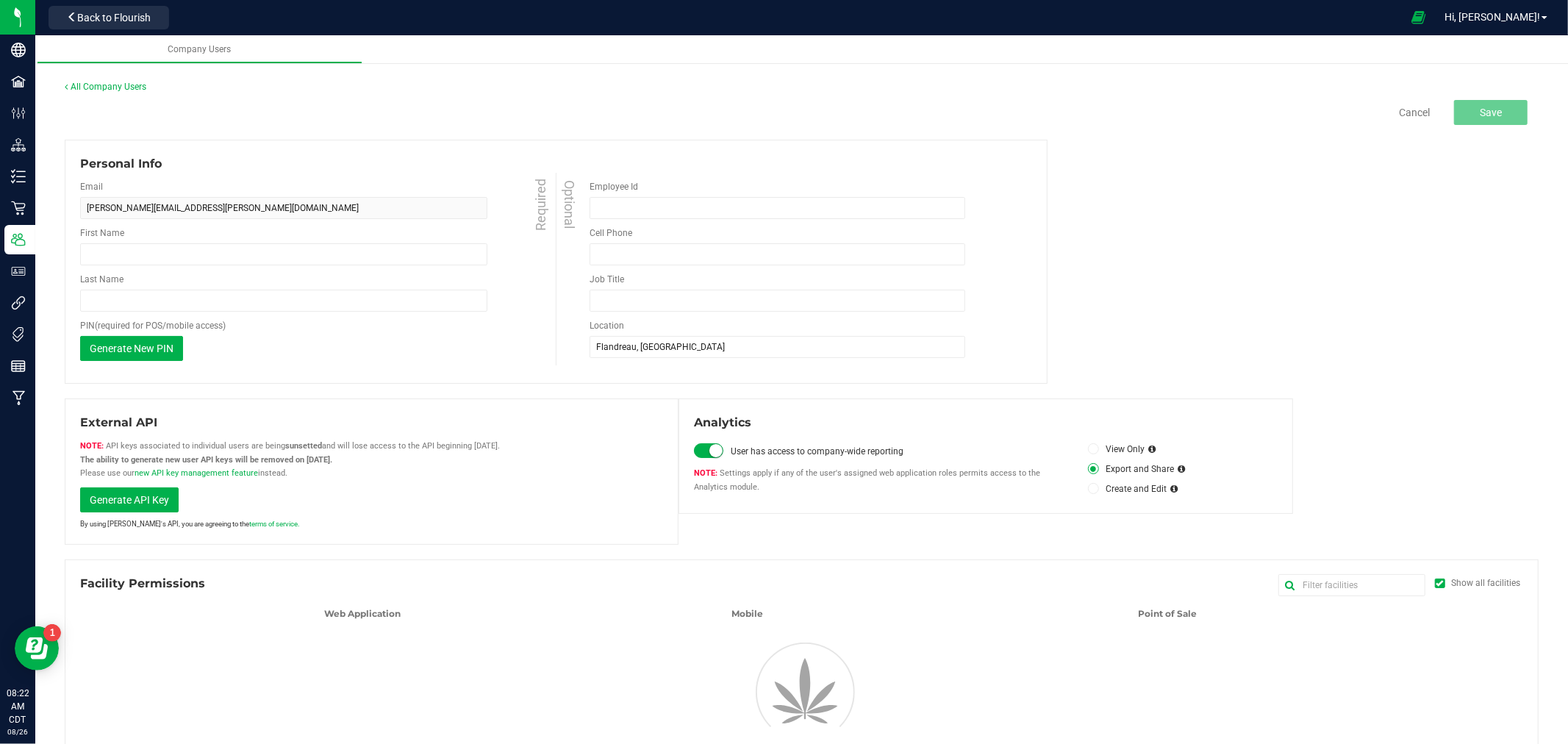
type input "[PERSON_NAME]"
type input "Deuchar"
type input "Production Manager"
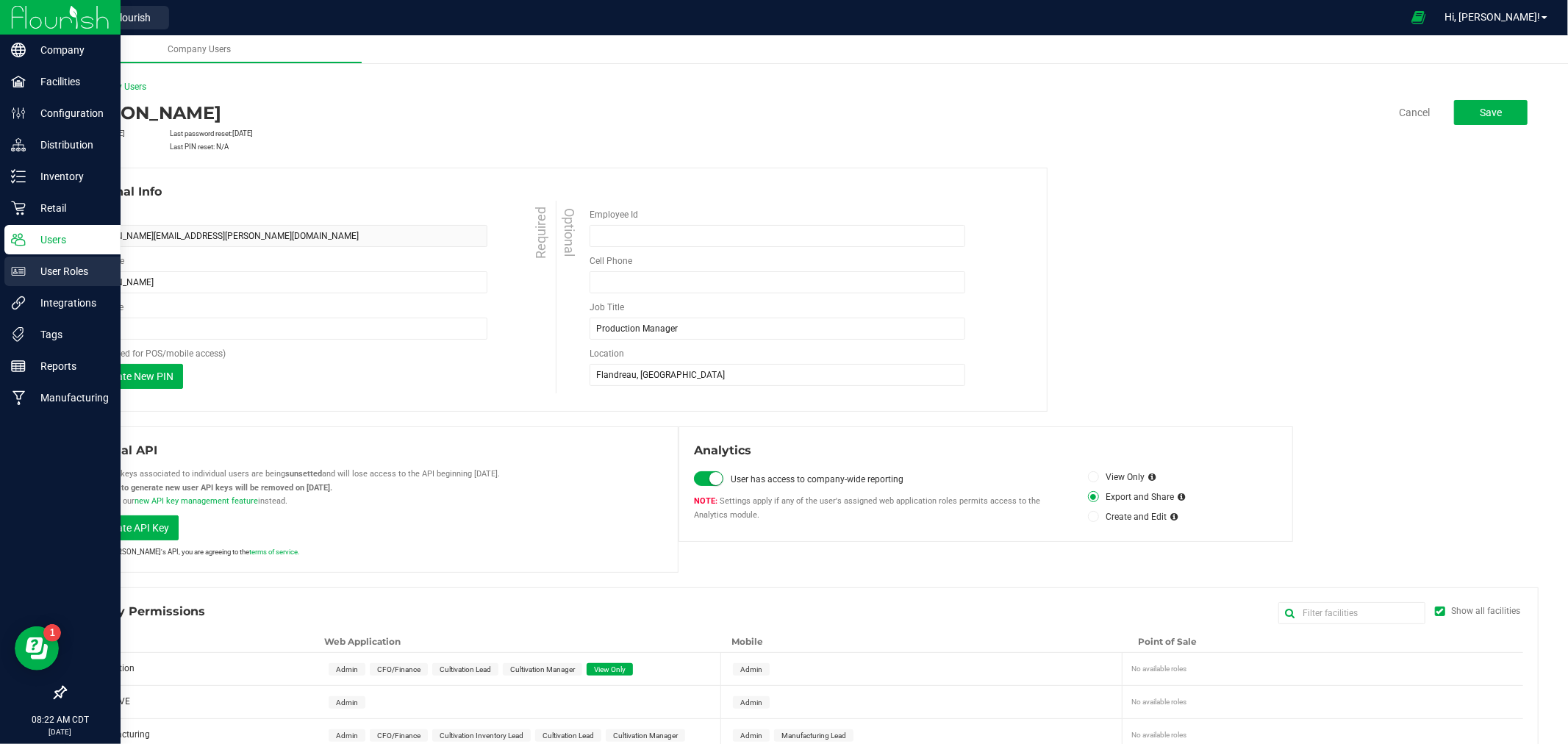
click at [33, 265] on p "User Roles" at bounding box center [70, 271] width 88 height 18
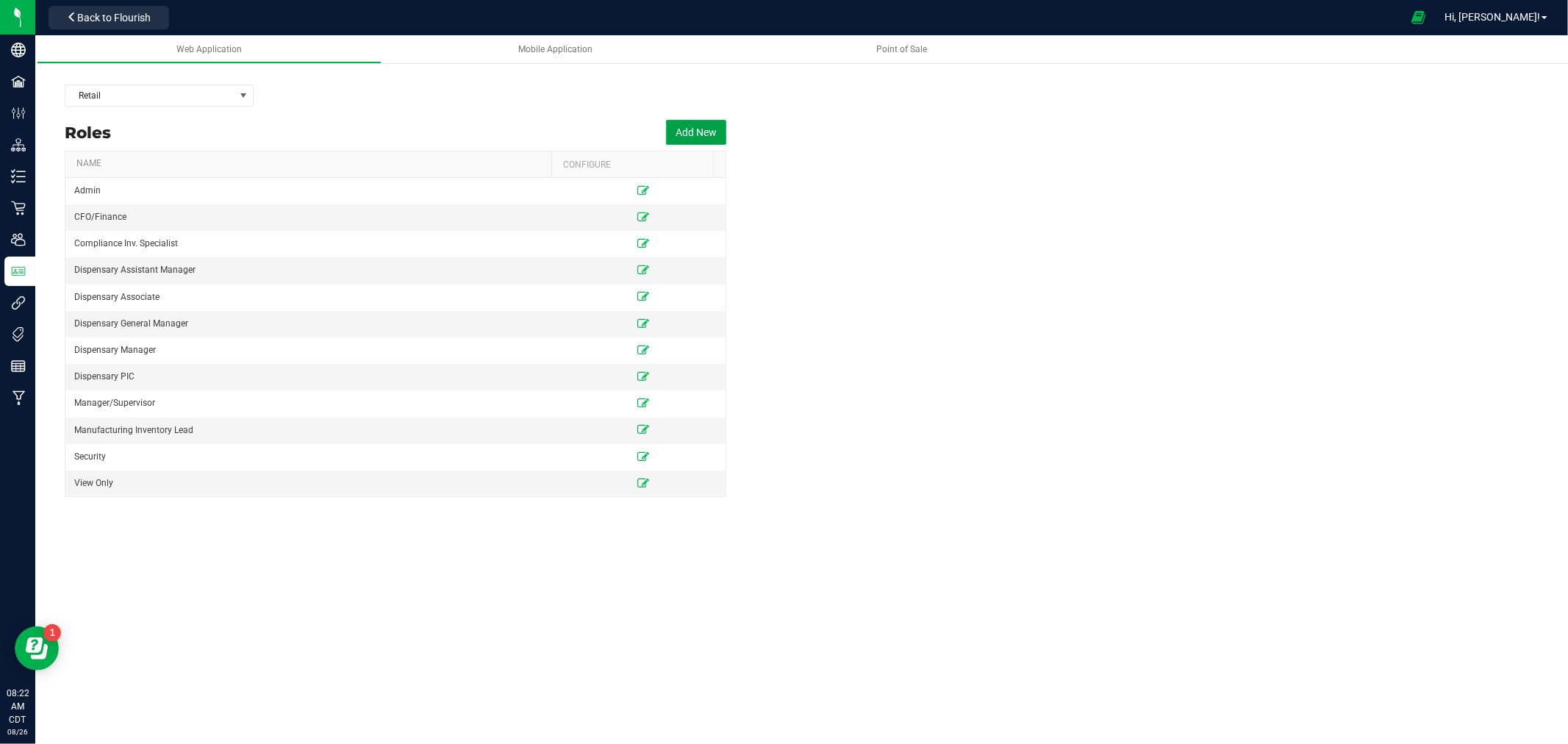
click at [697, 126] on button "Add New" at bounding box center [696, 132] width 60 height 25
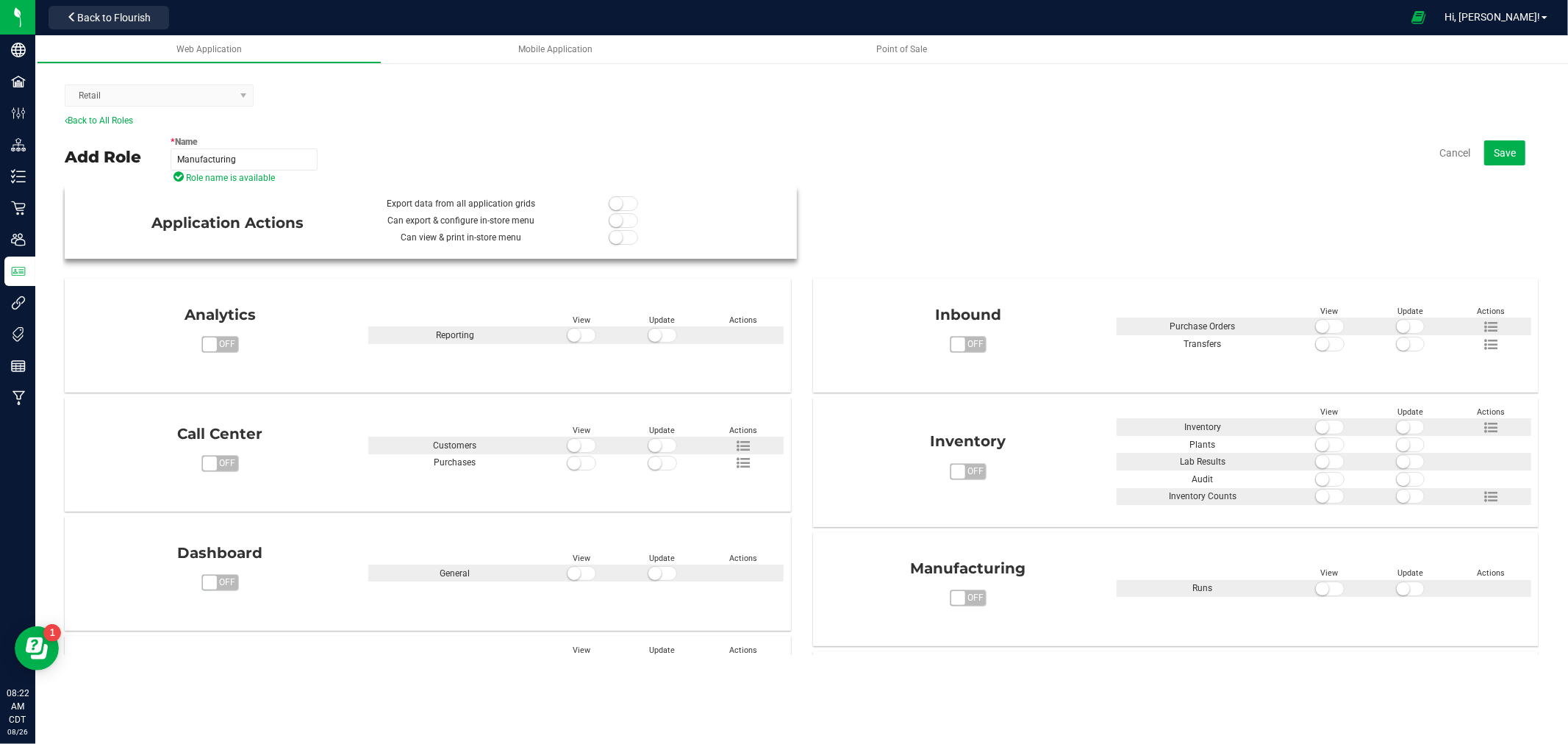
type input "Manufacturing"
click at [616, 202] on small at bounding box center [616, 203] width 13 height 13
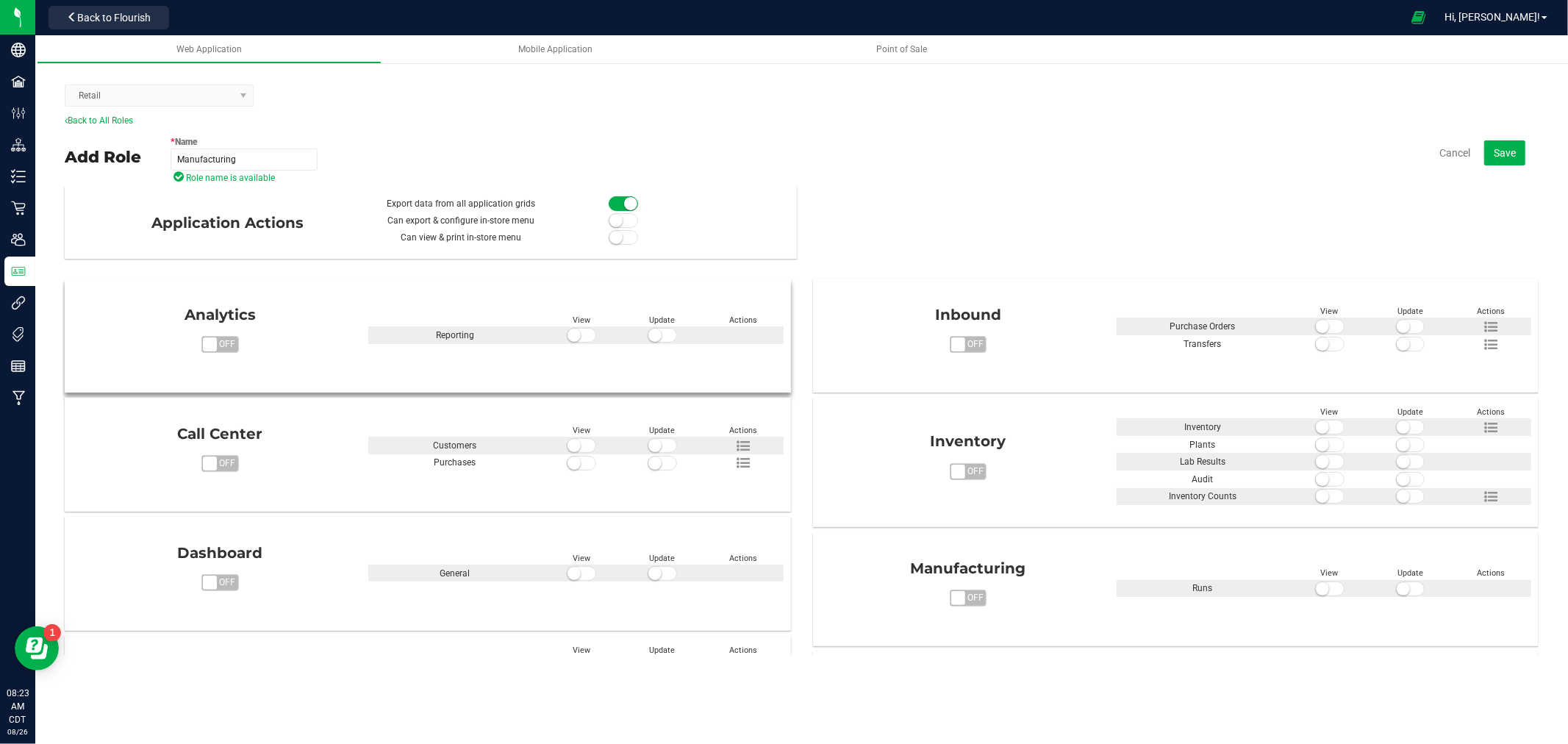
click at [583, 334] on span at bounding box center [582, 335] width 29 height 15
click at [1452, 152] on button "Cancel" at bounding box center [1455, 153] width 31 height 15
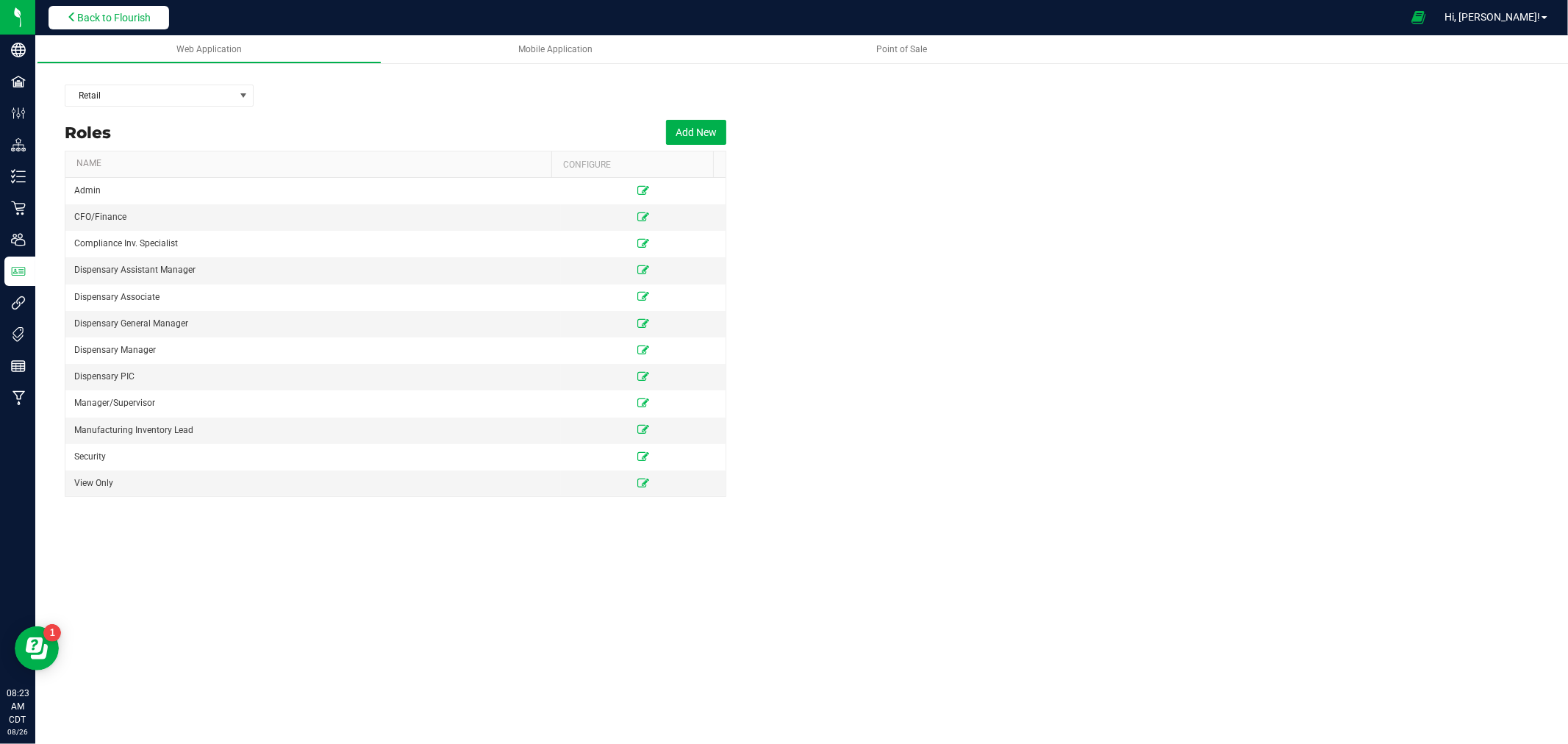
click at [138, 24] on button "Back to Flourish" at bounding box center [109, 17] width 121 height 23
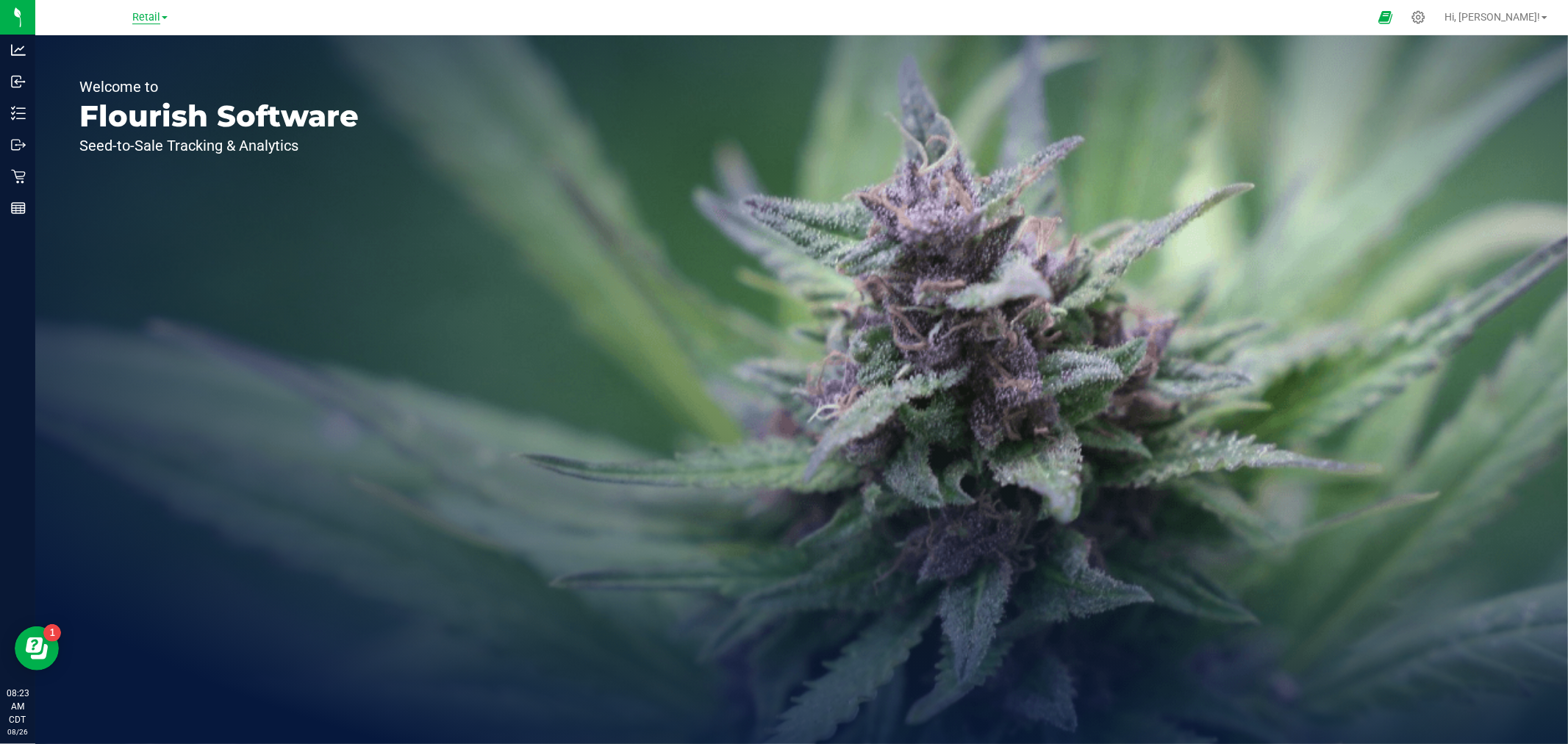
click at [156, 19] on span "Retail" at bounding box center [146, 18] width 28 height 13
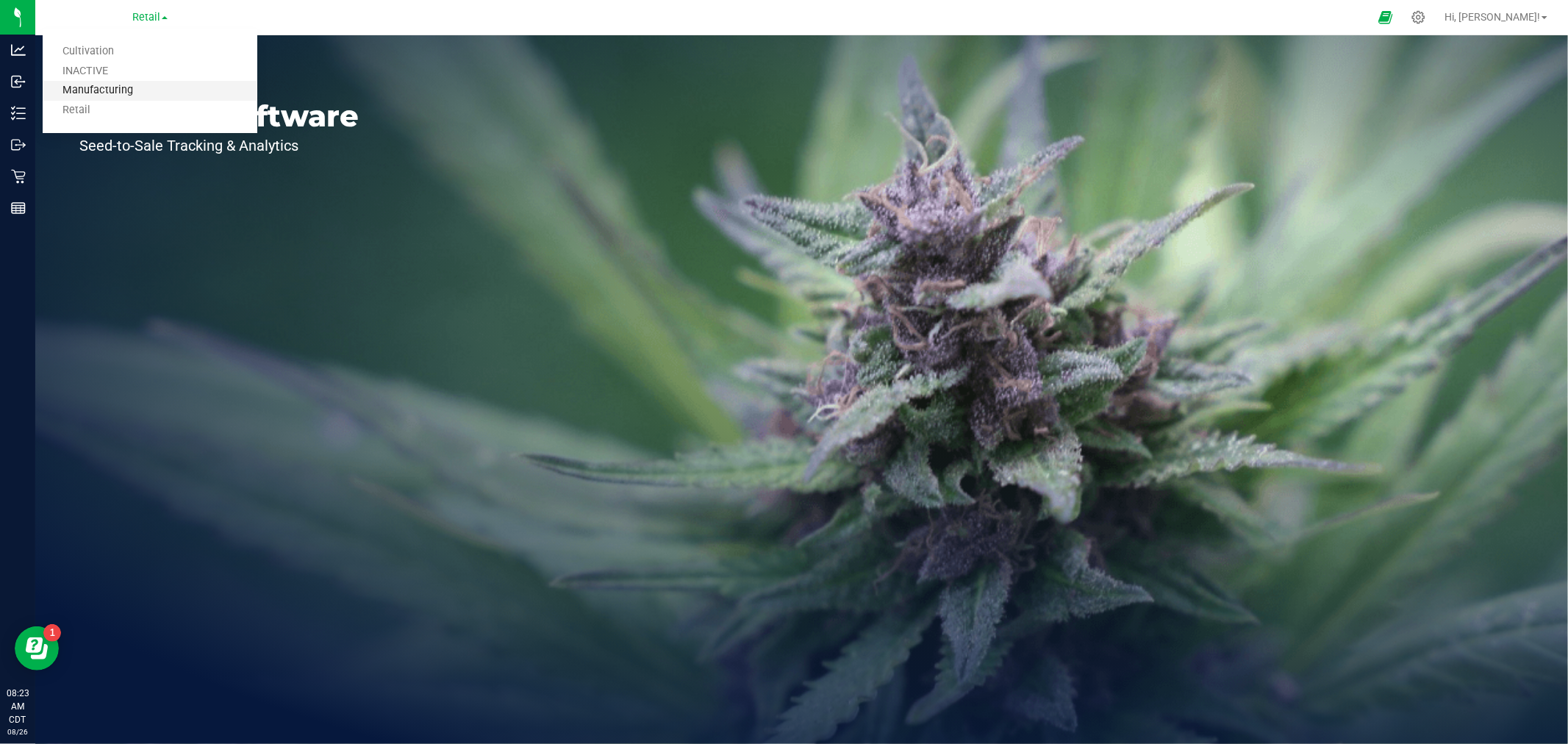
click at [111, 86] on link "Manufacturing" at bounding box center [150, 91] width 215 height 20
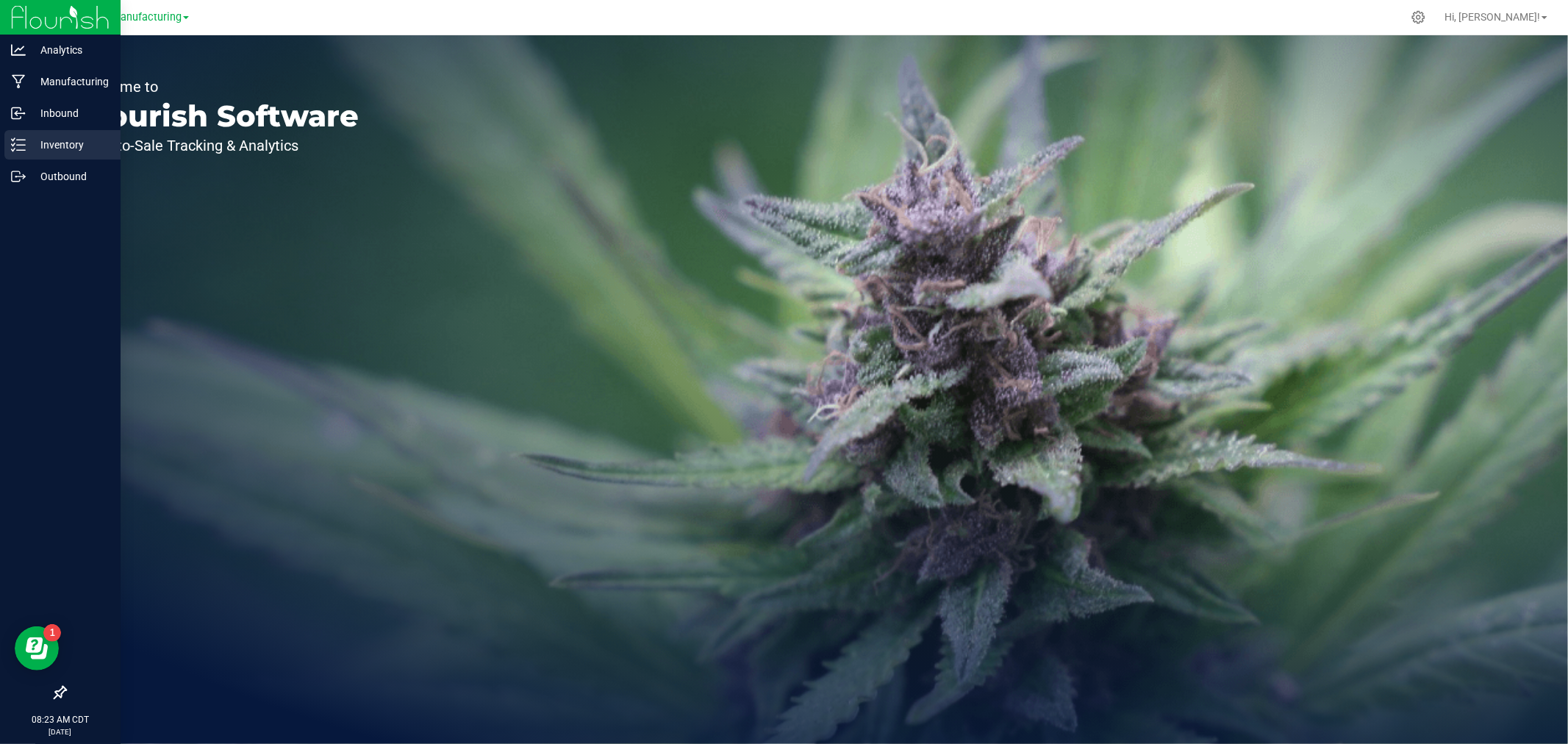
click at [49, 140] on p "Inventory" at bounding box center [70, 145] width 88 height 18
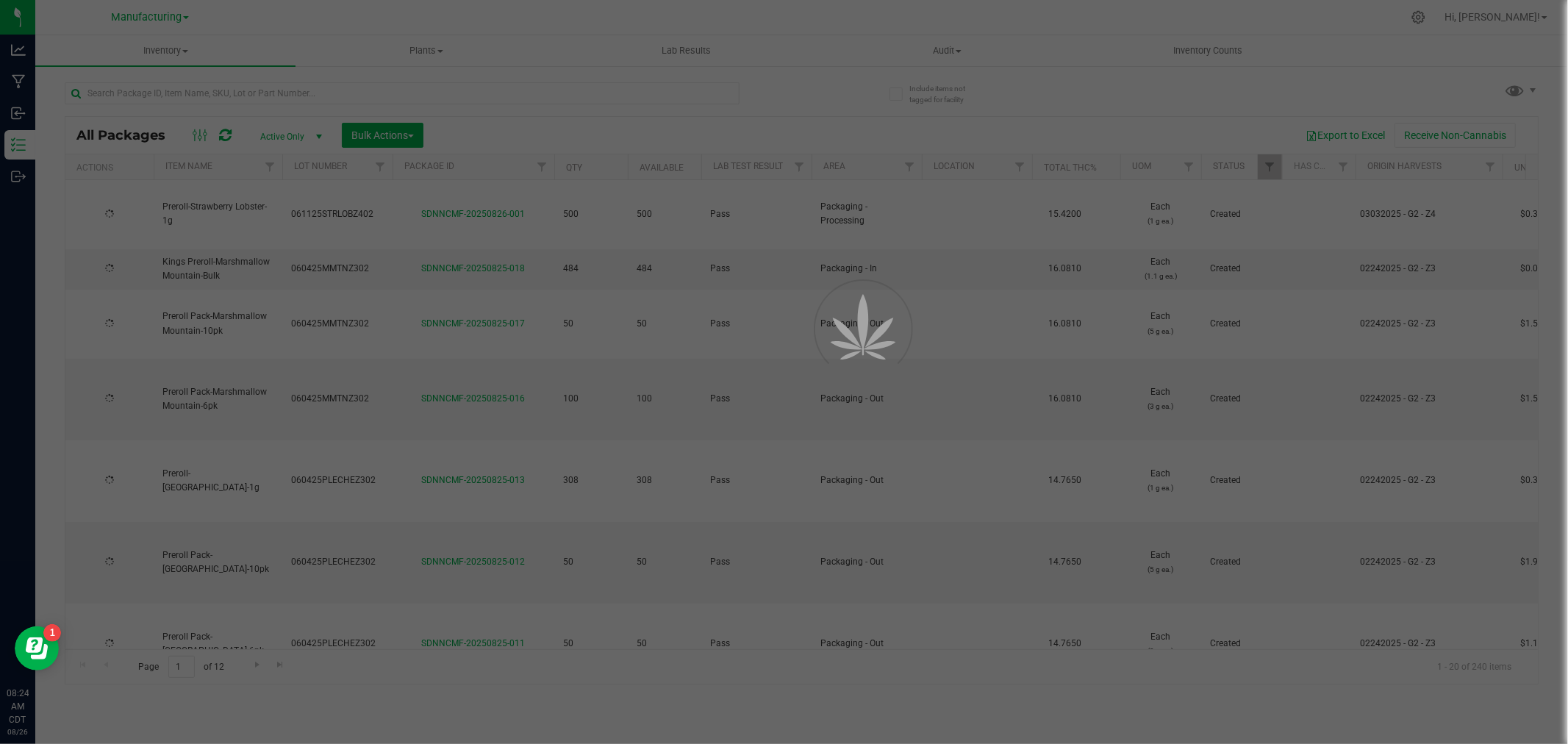
click at [280, 133] on span "Active Only" at bounding box center [288, 136] width 81 height 20
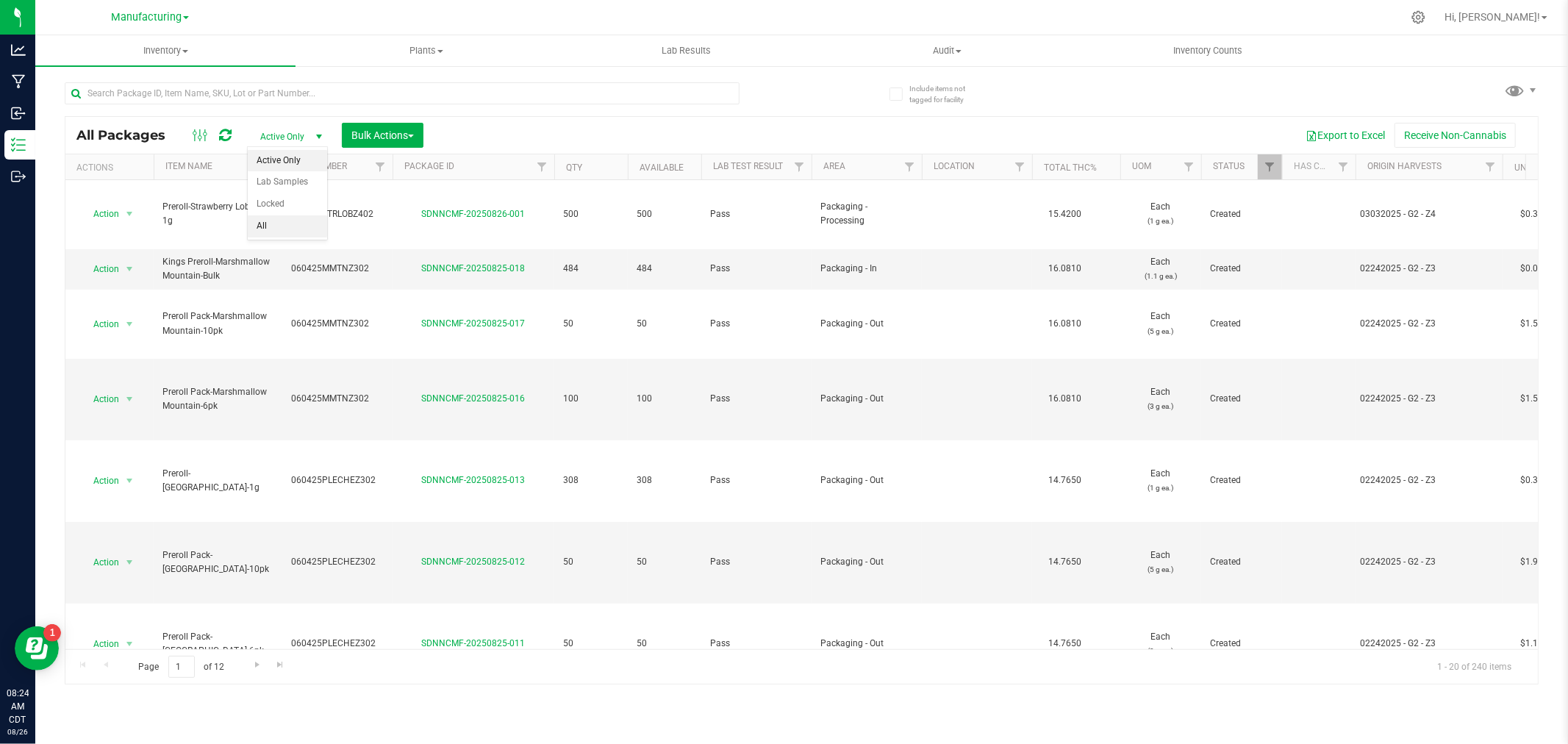
click at [268, 227] on li "All" at bounding box center [288, 226] width 79 height 22
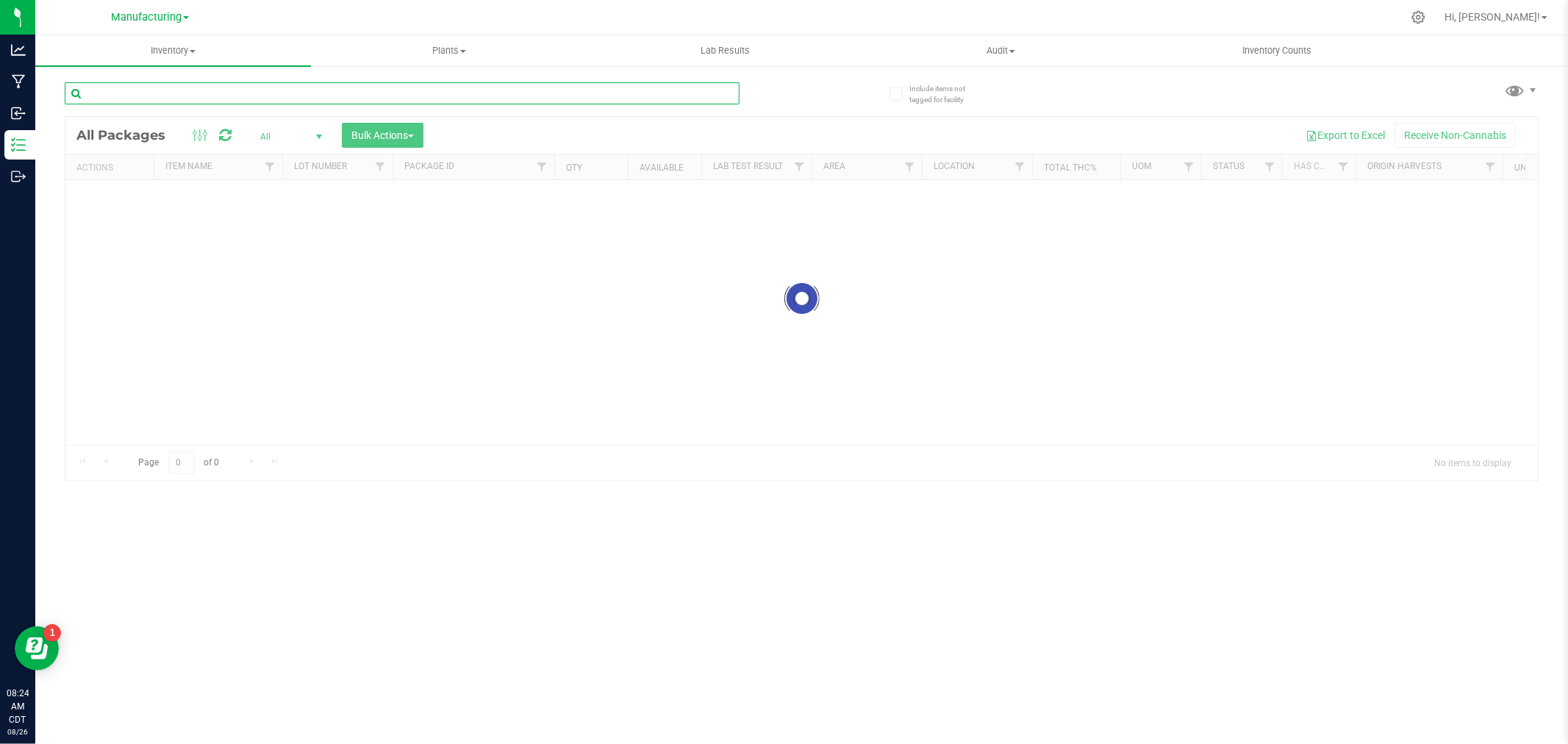
click at [220, 91] on input "text" at bounding box center [402, 93] width 675 height 22
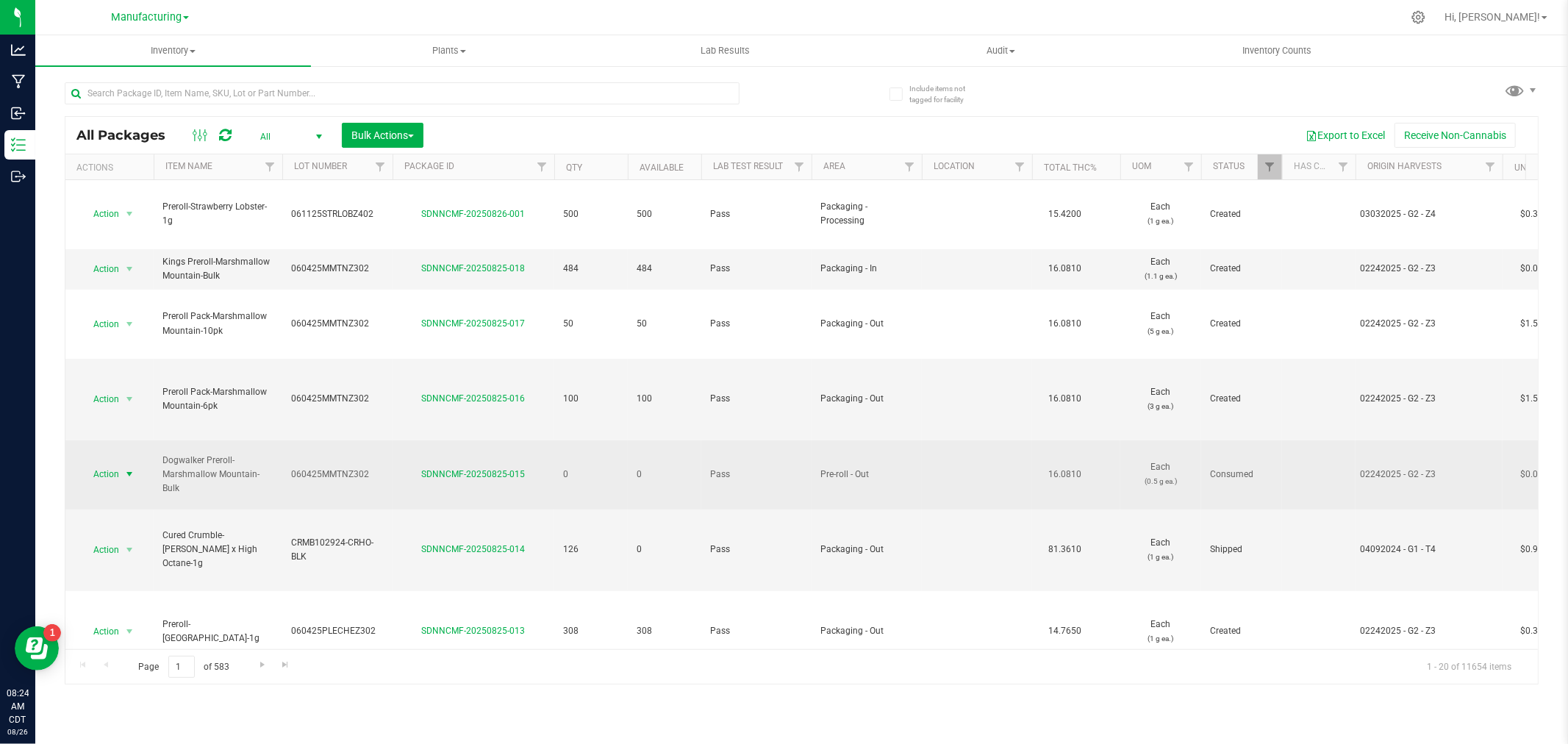
click at [117, 464] on span "Action" at bounding box center [100, 474] width 40 height 20
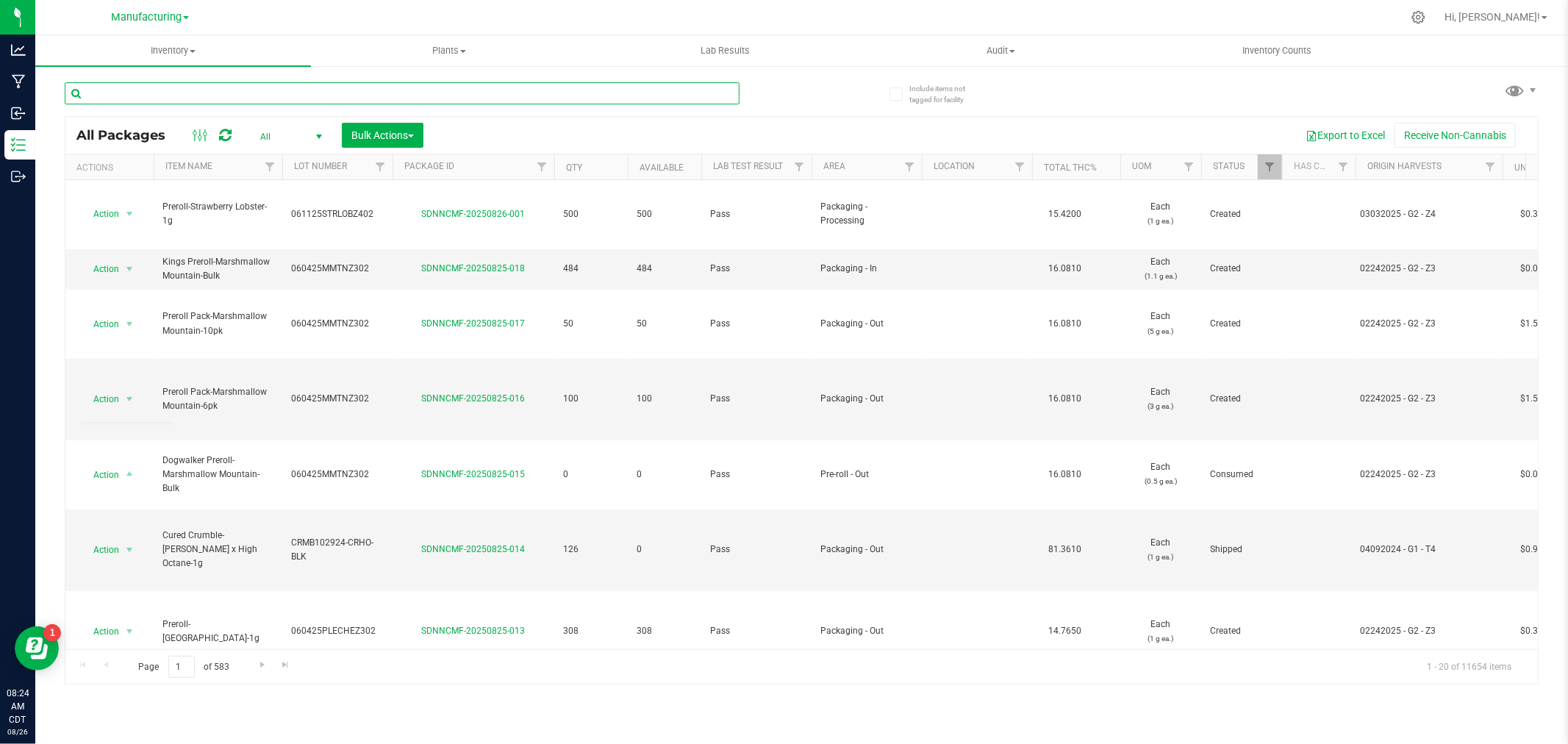
click at [270, 96] on input "text" at bounding box center [402, 93] width 675 height 22
click at [169, 7] on div "Manufacturing Cultivation INACTIVE Manufacturing Retail" at bounding box center [150, 17] width 215 height 23
click at [167, 13] on span "Manufacturing" at bounding box center [146, 18] width 70 height 13
click at [108, 111] on link "Retail" at bounding box center [150, 110] width 215 height 20
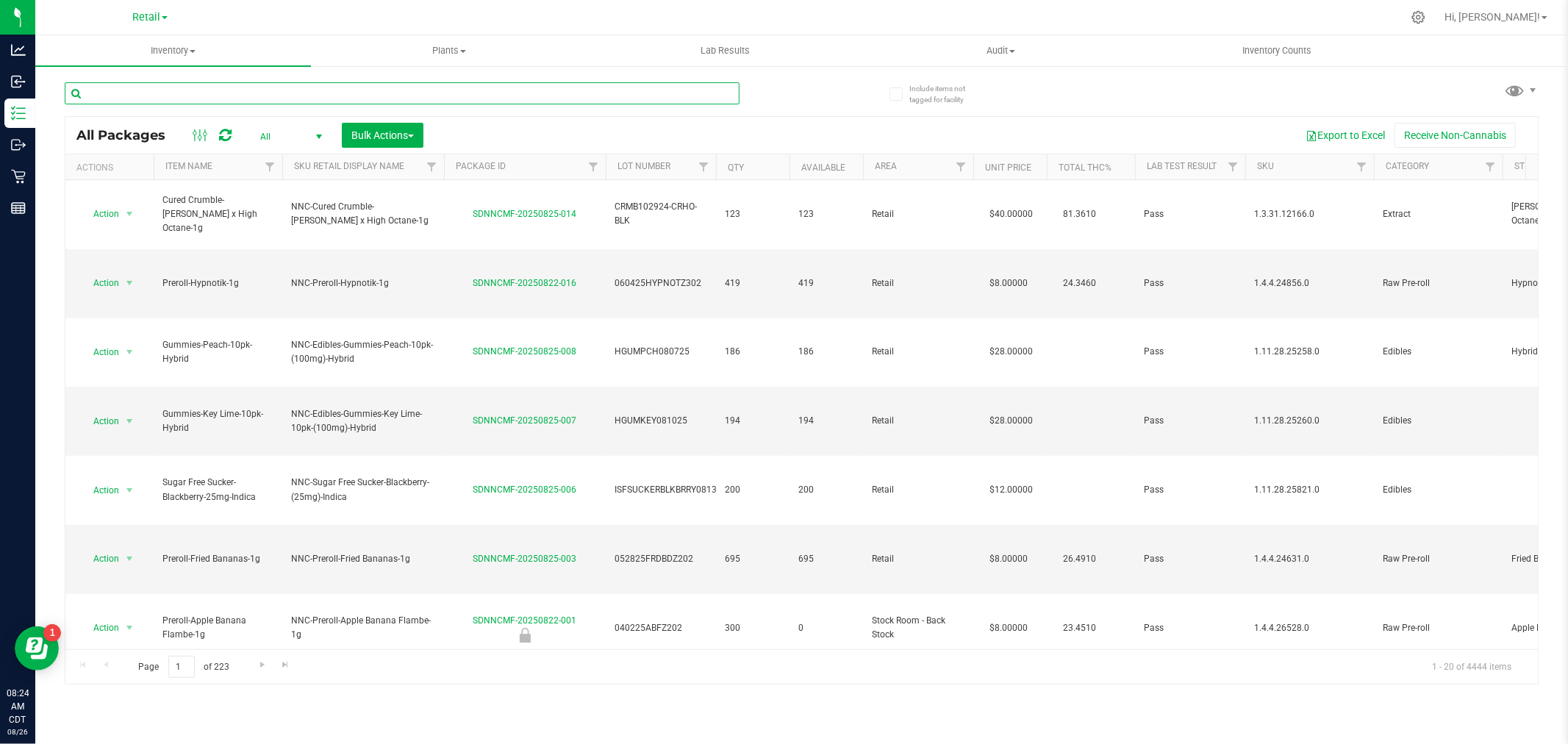
click at [164, 96] on input "text" at bounding box center [402, 93] width 675 height 22
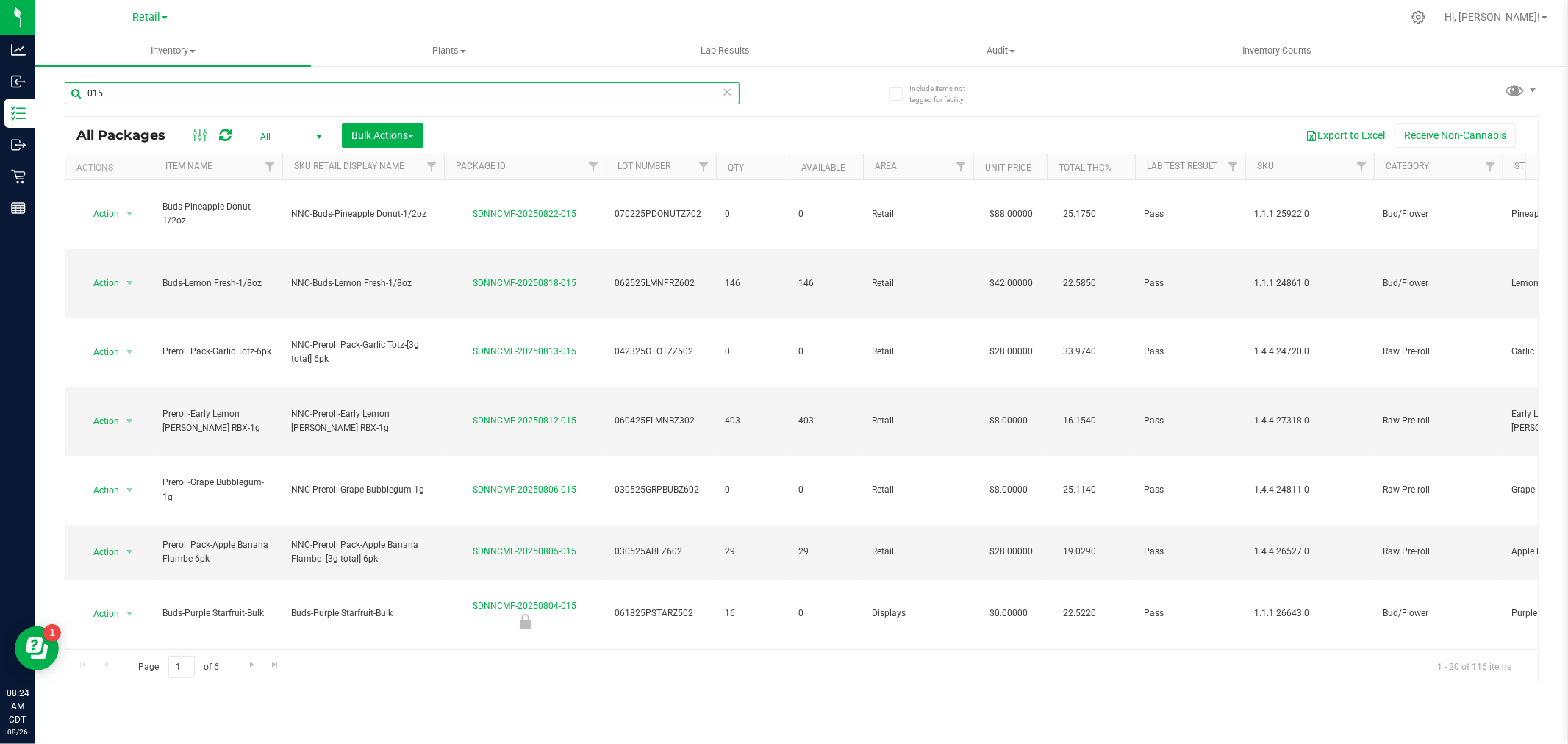
click at [87, 94] on input "015" at bounding box center [402, 93] width 675 height 22
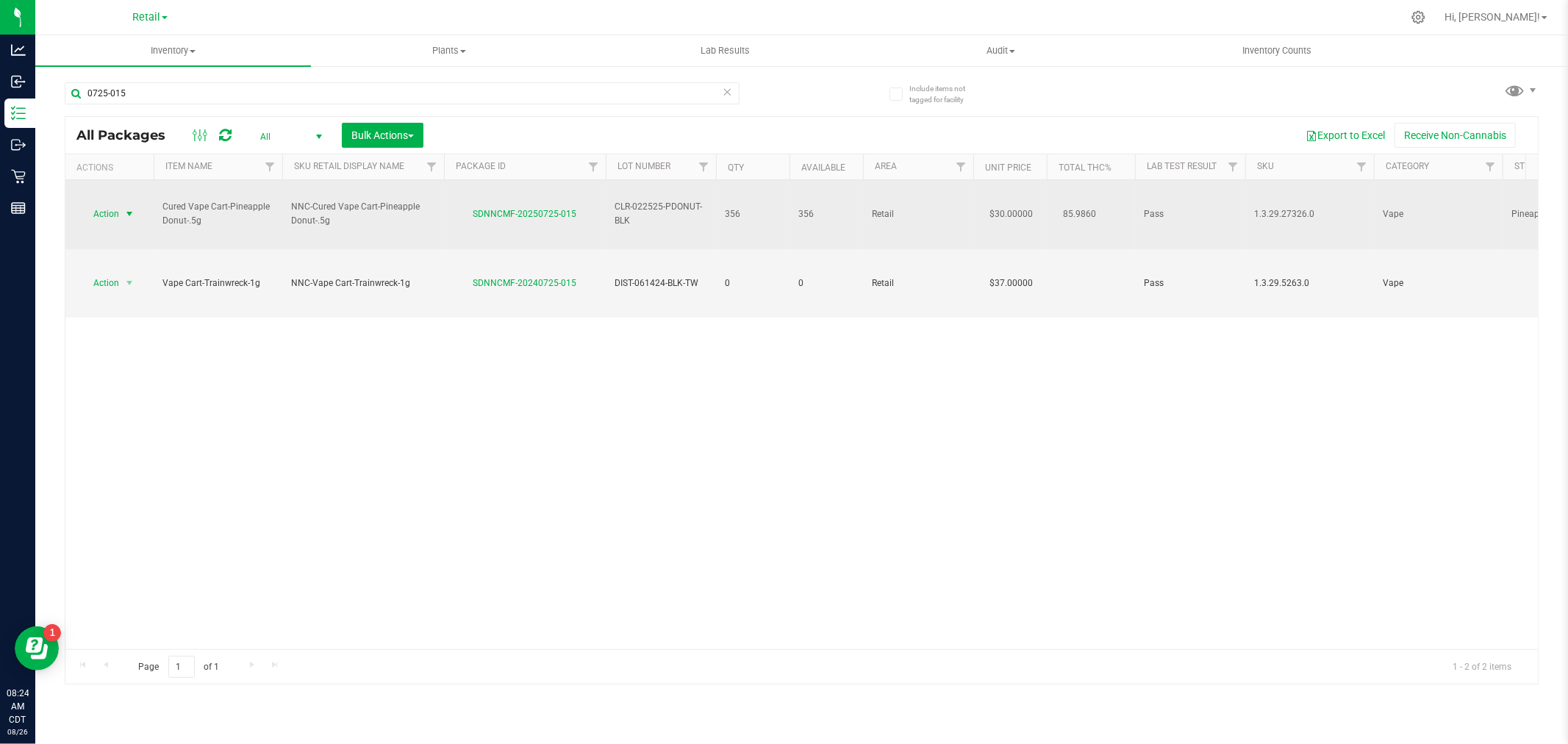
click at [124, 208] on span "select" at bounding box center [130, 214] width 12 height 12
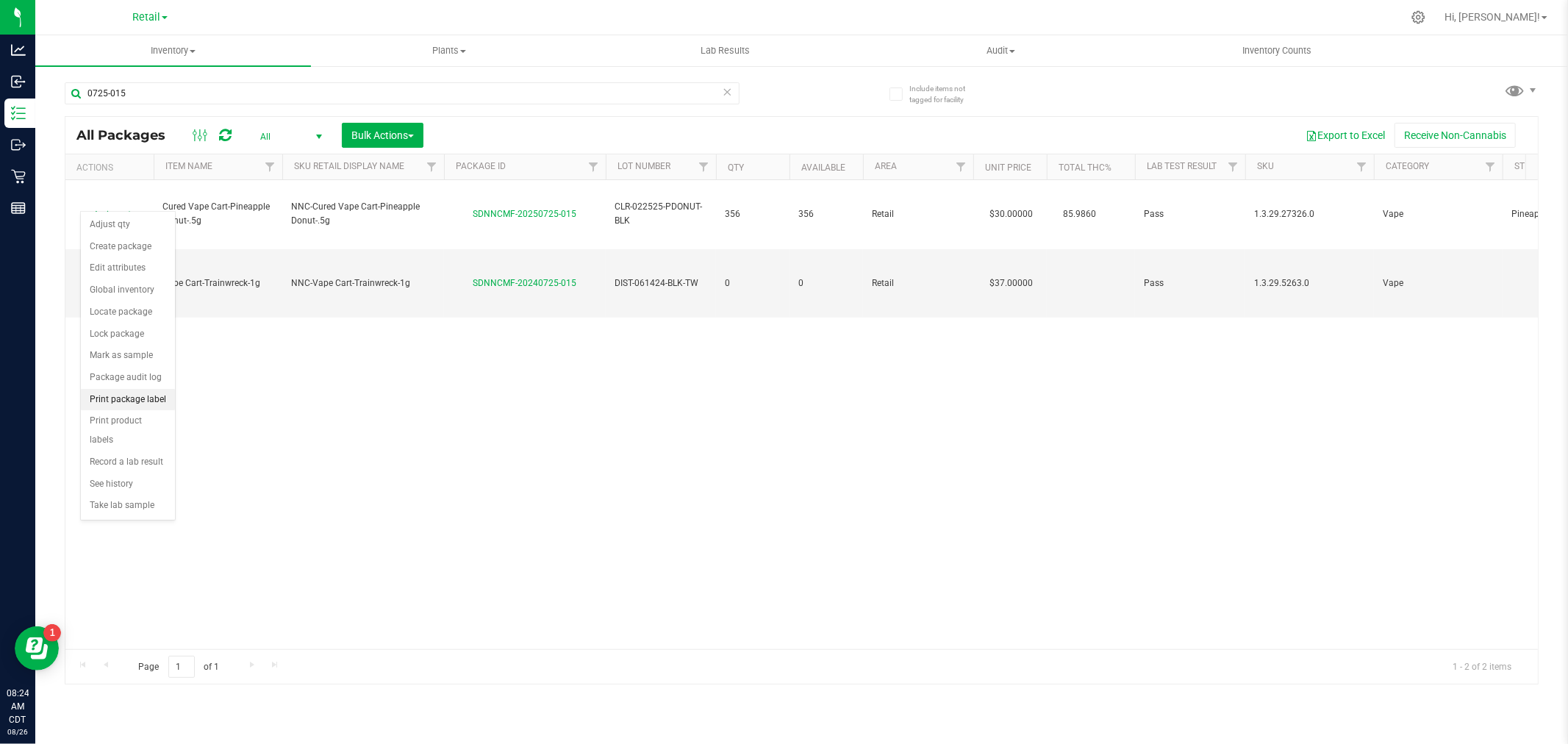
click at [131, 400] on li "Print package label" at bounding box center [128, 399] width 94 height 22
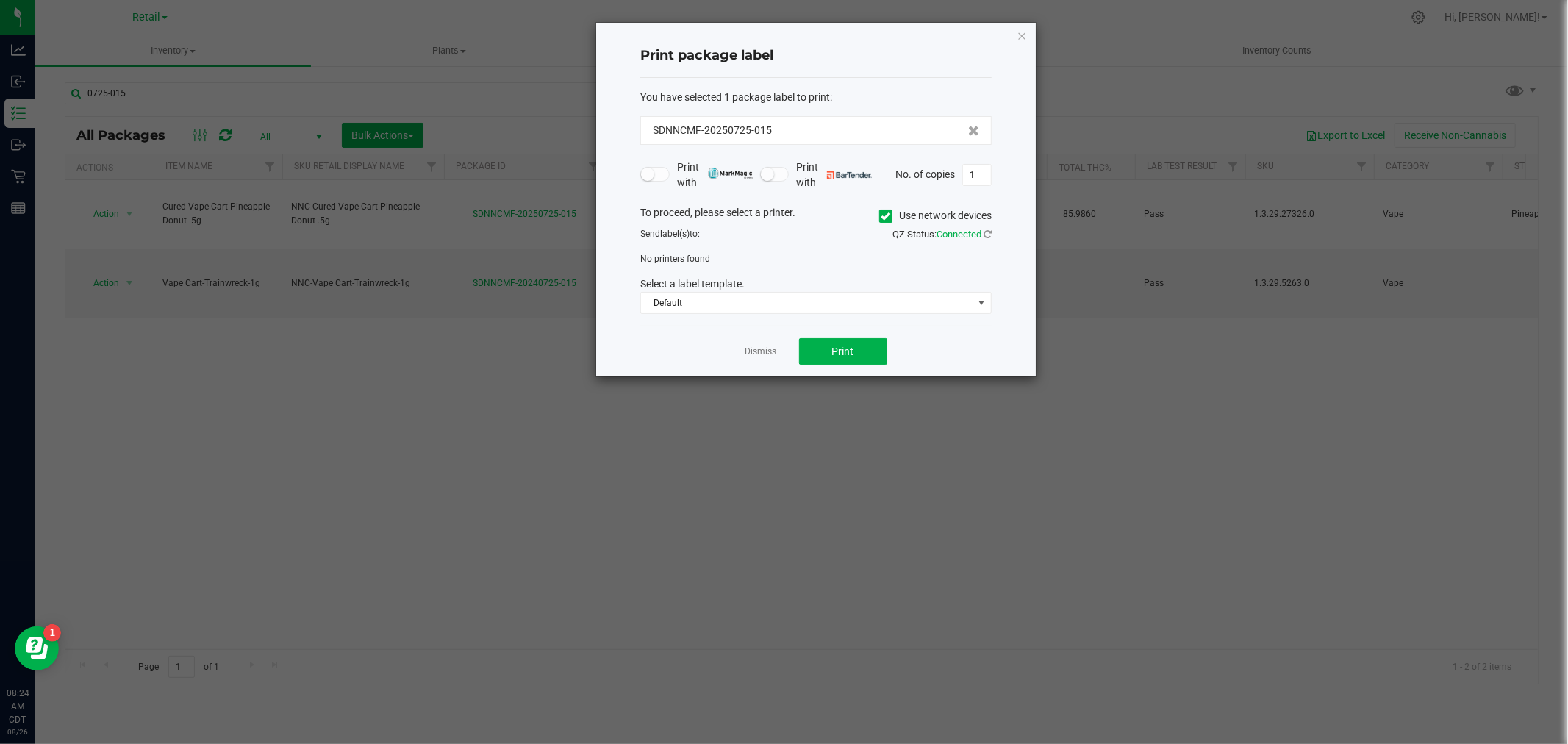
click at [880, 217] on span at bounding box center [886, 216] width 13 height 13
click at [0, 0] on input "Use network devices" at bounding box center [0, 0] width 0 height 0
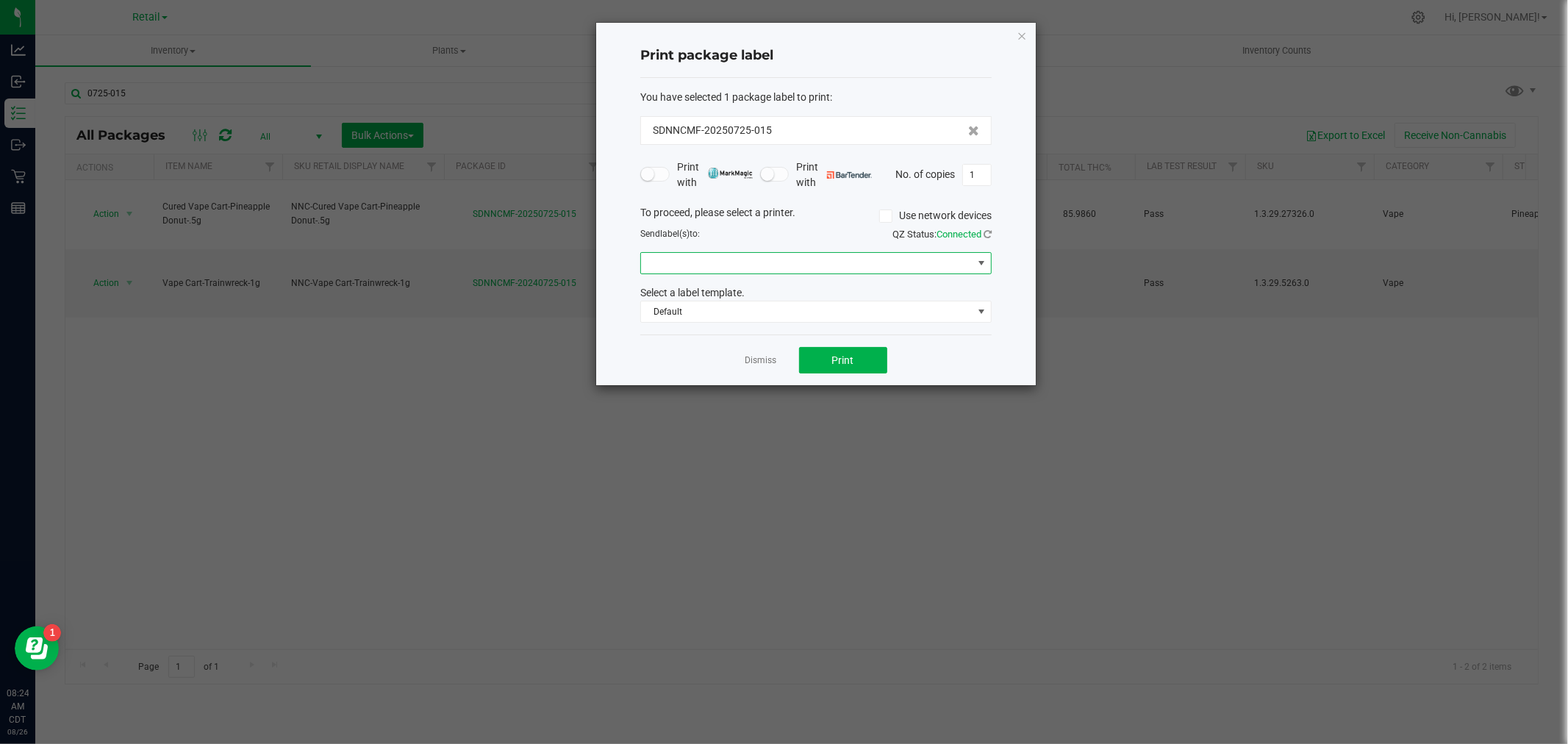
click at [752, 258] on span at bounding box center [807, 262] width 331 height 20
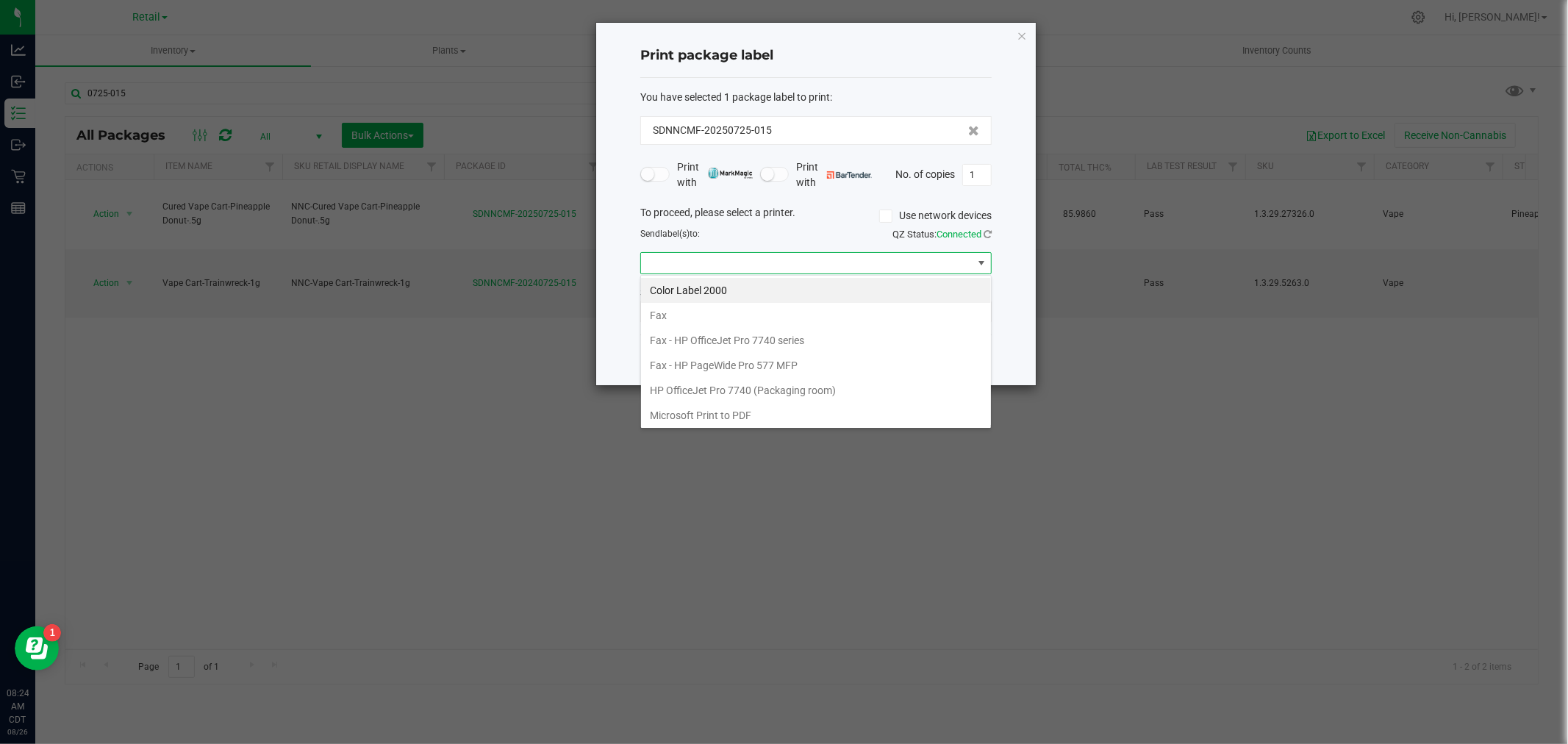
scroll to position [179, 0]
click at [744, 402] on ZPL "ZDesigner ZD411-300dpi ZPL" at bounding box center [816, 412] width 350 height 25
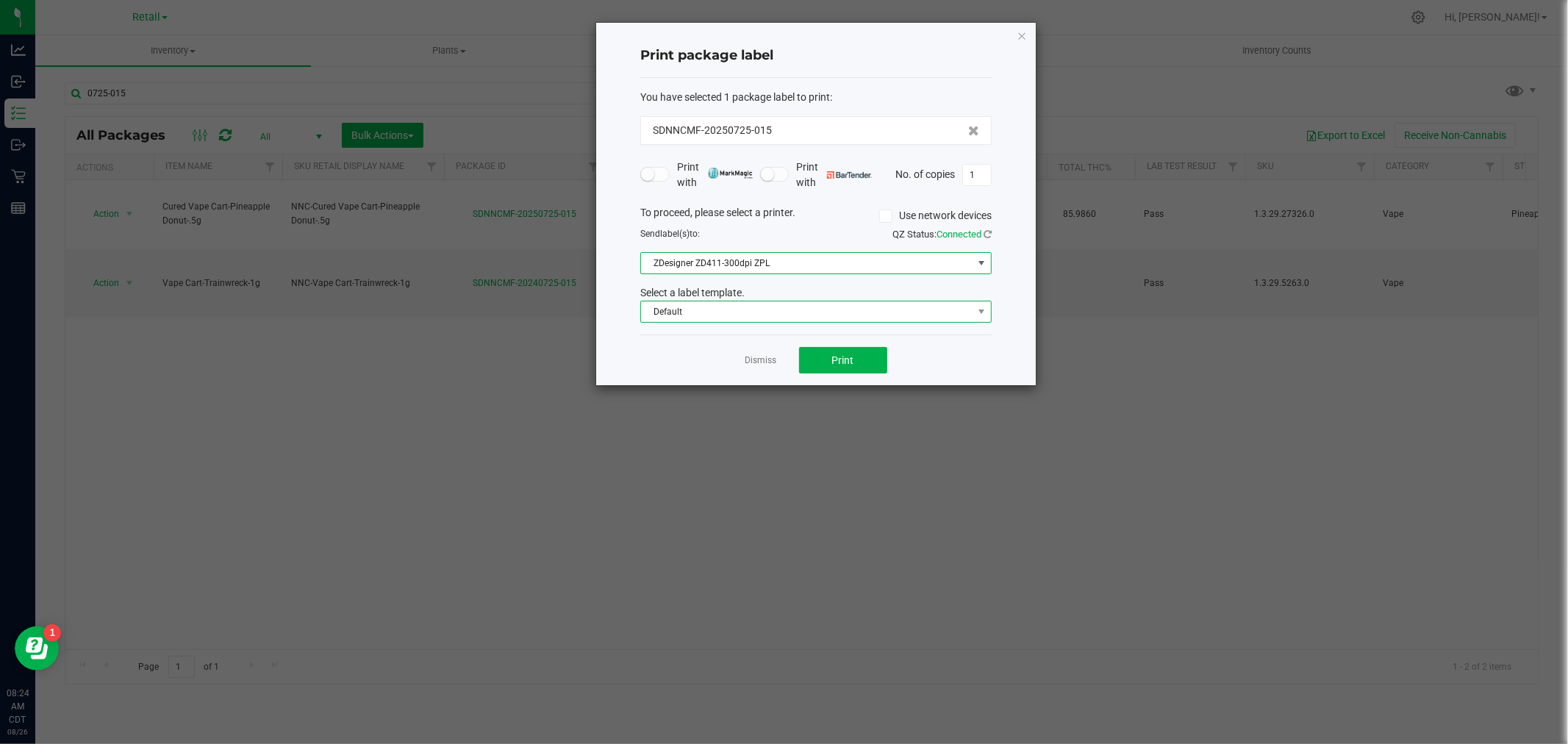
click at [710, 308] on span "Default" at bounding box center [807, 311] width 331 height 20
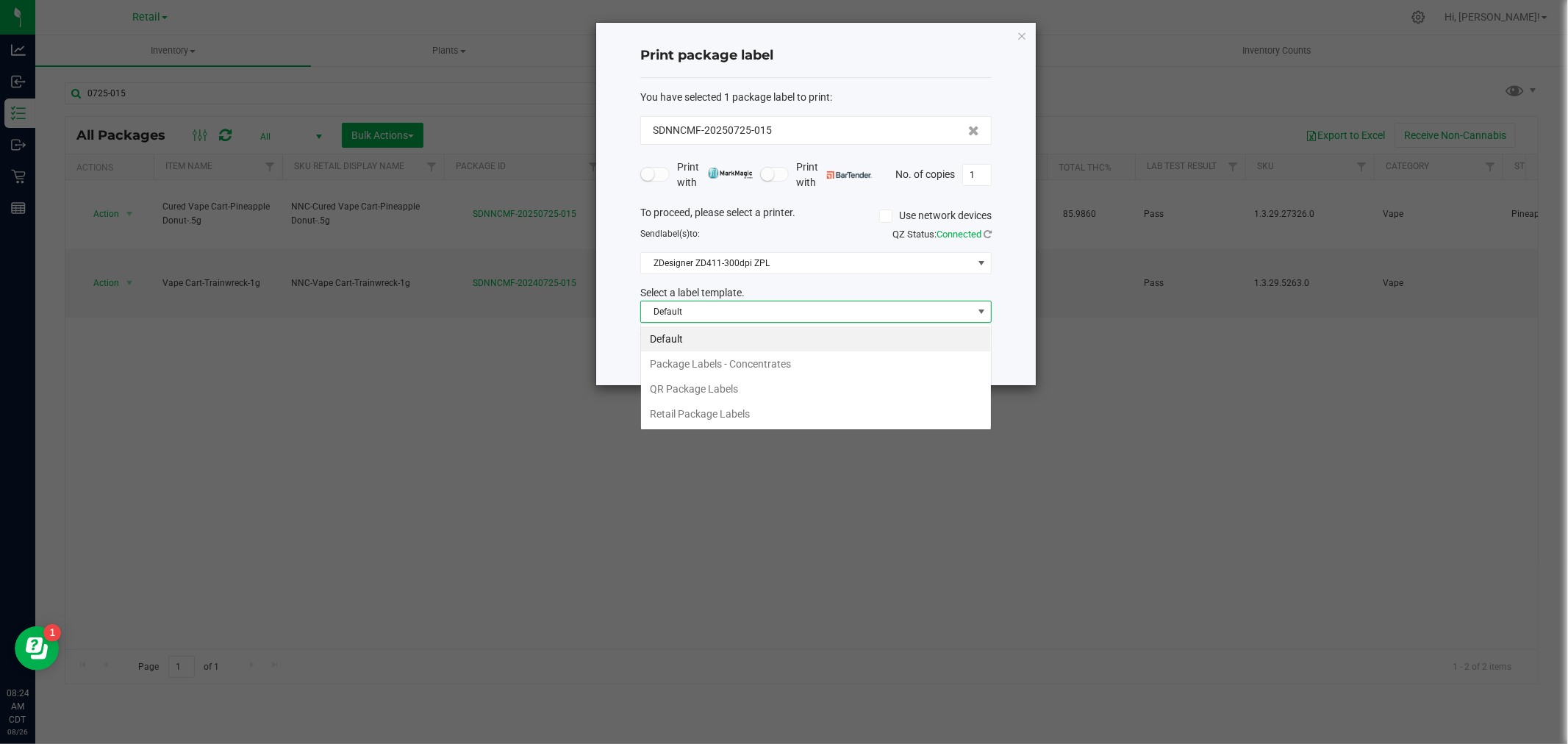
scroll to position [22, 351]
click at [710, 383] on li "QR Package Labels" at bounding box center [816, 389] width 350 height 25
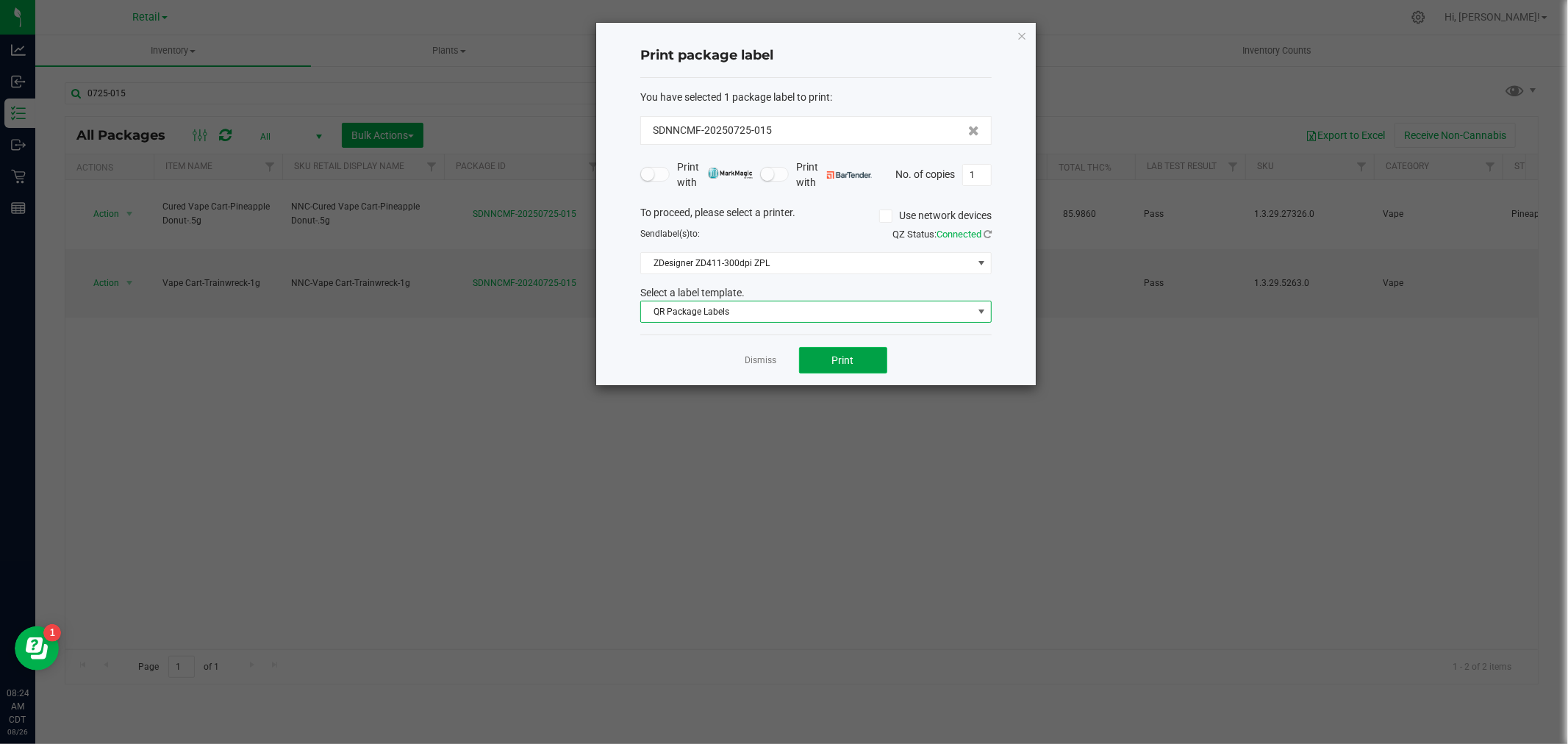
click at [813, 355] on button "Print" at bounding box center [843, 359] width 88 height 27
click at [765, 363] on link "Dismiss" at bounding box center [761, 360] width 32 height 12
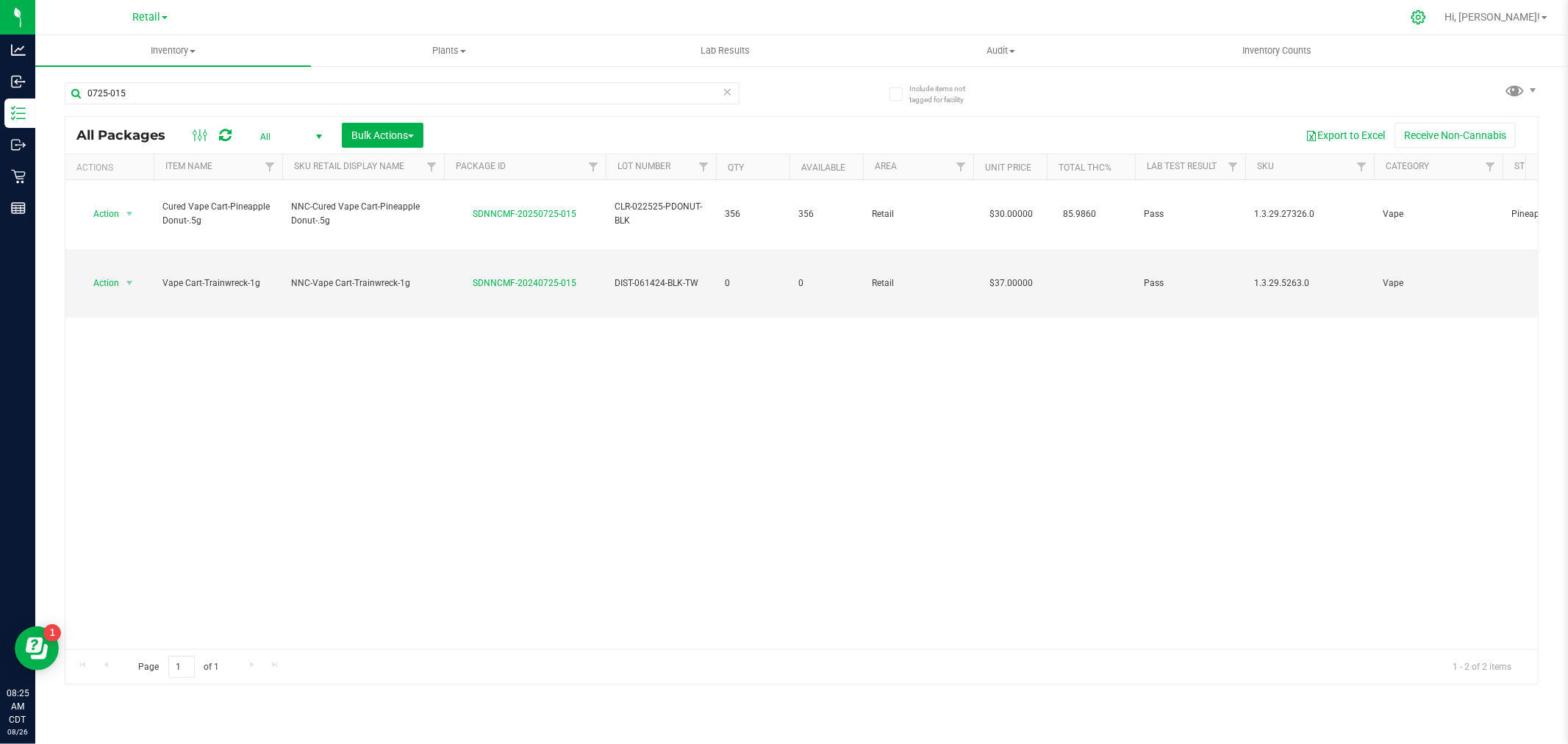
click at [1426, 23] on icon at bounding box center [1418, 17] width 15 height 15
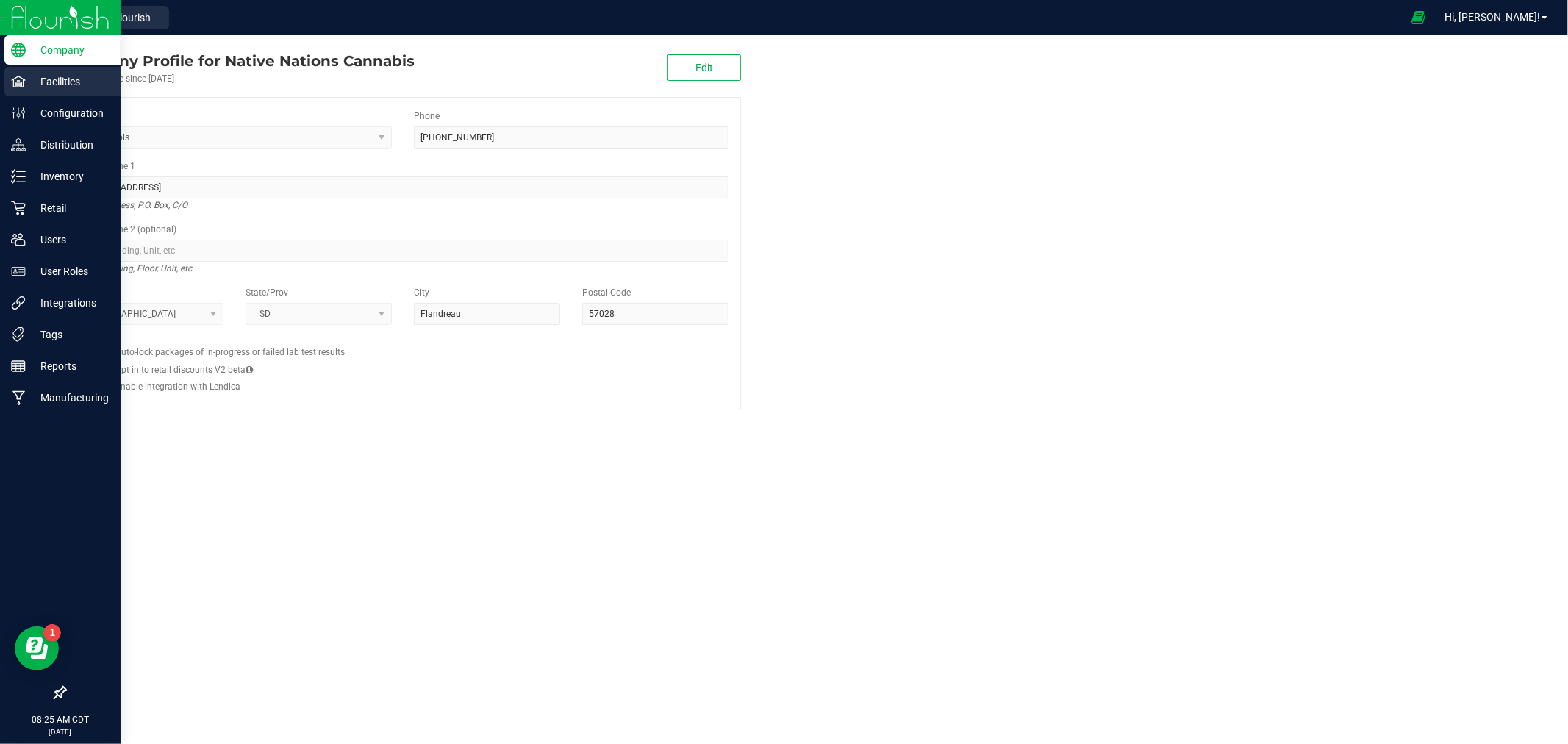
click at [66, 82] on p "Facilities" at bounding box center [70, 82] width 88 height 18
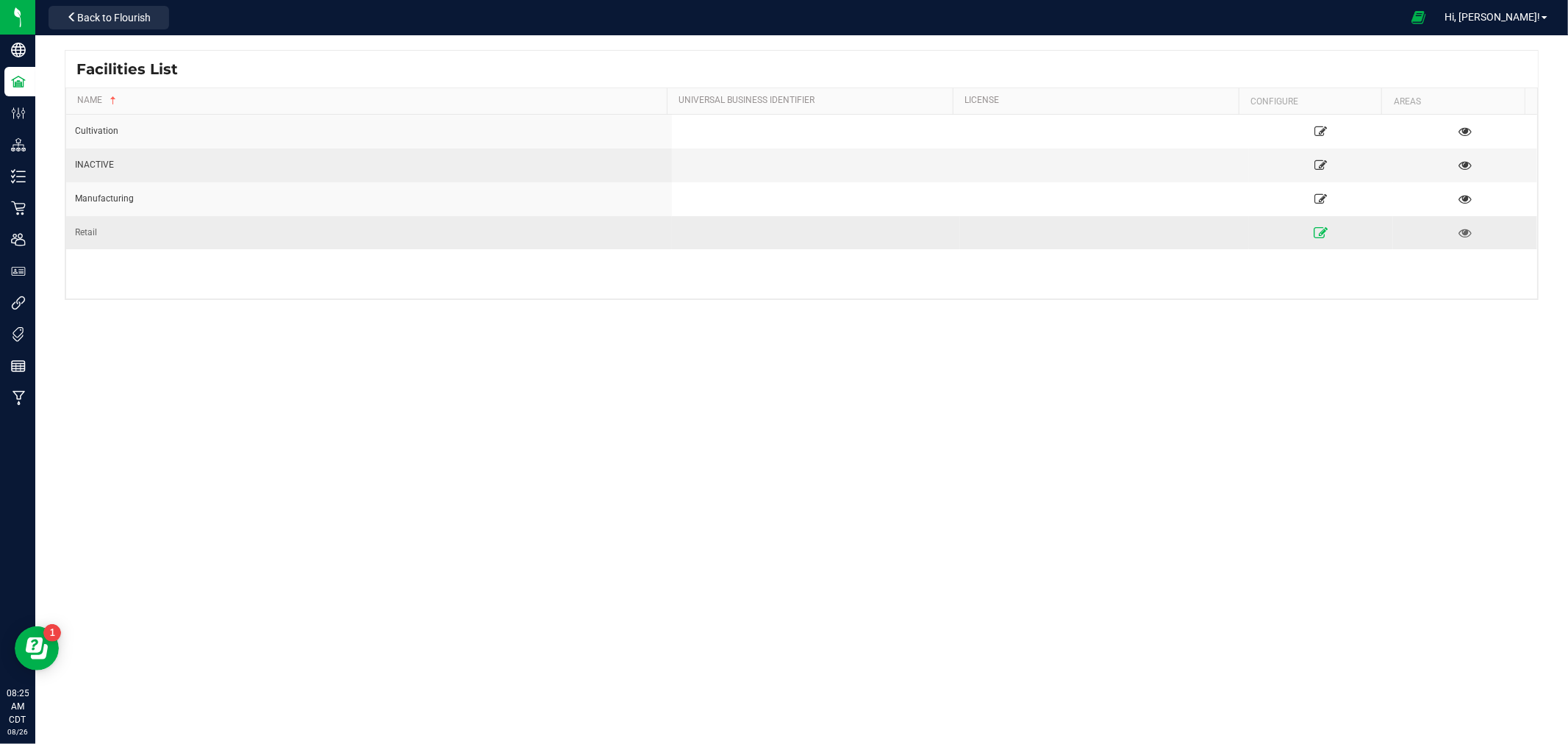
click at [1316, 225] on link at bounding box center [1321, 232] width 139 height 23
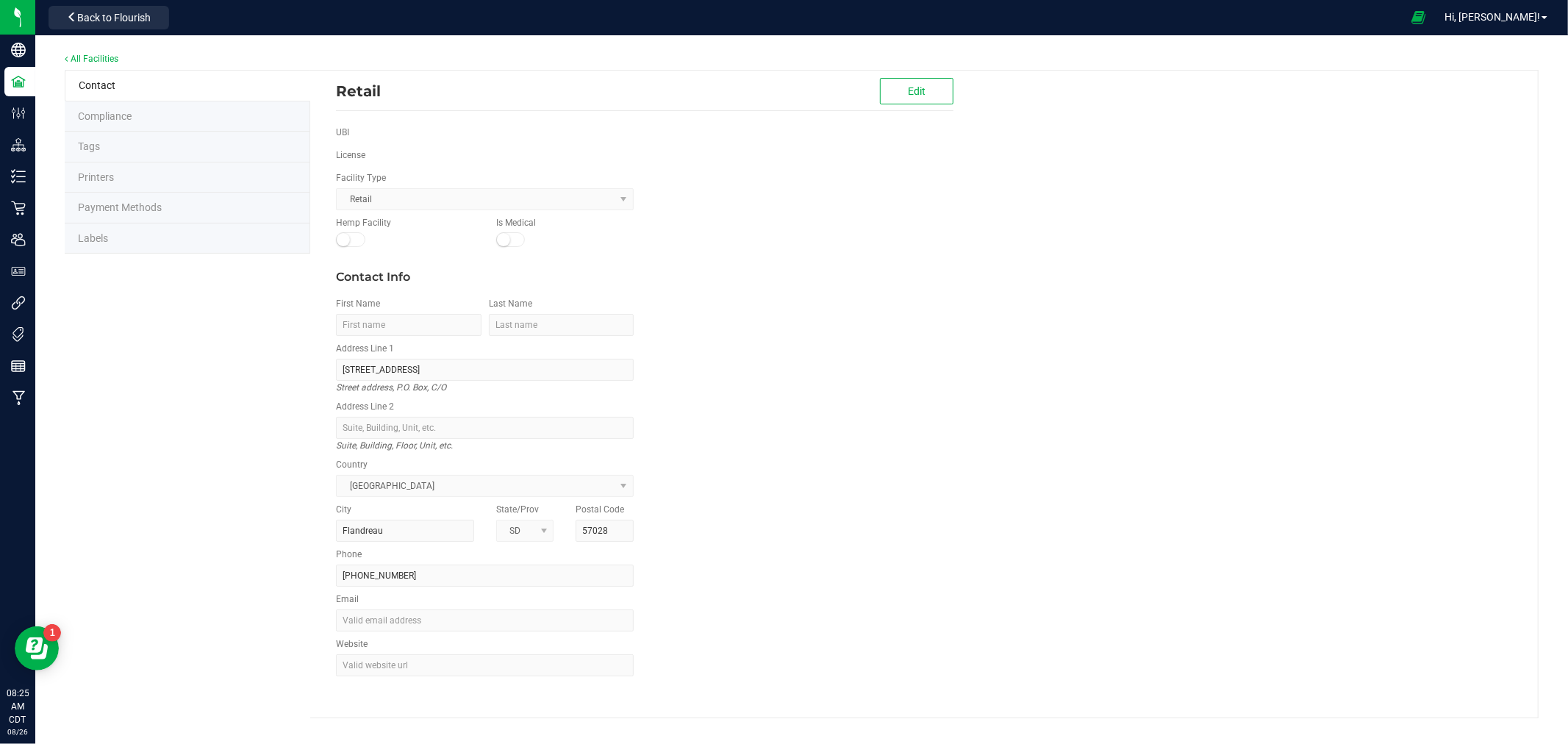
click at [216, 236] on li "Labels" at bounding box center [187, 239] width 245 height 31
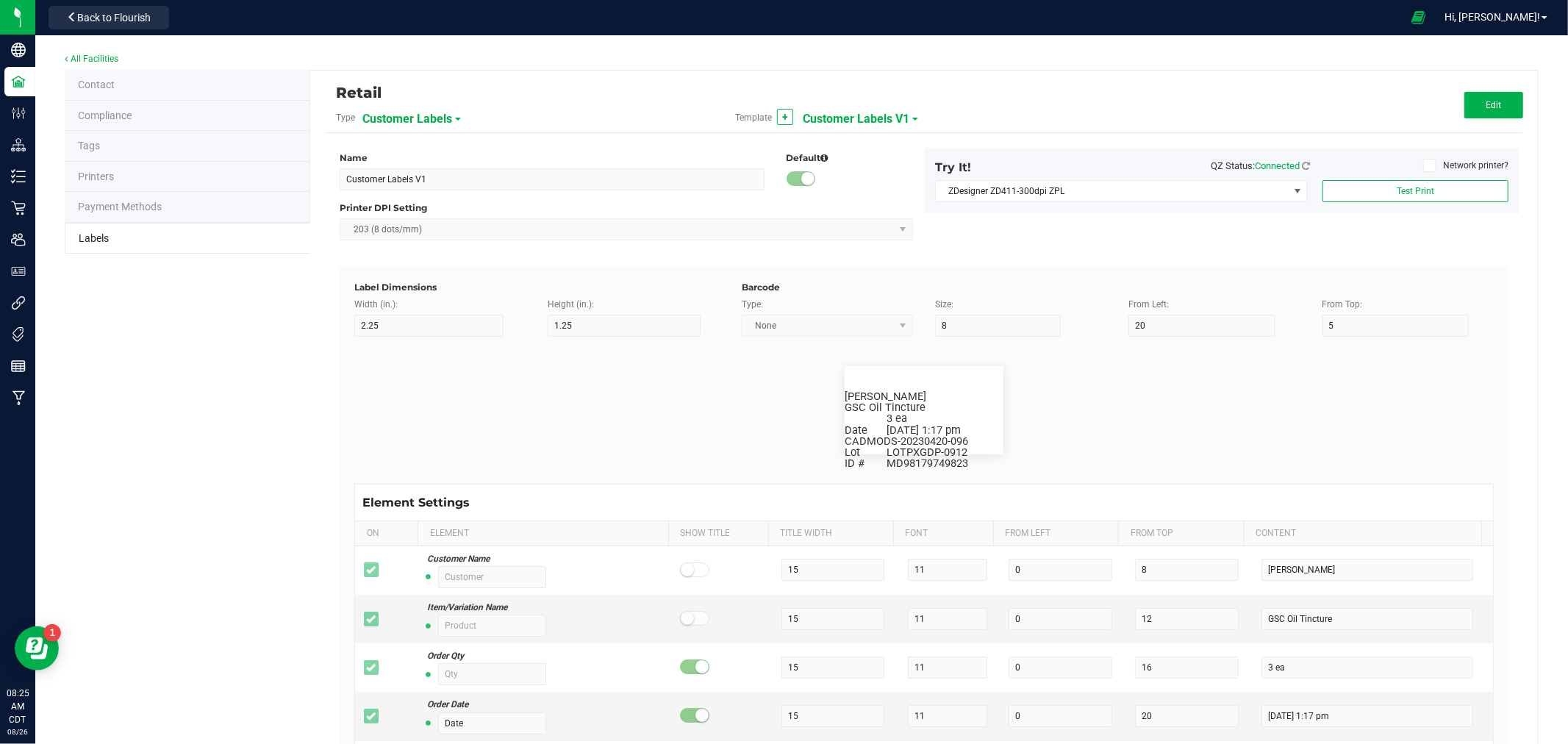
click at [394, 112] on span "Customer Labels" at bounding box center [407, 119] width 90 height 25
click at [411, 209] on span "Package Labels" at bounding box center [399, 204] width 62 height 11
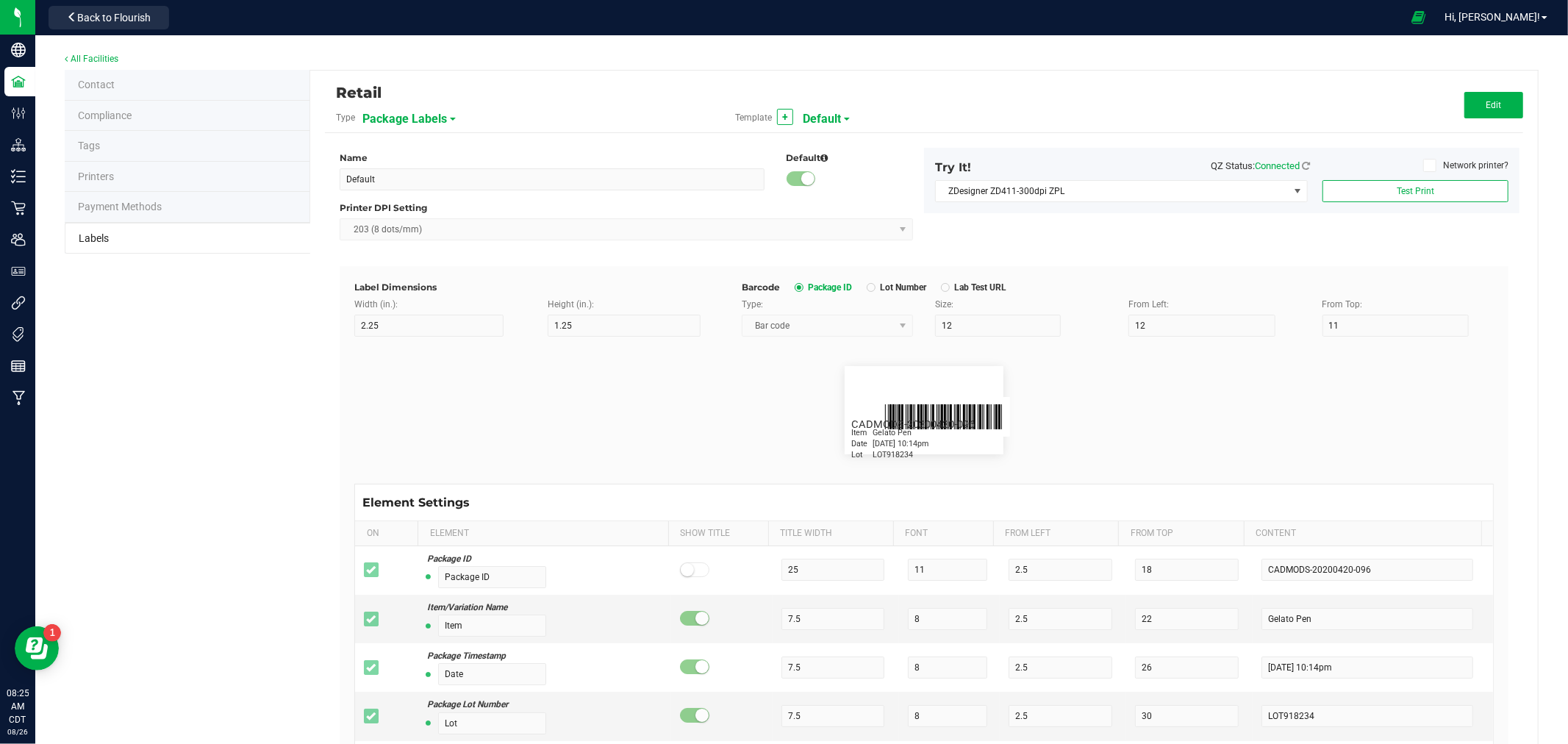
click at [809, 115] on span "Default" at bounding box center [821, 119] width 38 height 25
click at [841, 203] on span "QR Package Labels" at bounding box center [843, 204] width 75 height 11
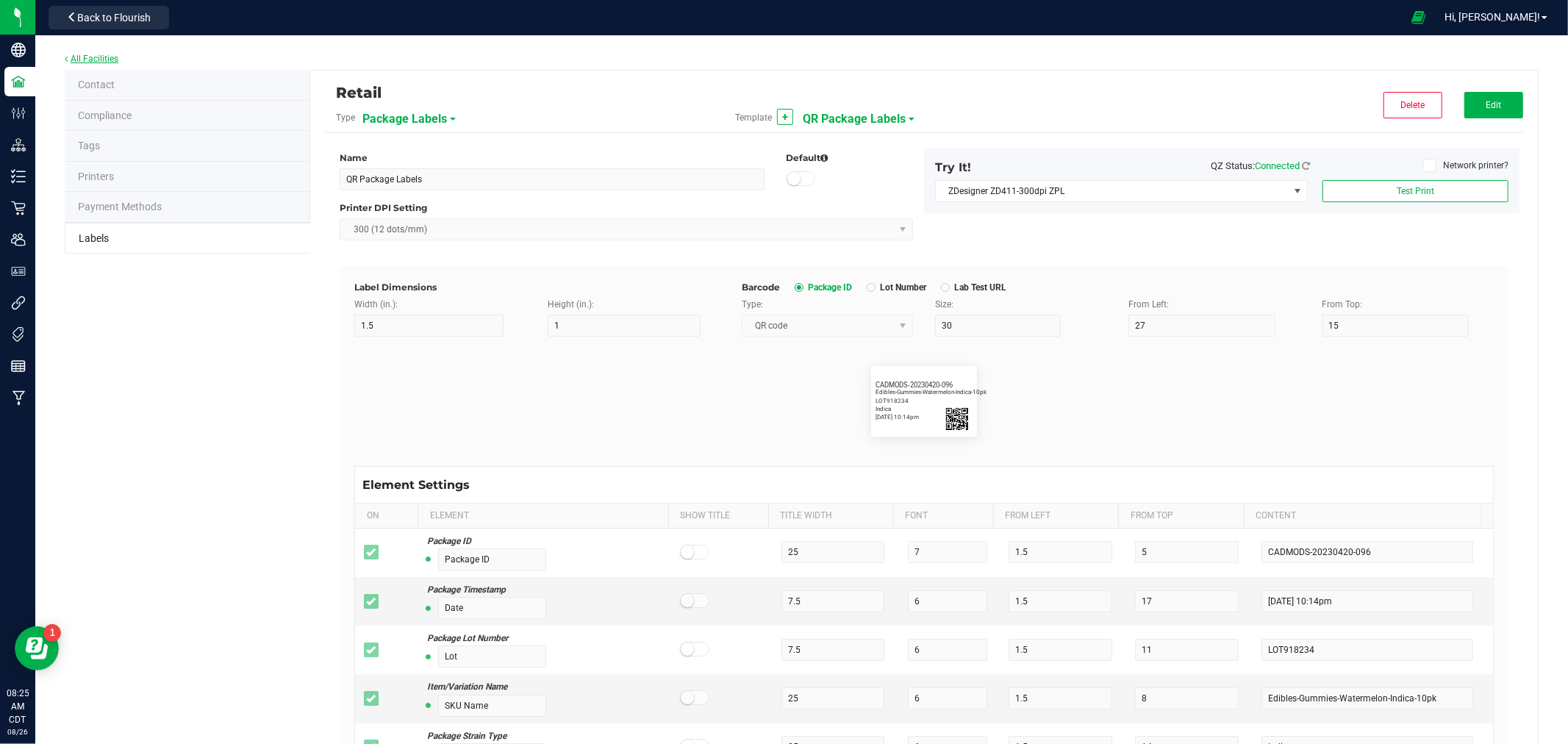
click at [112, 62] on link "All Facilities" at bounding box center [92, 58] width 53 height 11
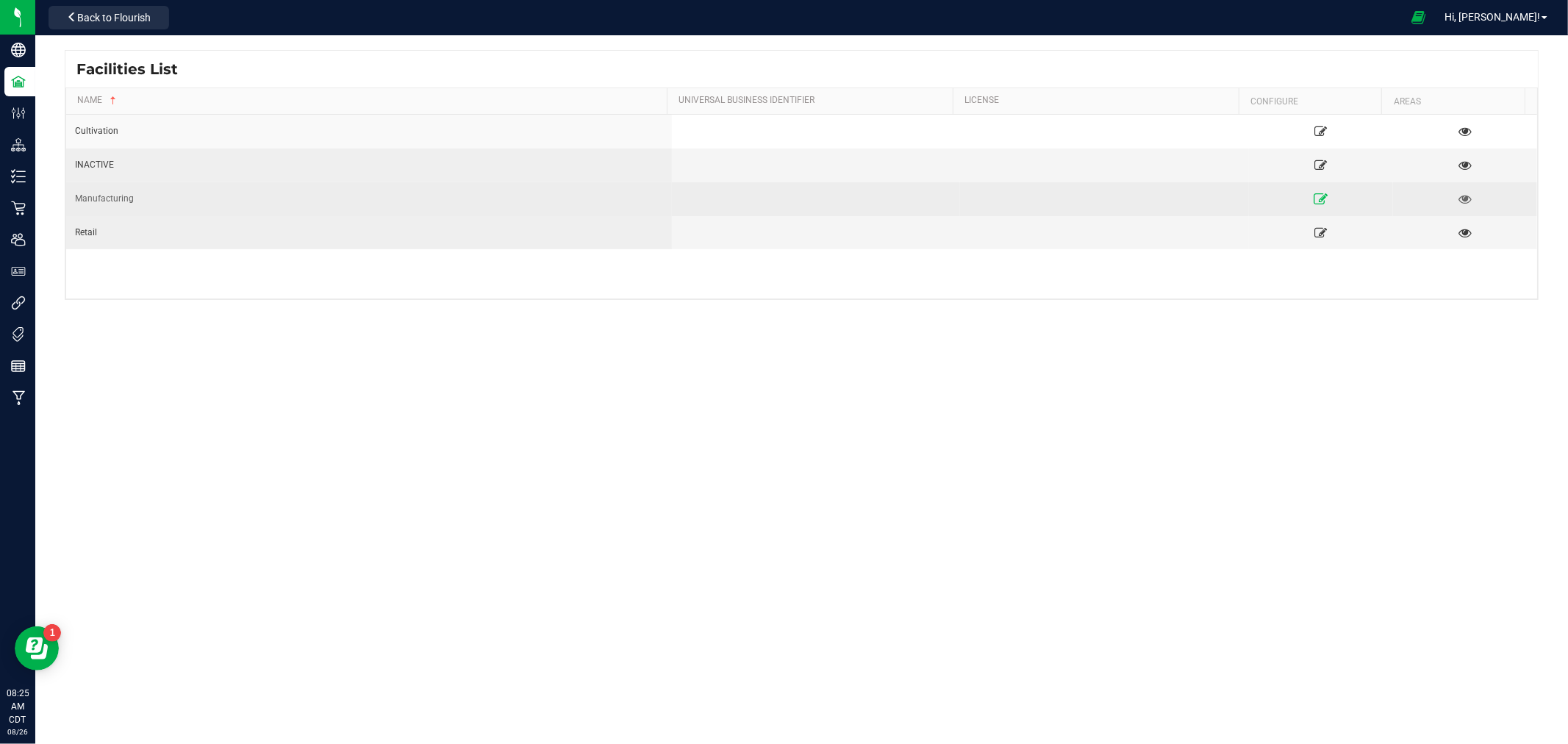
click at [1314, 199] on icon at bounding box center [1320, 198] width 14 height 11
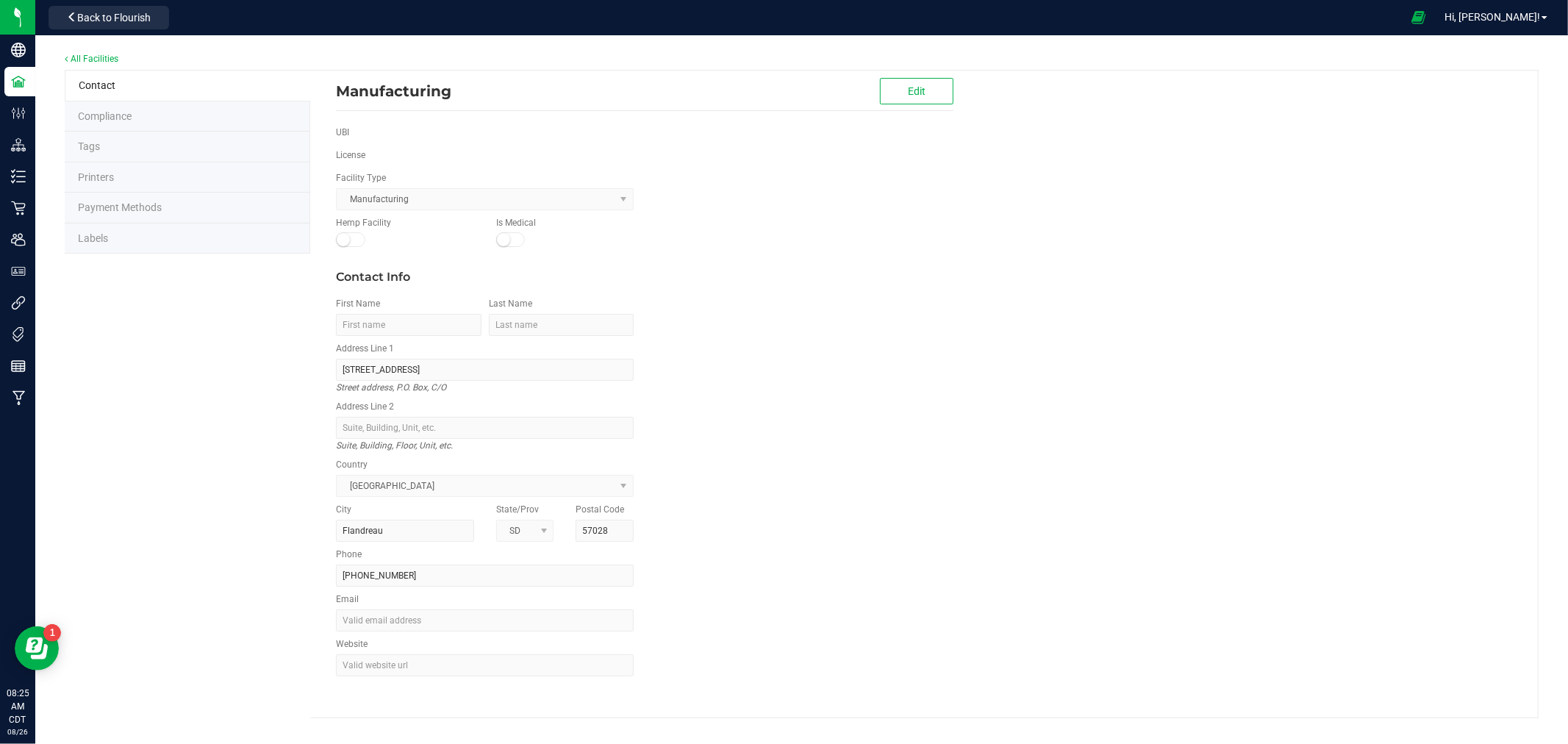
click at [121, 240] on li "Labels" at bounding box center [187, 239] width 245 height 31
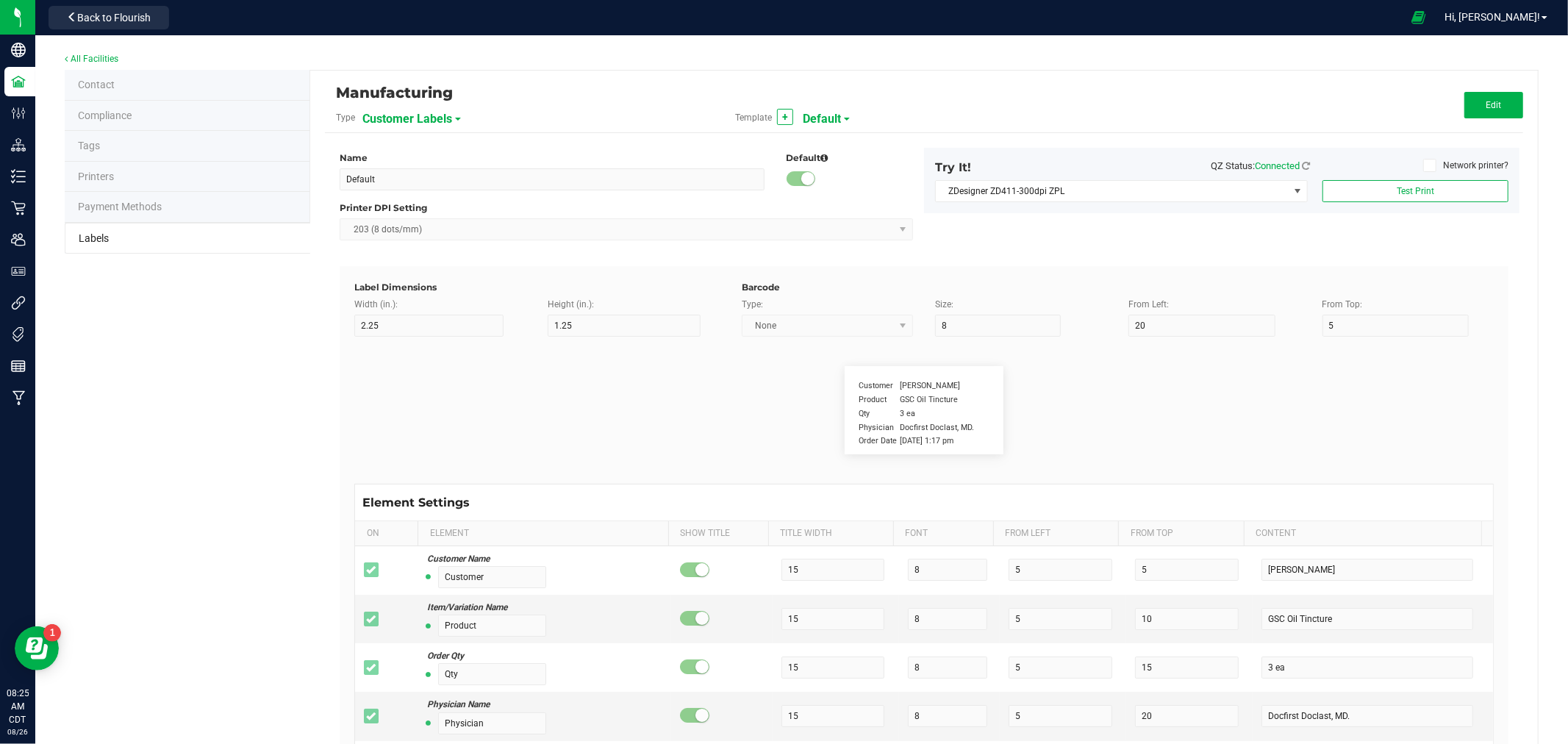
click at [404, 112] on span "Customer Labels" at bounding box center [407, 119] width 90 height 25
click at [407, 203] on span "Package Labels" at bounding box center [399, 204] width 62 height 11
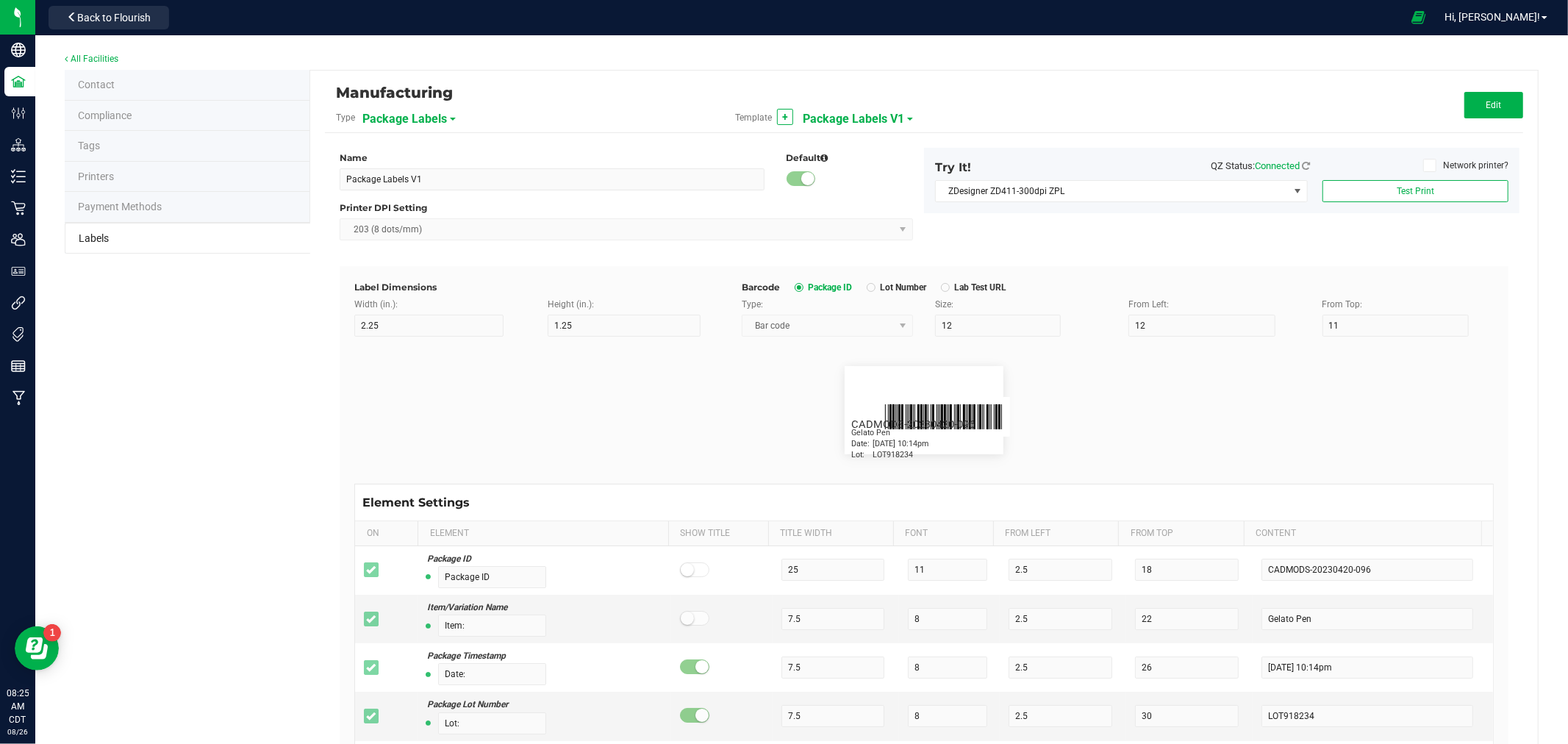
click at [865, 119] on span "Package Labels V1" at bounding box center [853, 119] width 101 height 25
click at [871, 230] on span "Packaging QR Package Labels (300 DPI)" at bounding box center [886, 231] width 160 height 11
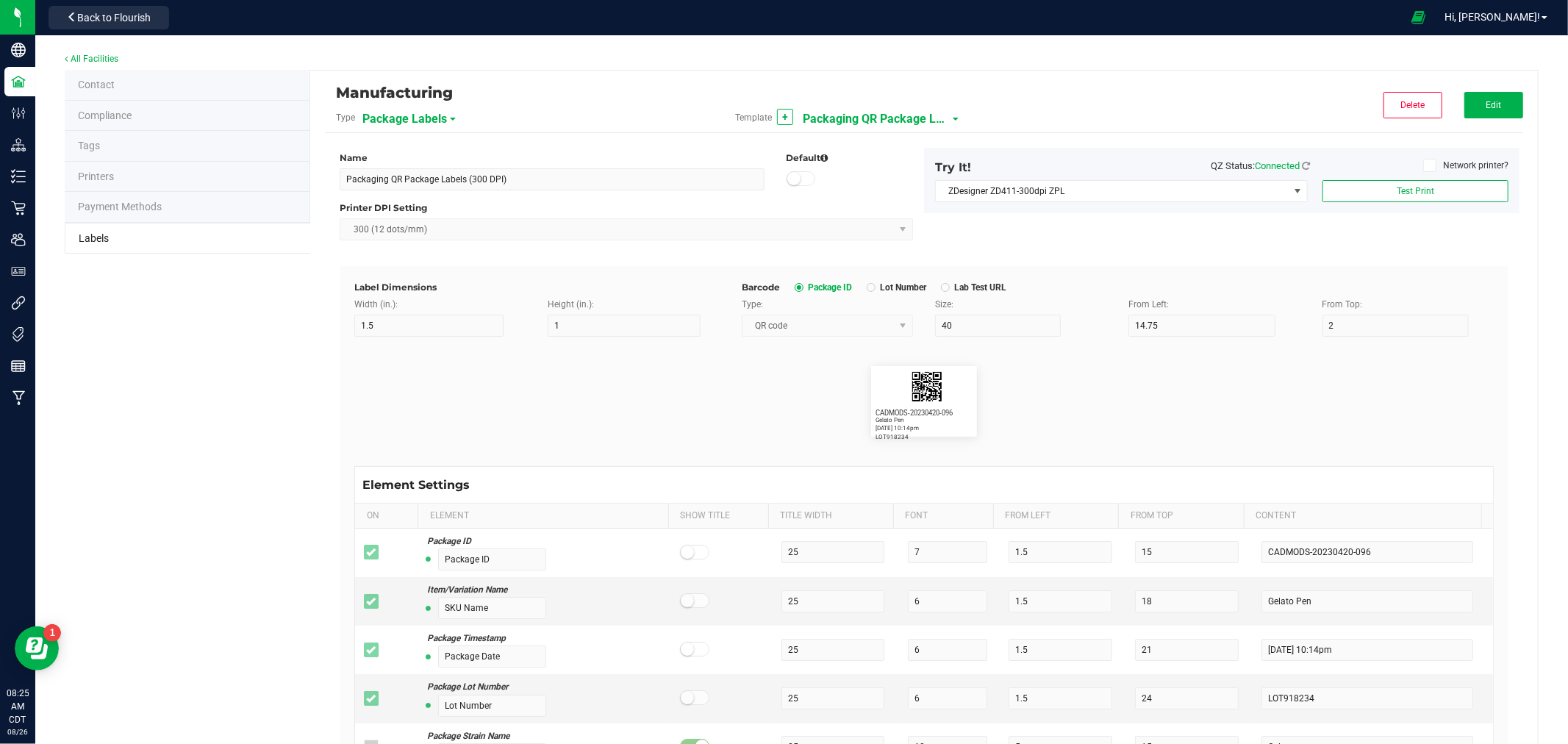
click at [872, 124] on span "Packaging QR Package Labels (300 DPI)" at bounding box center [876, 119] width 147 height 25
click at [107, 53] on link "All Facilities" at bounding box center [92, 58] width 53 height 11
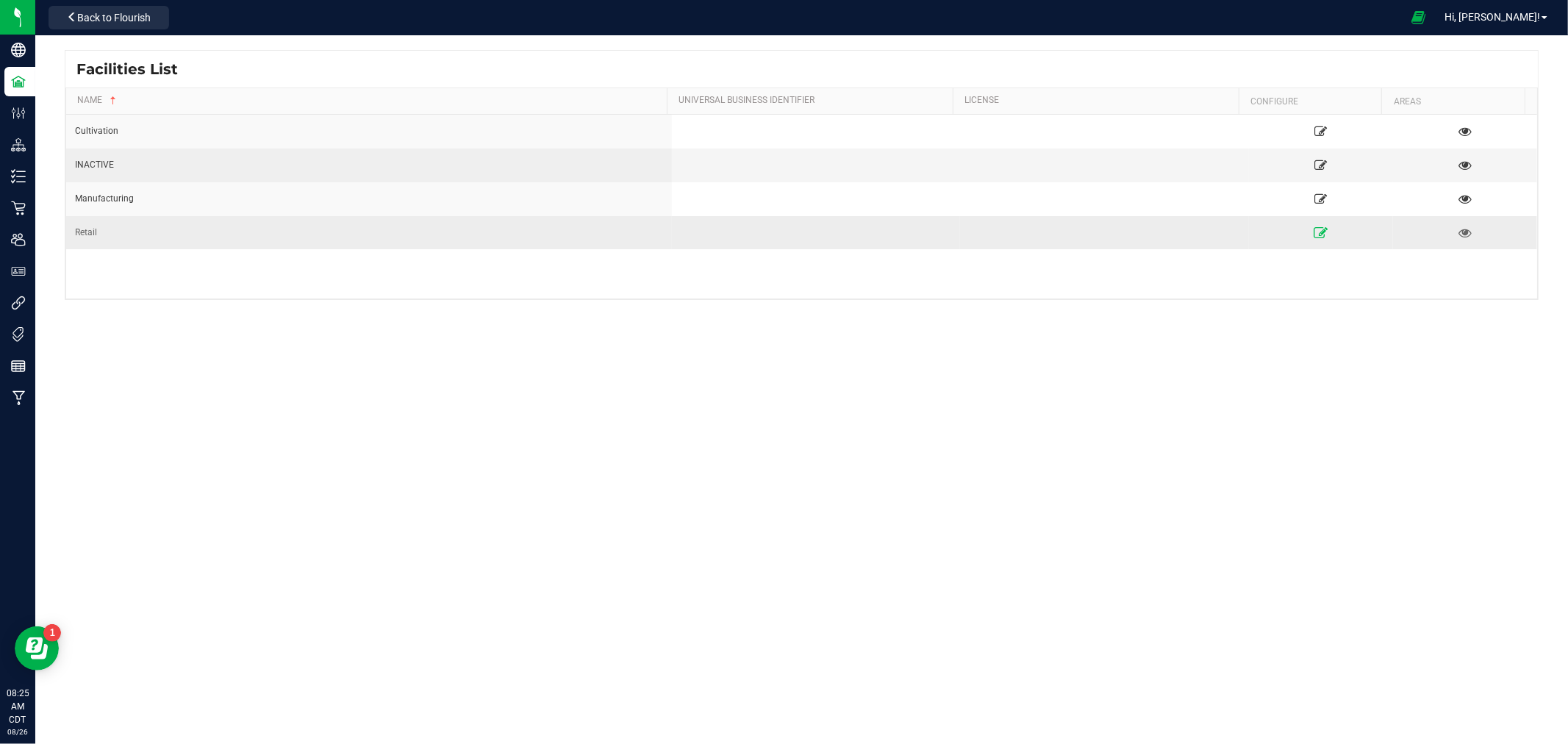
click at [1314, 227] on icon at bounding box center [1320, 232] width 14 height 11
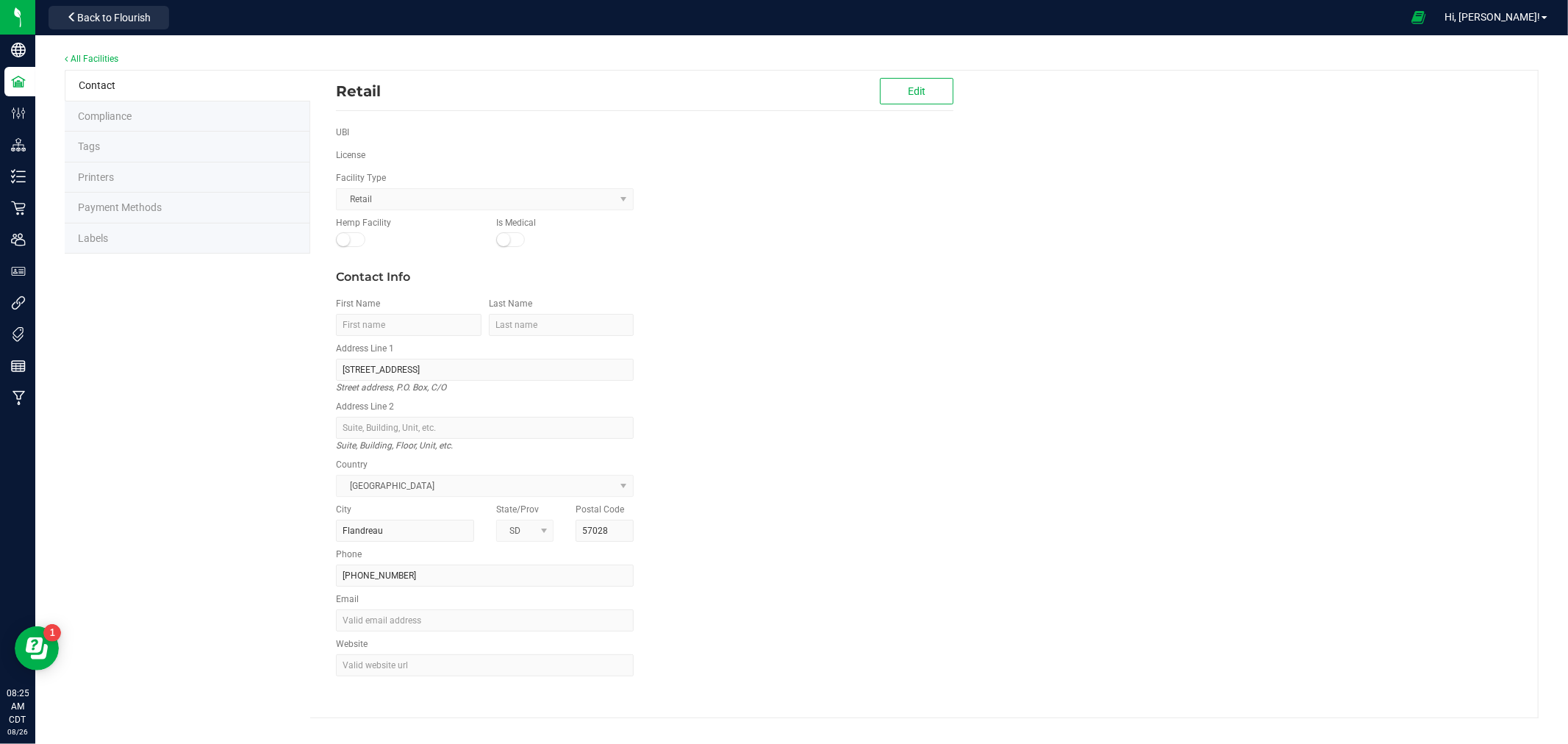
click at [164, 231] on li "Labels" at bounding box center [187, 239] width 245 height 31
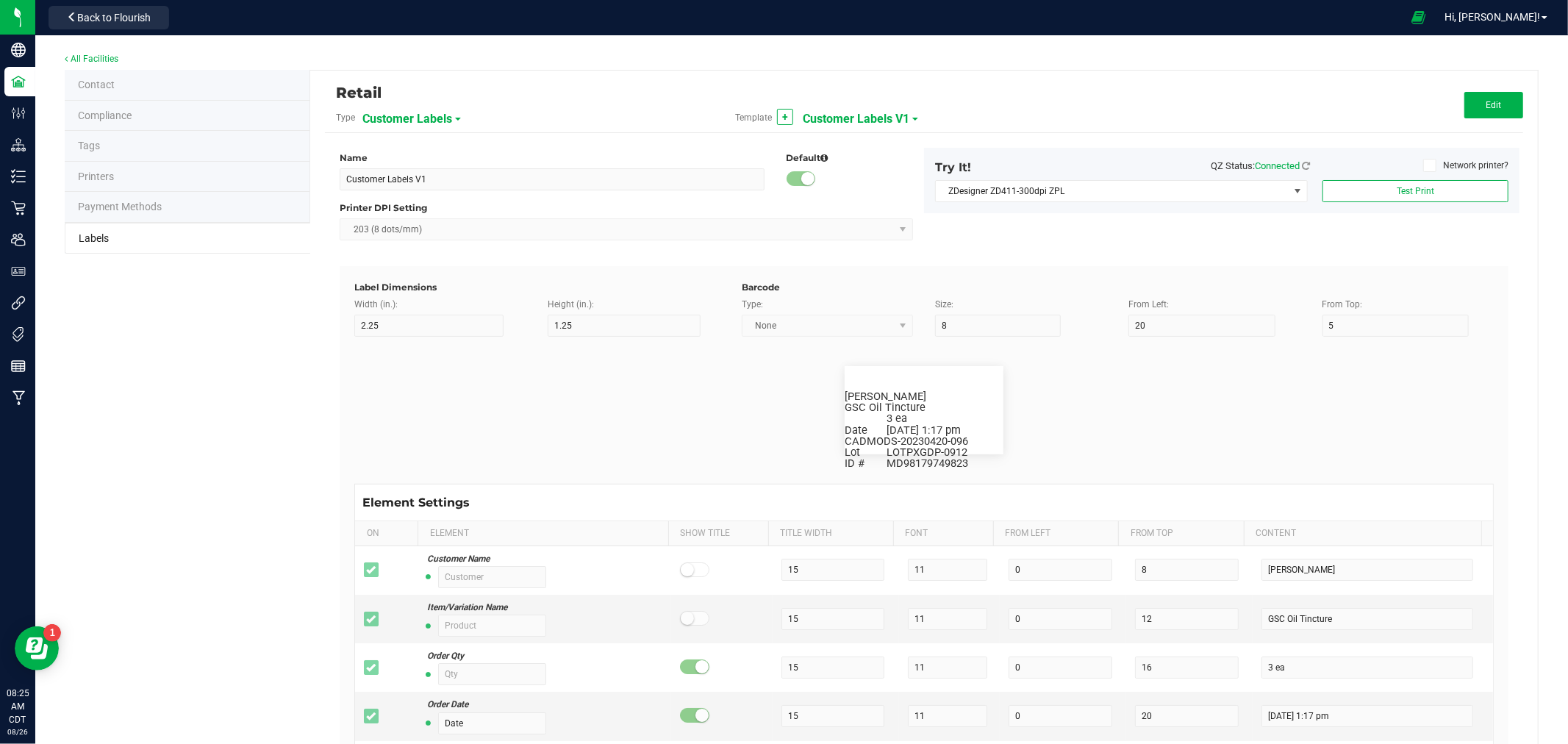
click at [434, 123] on span "Customer Labels" at bounding box center [407, 119] width 90 height 25
click at [417, 209] on span "Package Labels" at bounding box center [399, 204] width 62 height 11
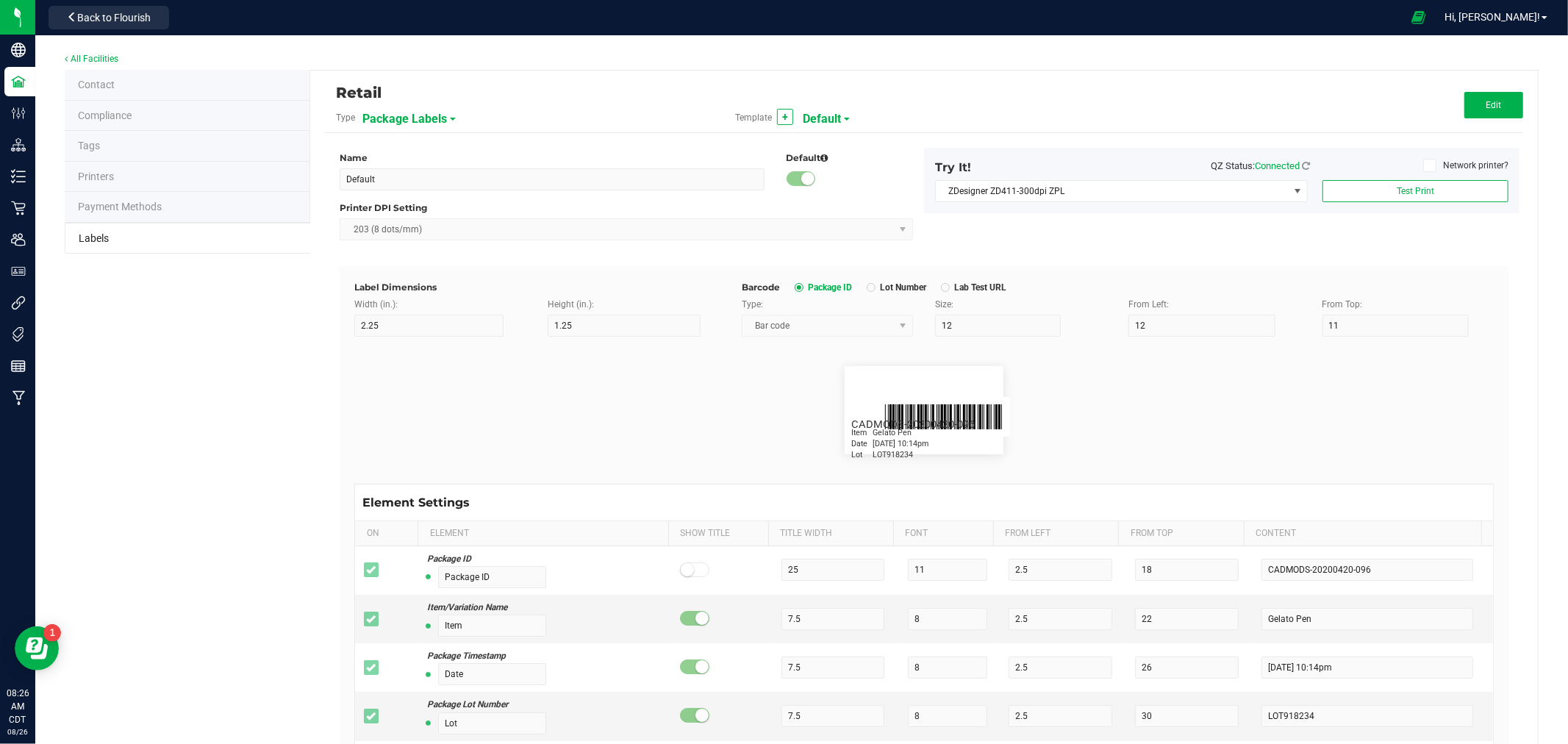
click at [831, 120] on span "Default" at bounding box center [821, 119] width 38 height 25
click at [863, 202] on span "QR Package Labels" at bounding box center [843, 204] width 75 height 11
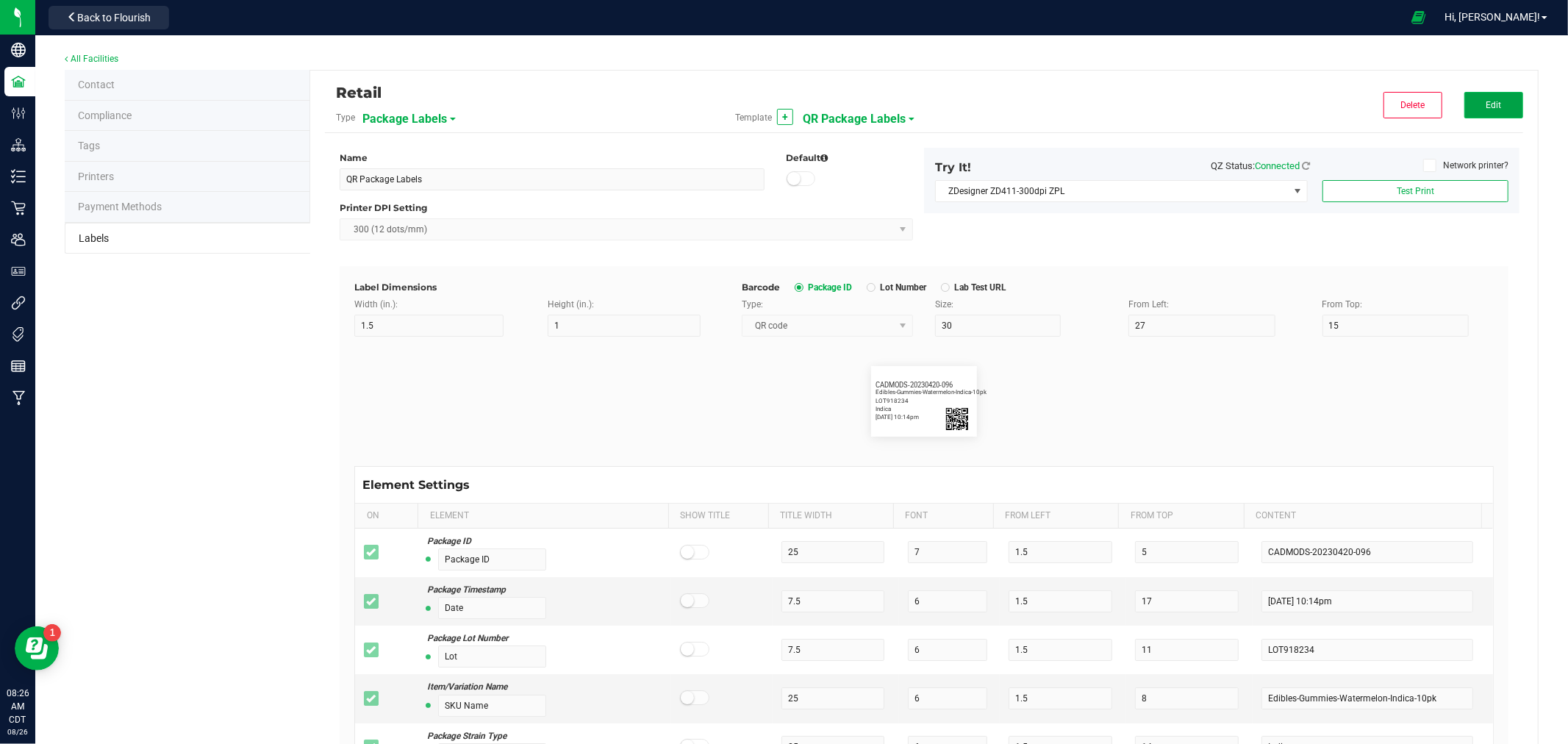
click at [1465, 108] on button "Edit" at bounding box center [1493, 104] width 59 height 27
click at [968, 329] on input "30" at bounding box center [998, 325] width 126 height 22
click at [1133, 432] on flourish-label-viewer "CADMODS-20230420-096 [DATE] 10:14pm LOT918234 Edibles-Gummies-Watermelon-Indica…" at bounding box center [924, 401] width 1140 height 70
click at [1493, 104] on button "Save" at bounding box center [1493, 104] width 59 height 27
click at [127, 17] on span "Back to Flourish" at bounding box center [113, 18] width 74 height 12
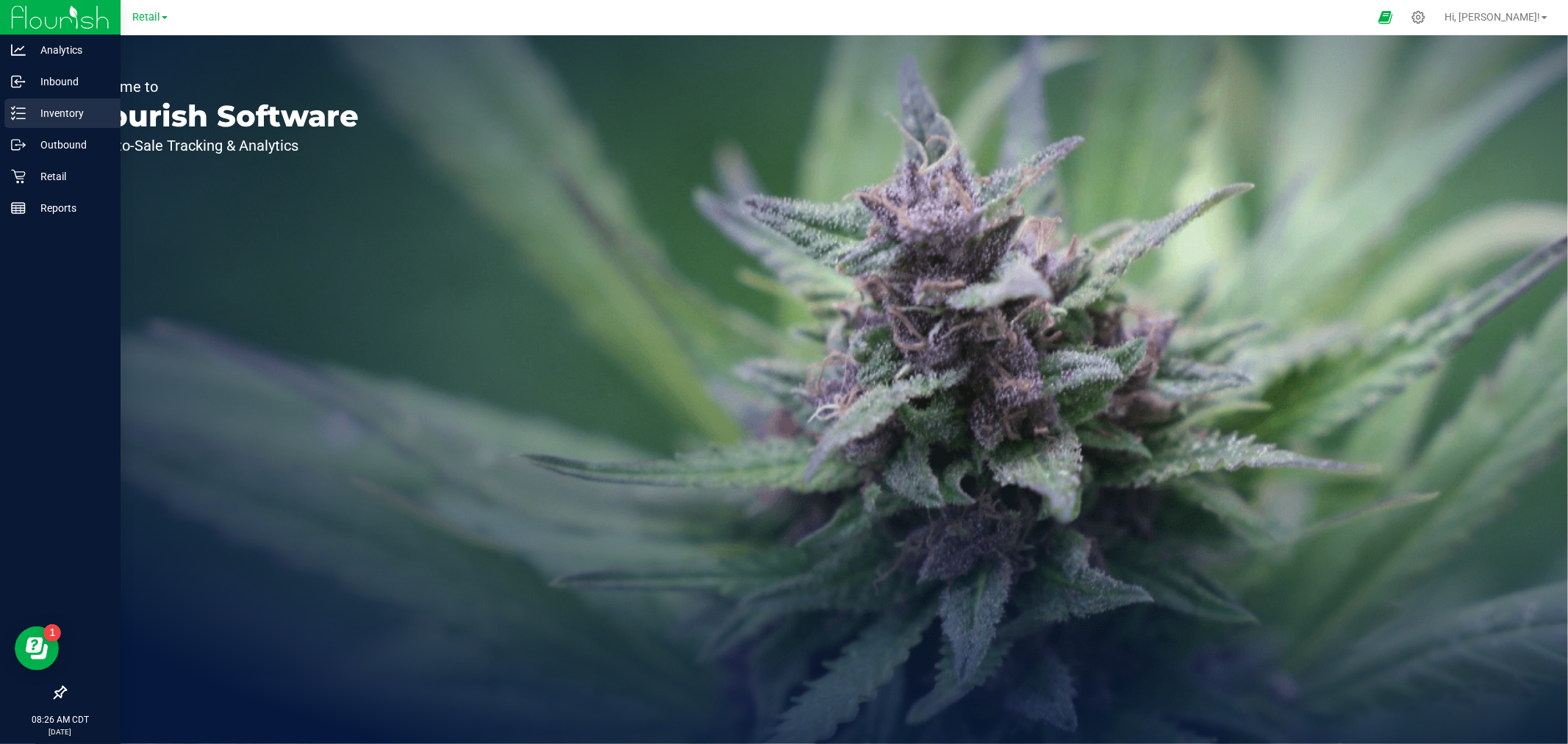
click at [72, 118] on p "Inventory" at bounding box center [70, 113] width 88 height 18
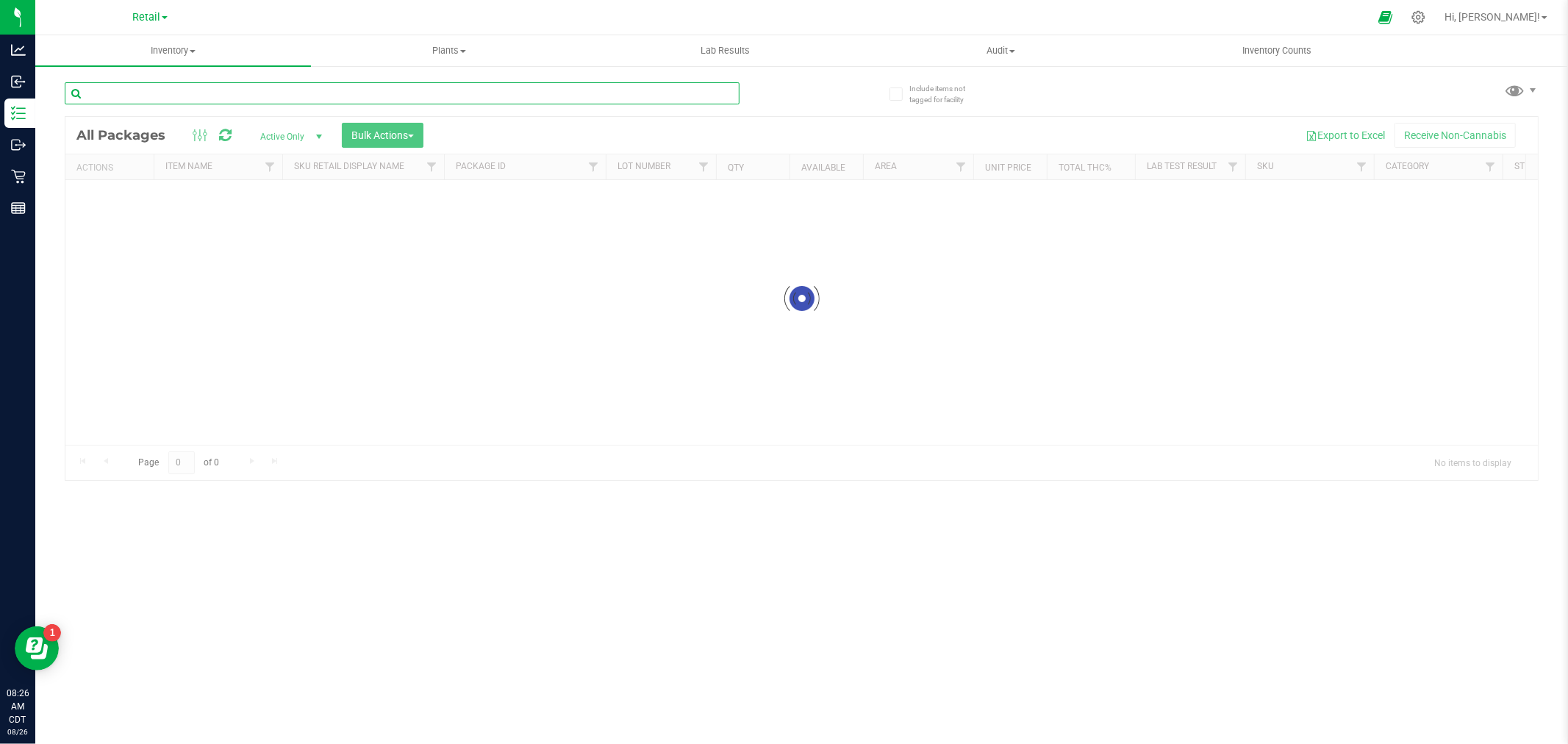
click at [218, 98] on input "text" at bounding box center [402, 93] width 675 height 22
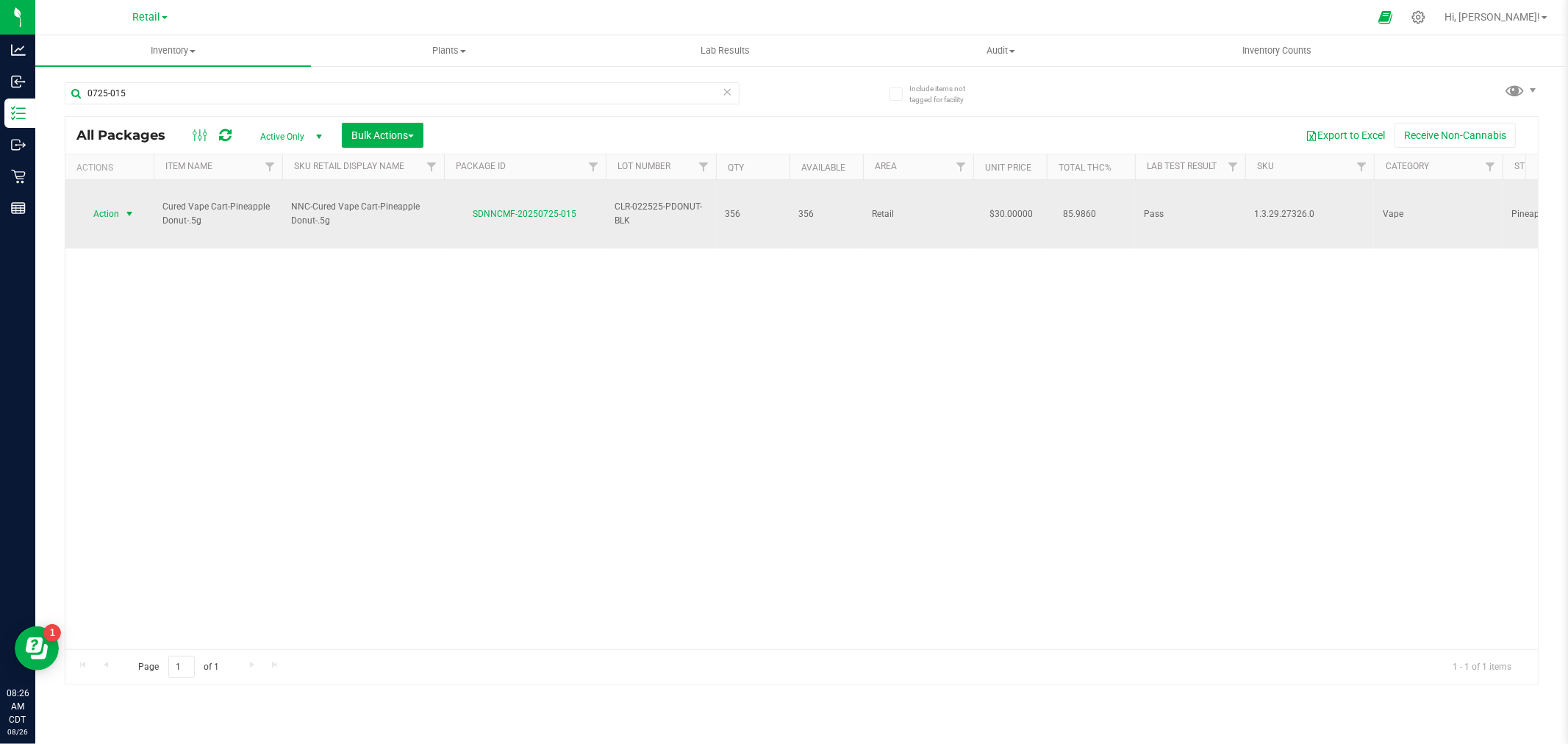
click at [117, 204] on span "Action" at bounding box center [100, 213] width 40 height 20
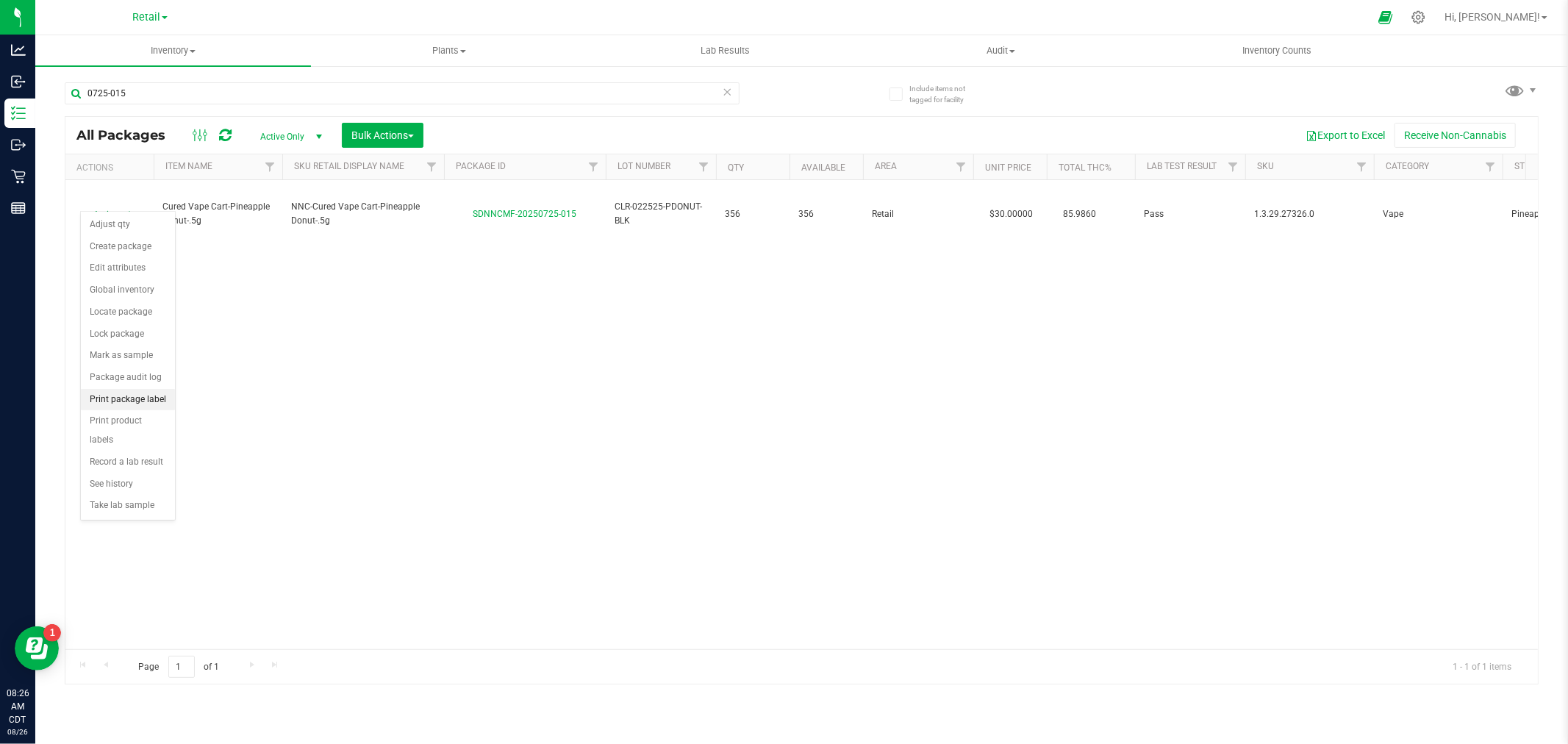
click at [135, 398] on li "Print package label" at bounding box center [128, 399] width 94 height 22
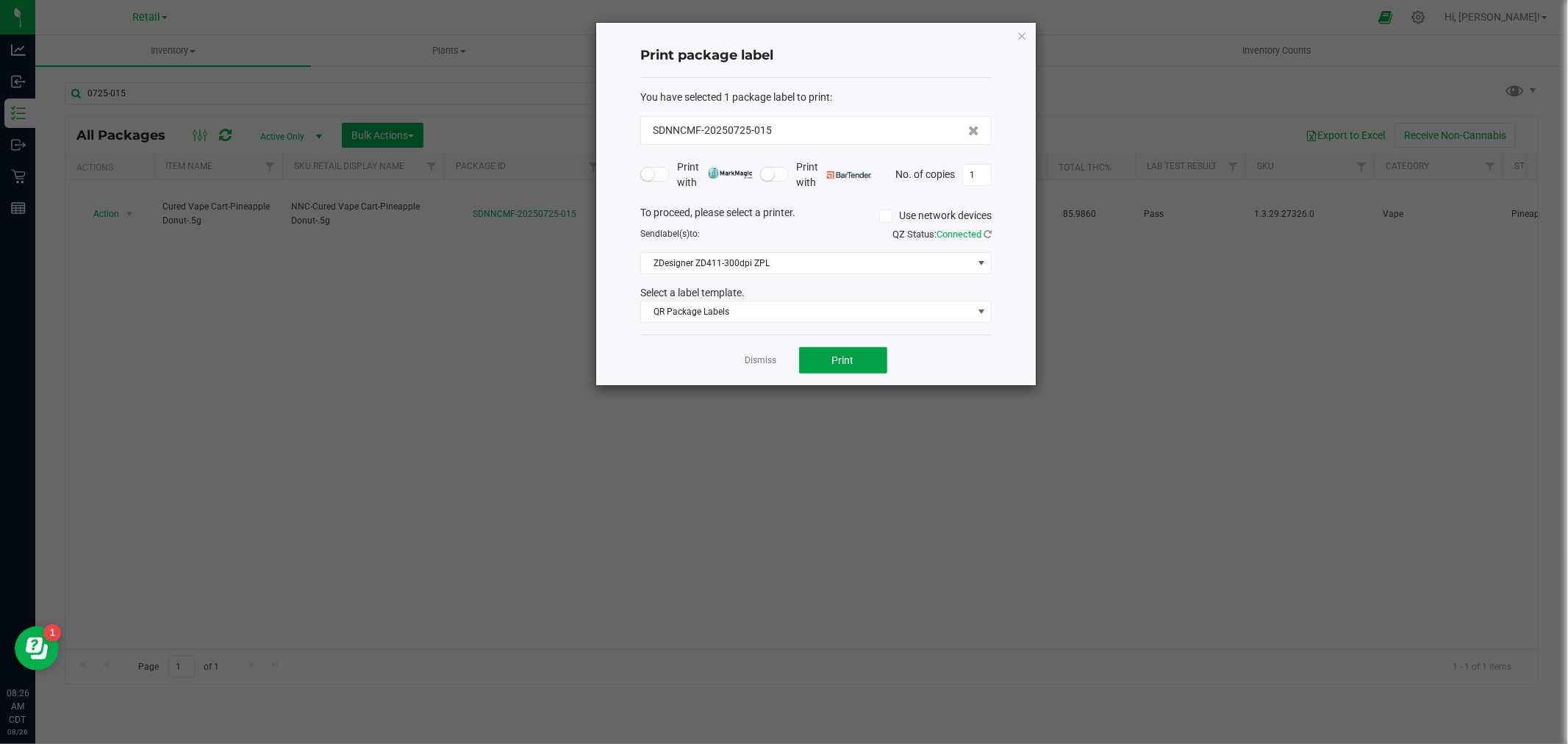
click at [846, 359] on span "Print" at bounding box center [843, 360] width 22 height 12
click at [761, 363] on link "Dismiss" at bounding box center [761, 360] width 32 height 12
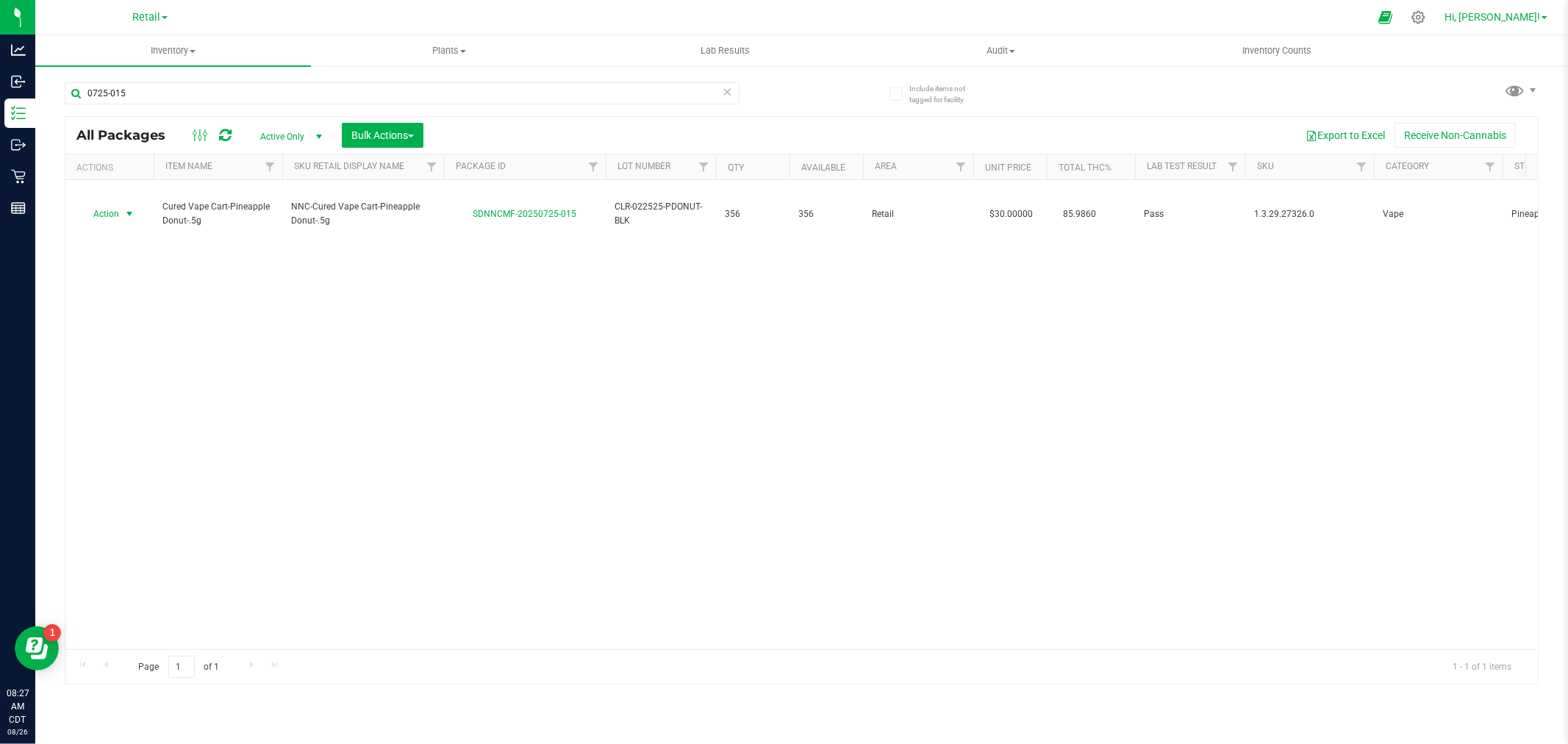
click at [1518, 20] on span "Hi, [PERSON_NAME]!" at bounding box center [1493, 17] width 96 height 12
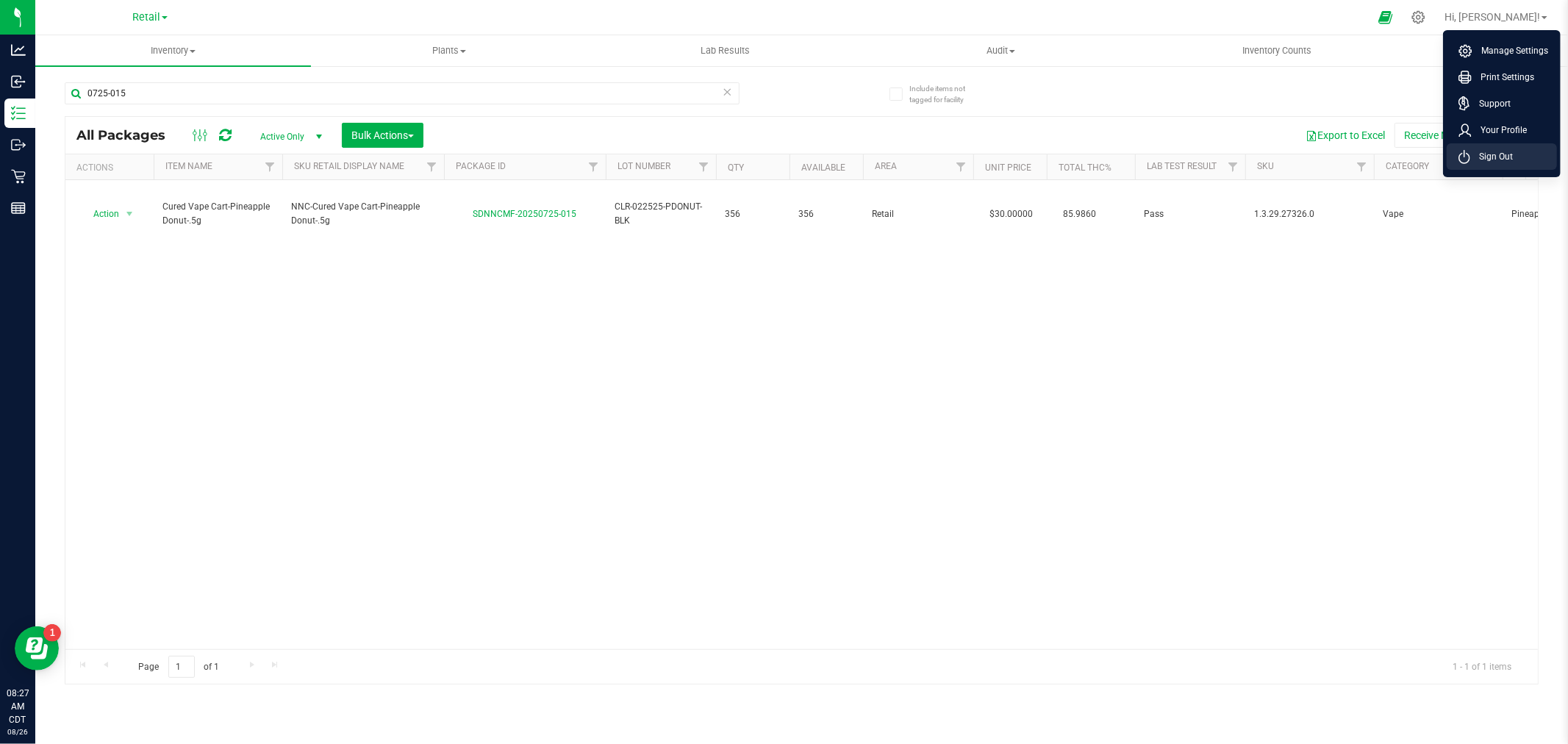
click at [1517, 155] on li "Sign Out" at bounding box center [1502, 156] width 110 height 27
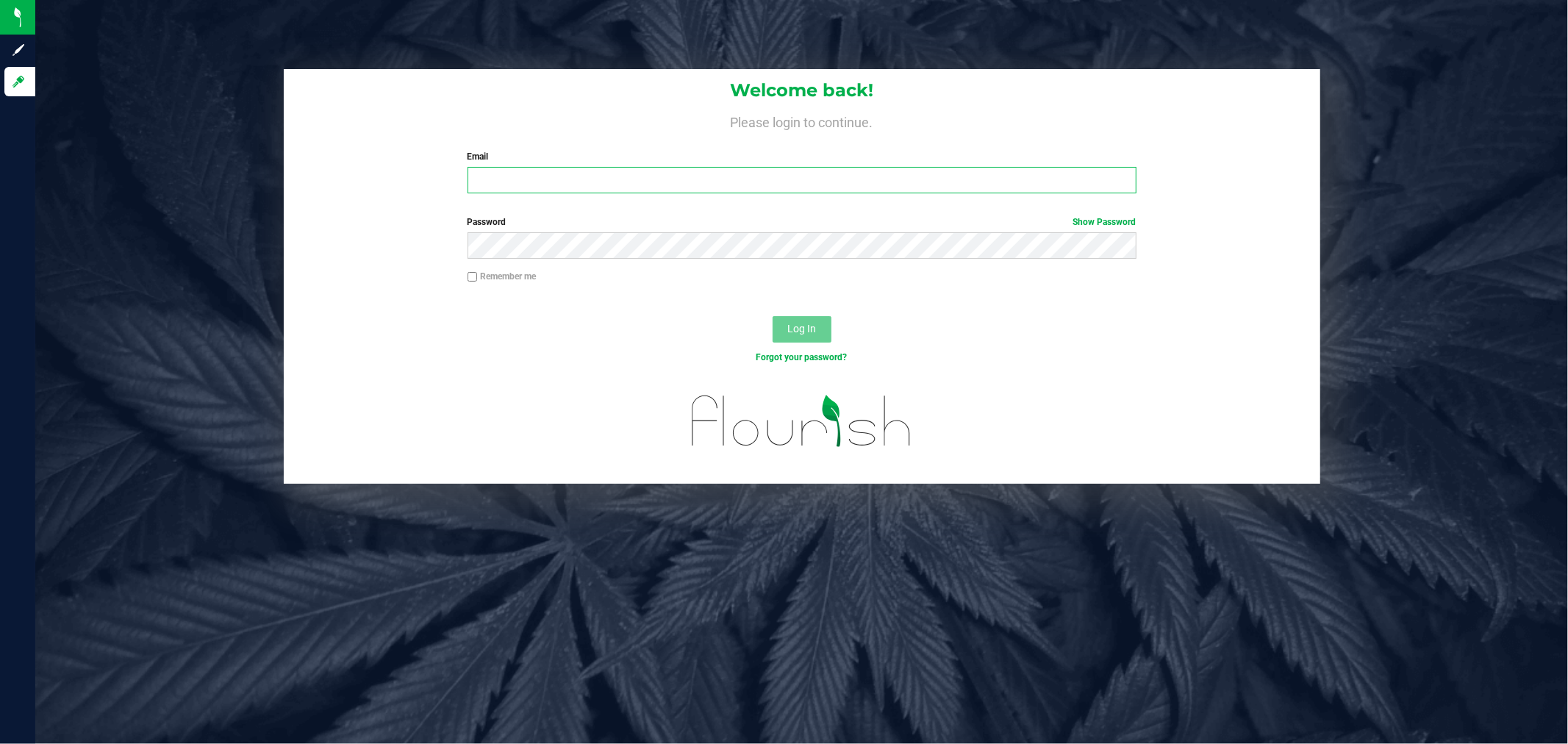
click at [620, 168] on input "Email" at bounding box center [802, 180] width 669 height 27
click at [773, 316] on button "Log In" at bounding box center [802, 329] width 59 height 27
